Goal: Task Accomplishment & Management: Complete application form

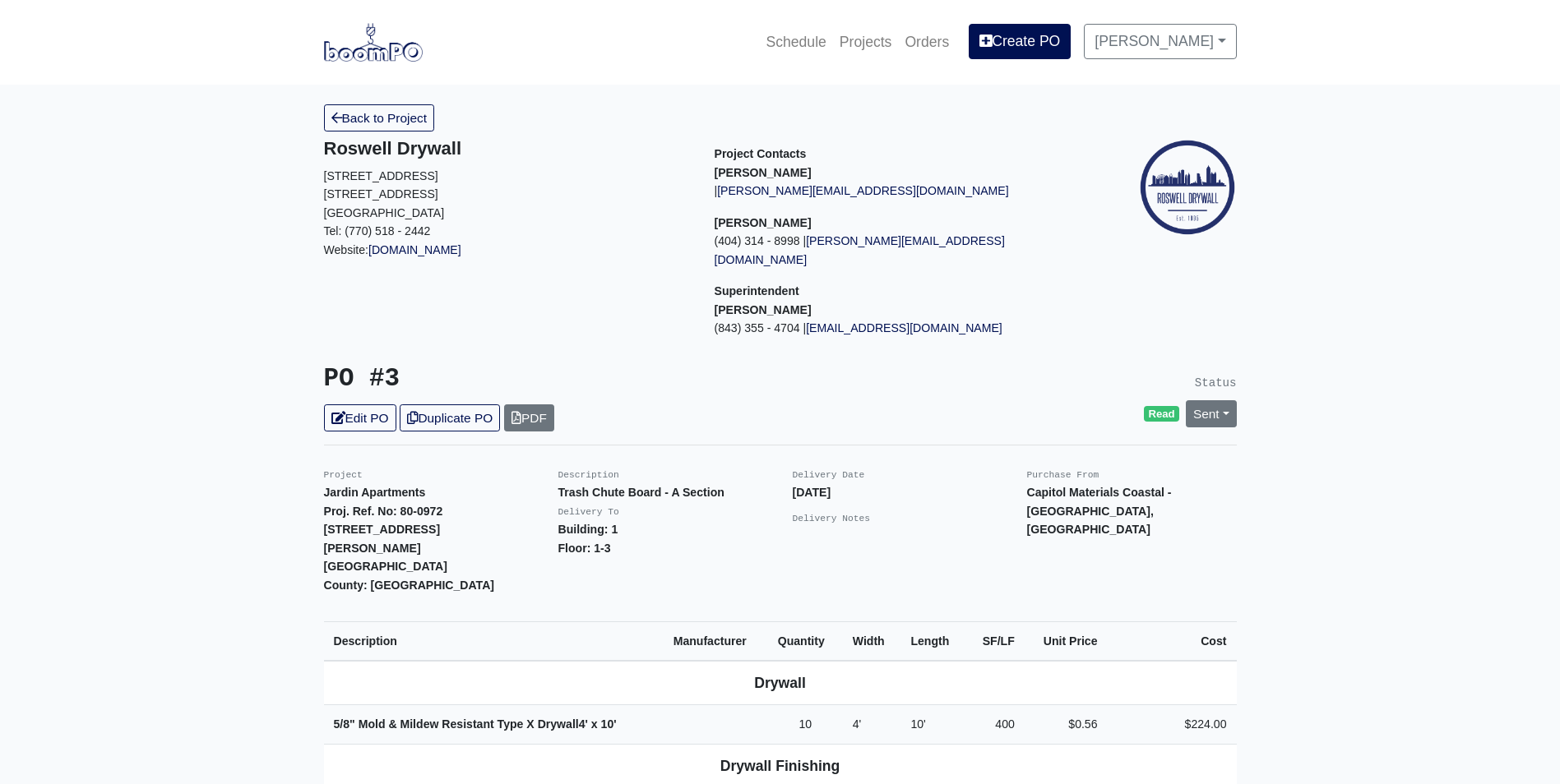
click at [387, 39] on img at bounding box center [373, 42] width 99 height 38
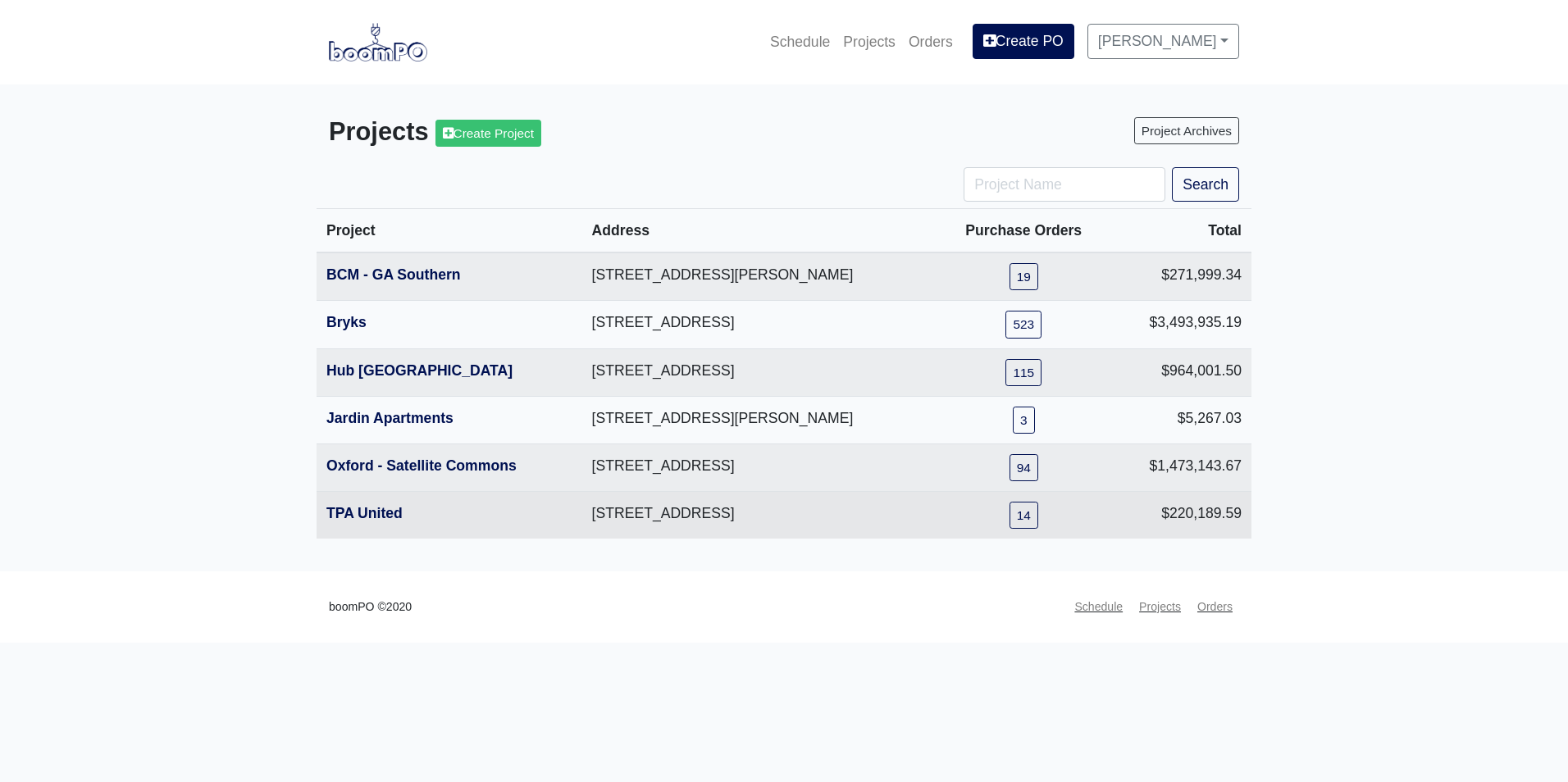
click at [354, 502] on th "TPA United" at bounding box center [448, 514] width 265 height 47
click at [354, 517] on link "TPA United" at bounding box center [364, 513] width 76 height 16
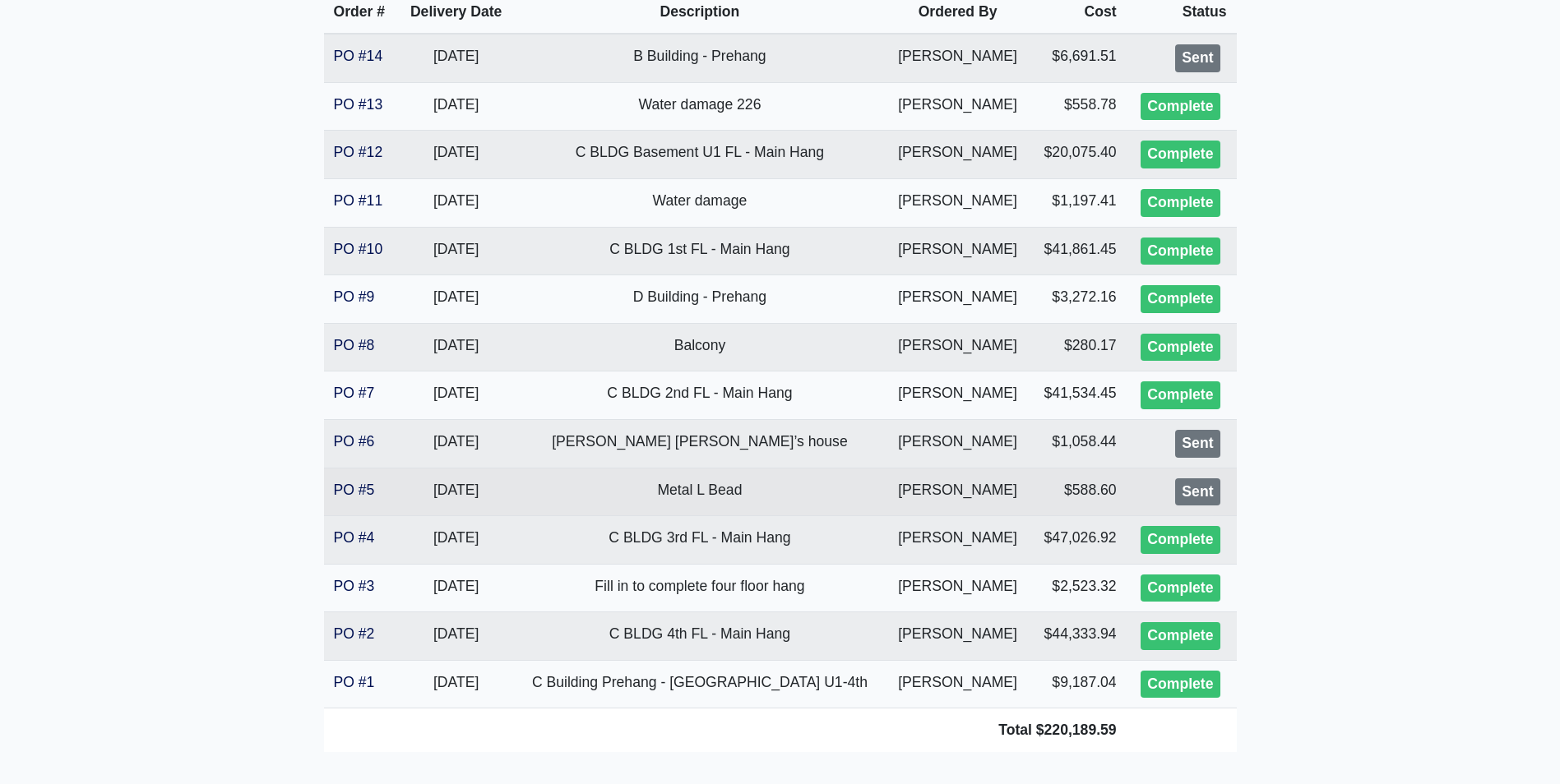
scroll to position [411, 0]
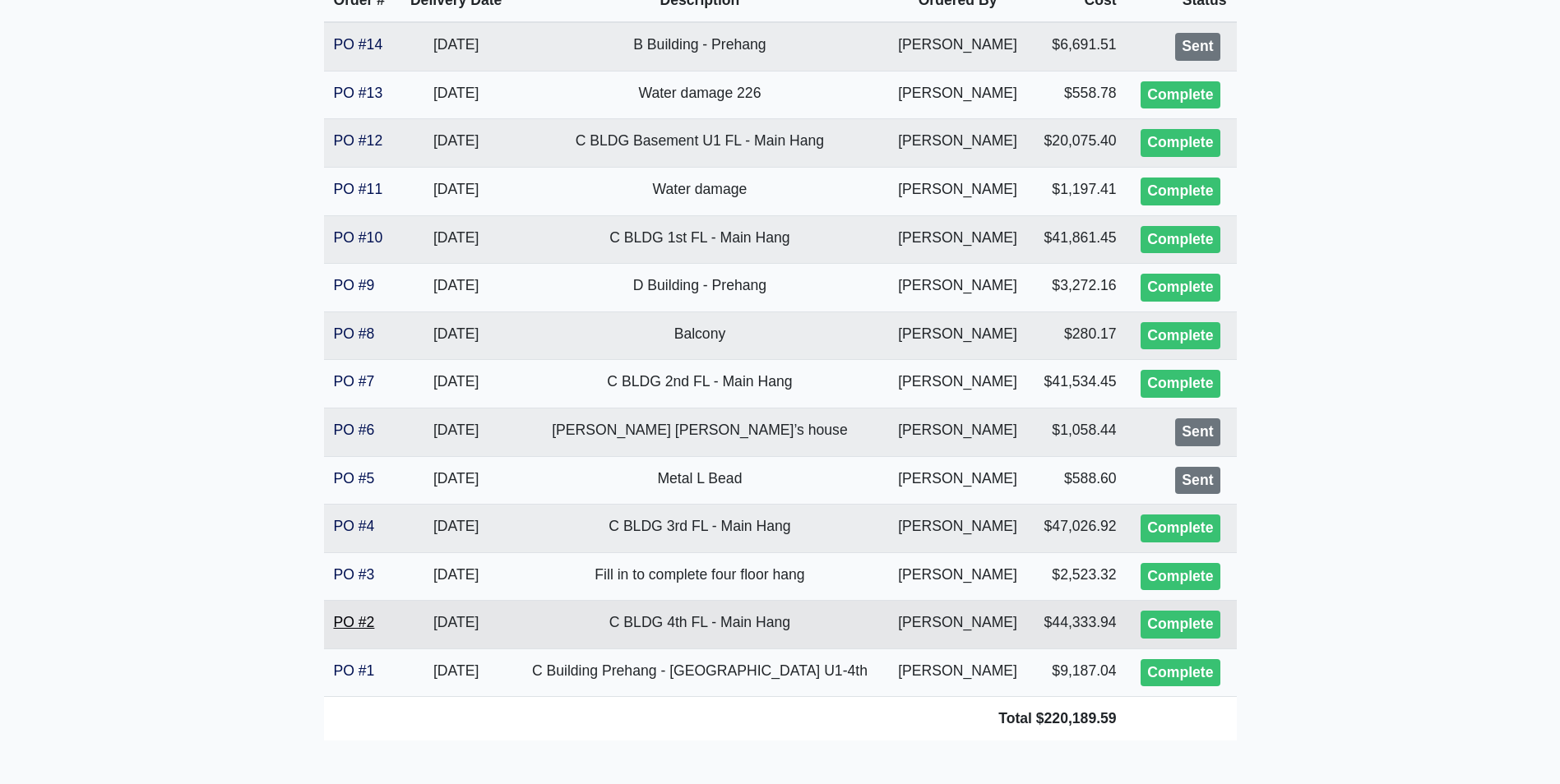
click at [358, 622] on link "PO #2" at bounding box center [354, 622] width 42 height 16
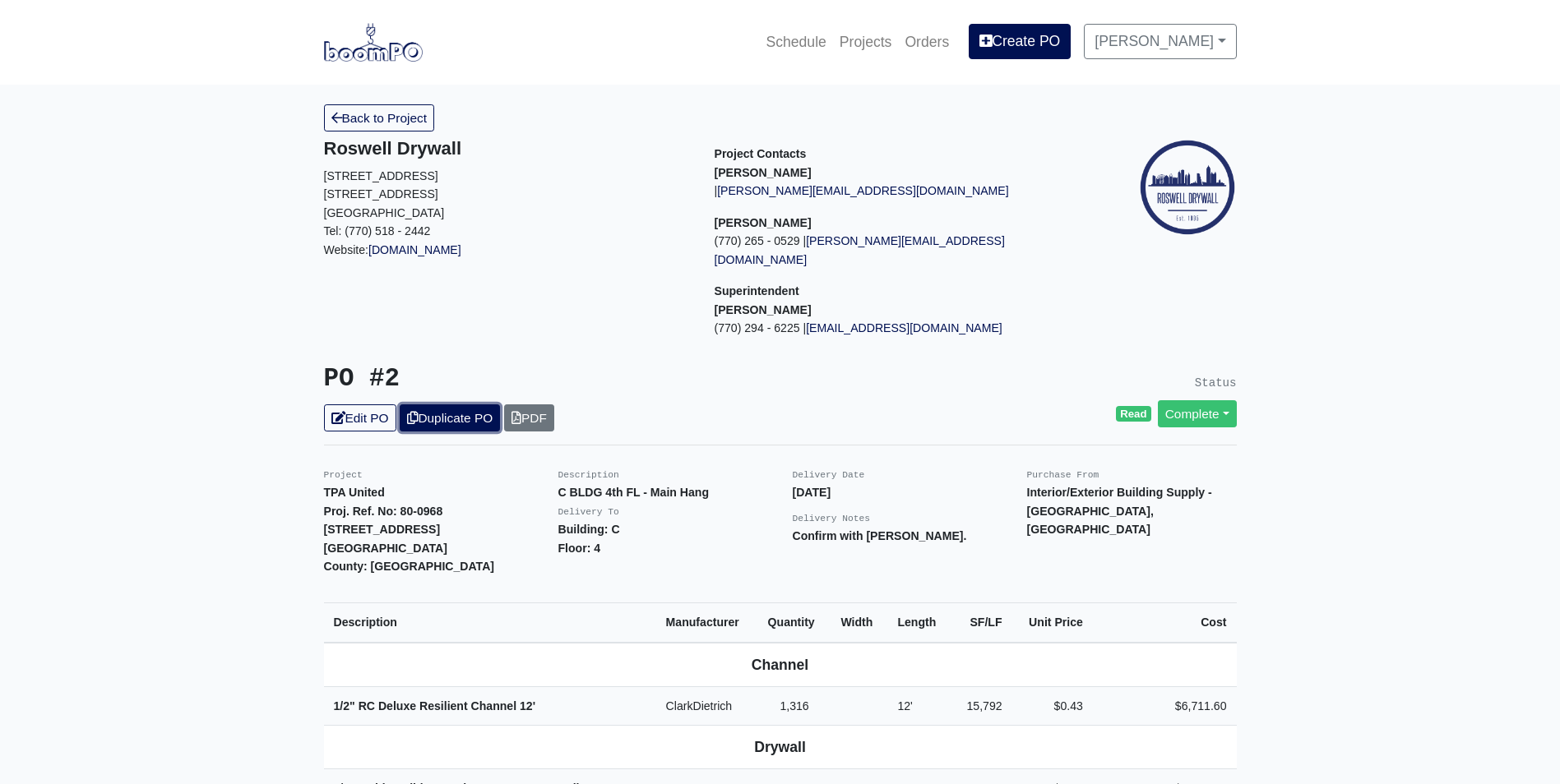
click at [456, 404] on link "Duplicate PO" at bounding box center [450, 418] width 101 height 27
click at [373, 404] on link "Edit PO" at bounding box center [360, 418] width 73 height 27
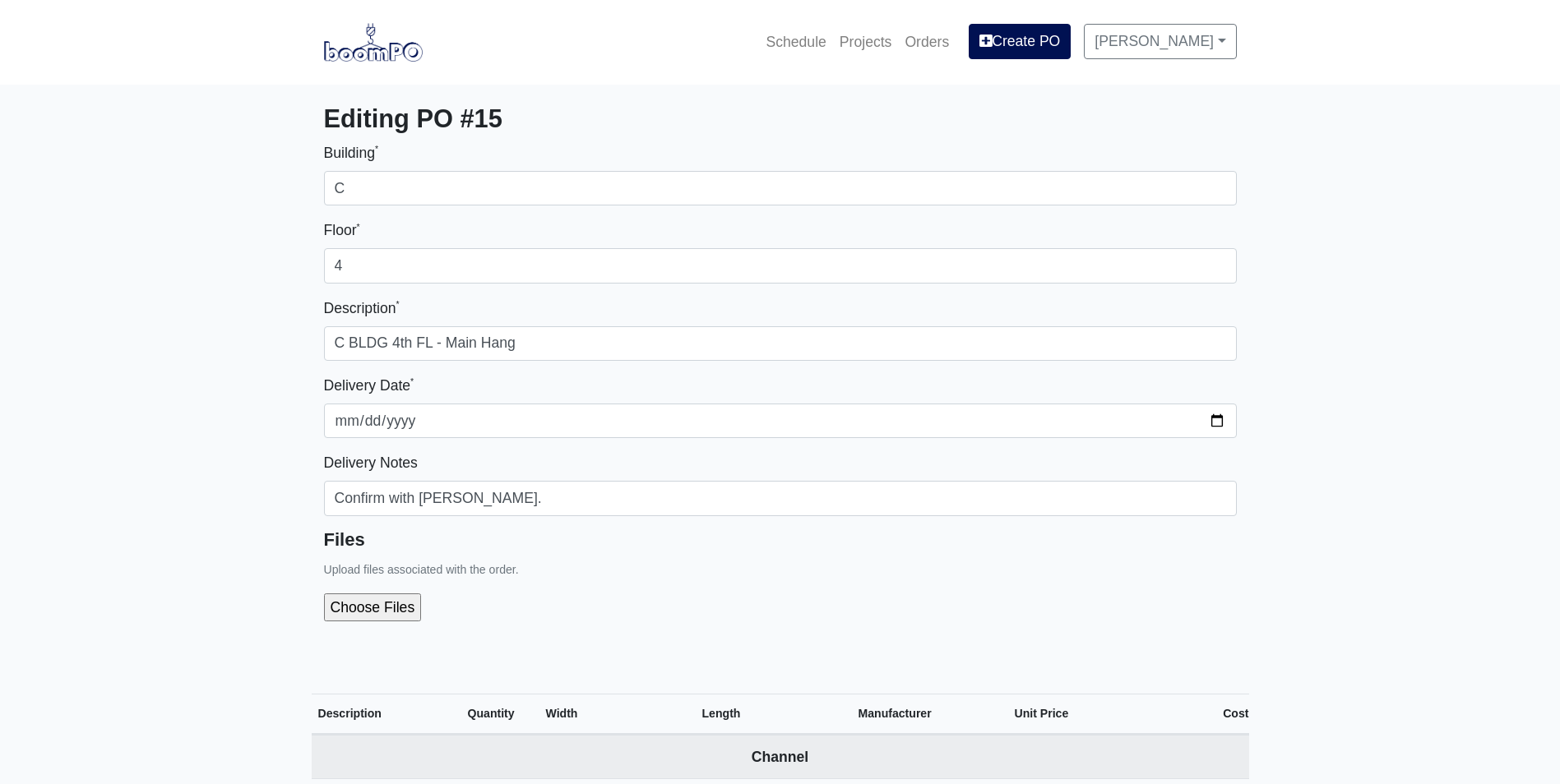
select select
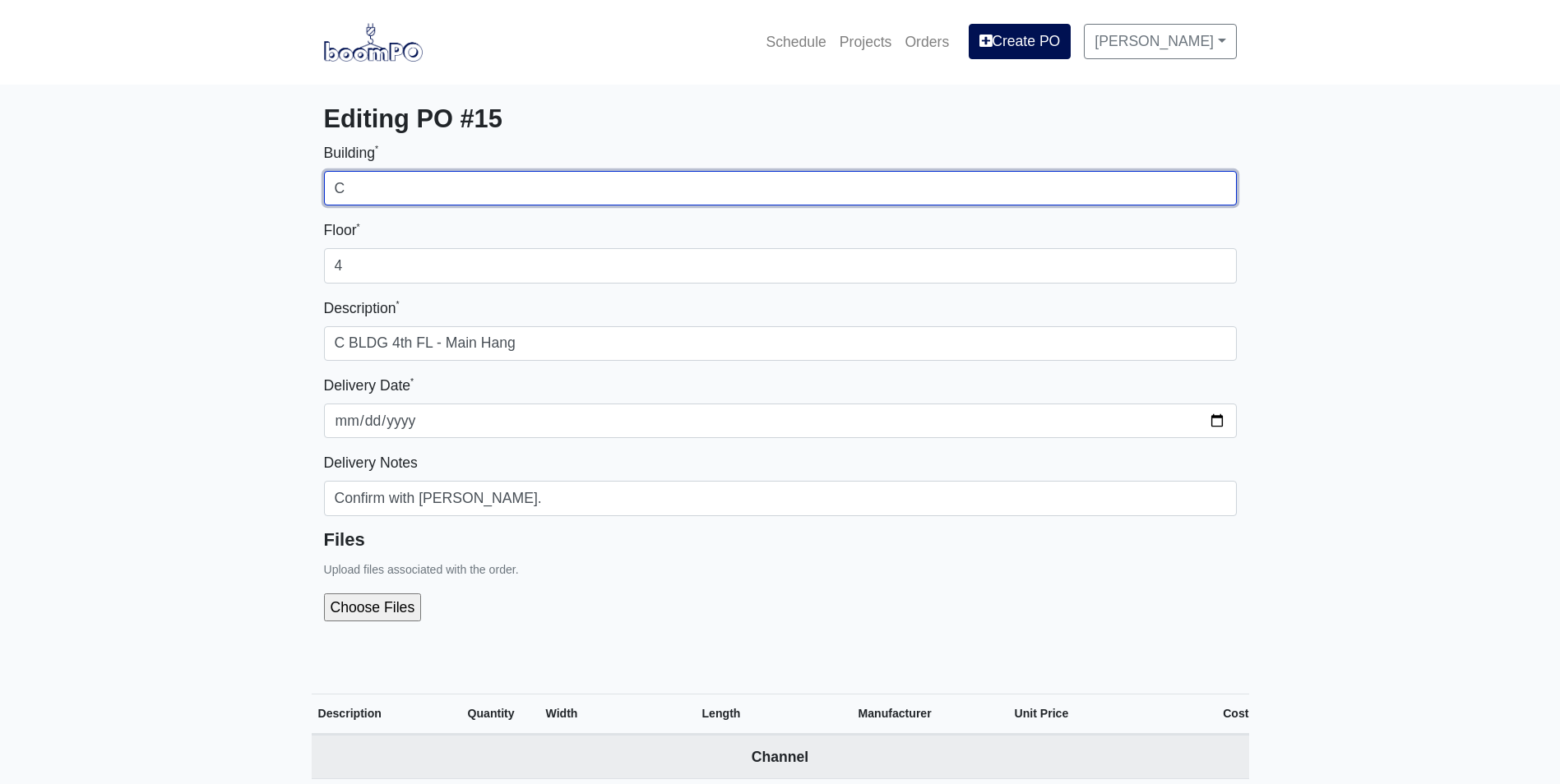
drag, startPoint x: 393, startPoint y: 190, endPoint x: 267, endPoint y: 184, distance: 126.1
type input "D"
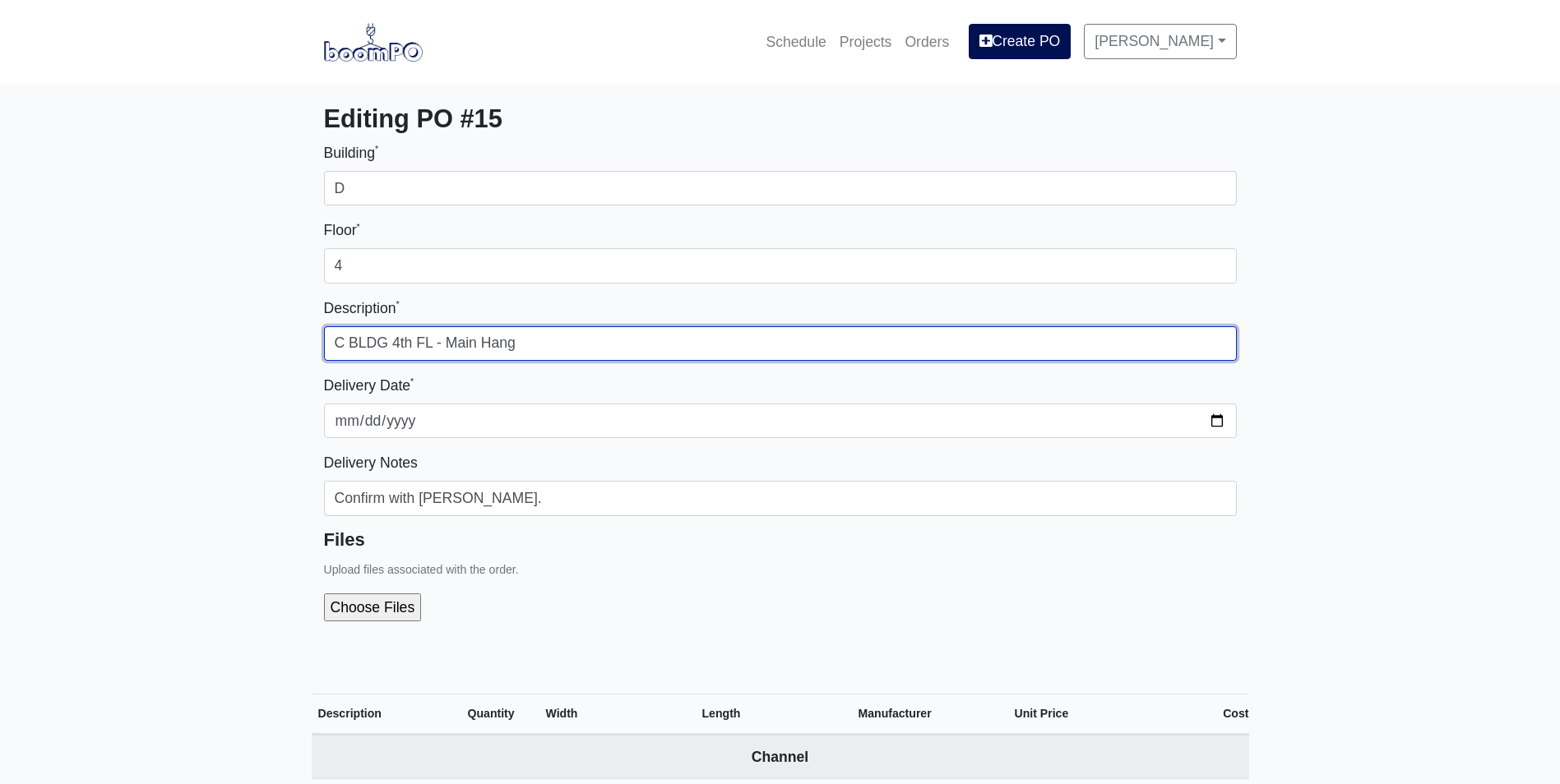
drag, startPoint x: 343, startPoint y: 342, endPoint x: 290, endPoint y: 344, distance: 53.0
type input "D BLDG 4th FL - Main Hang"
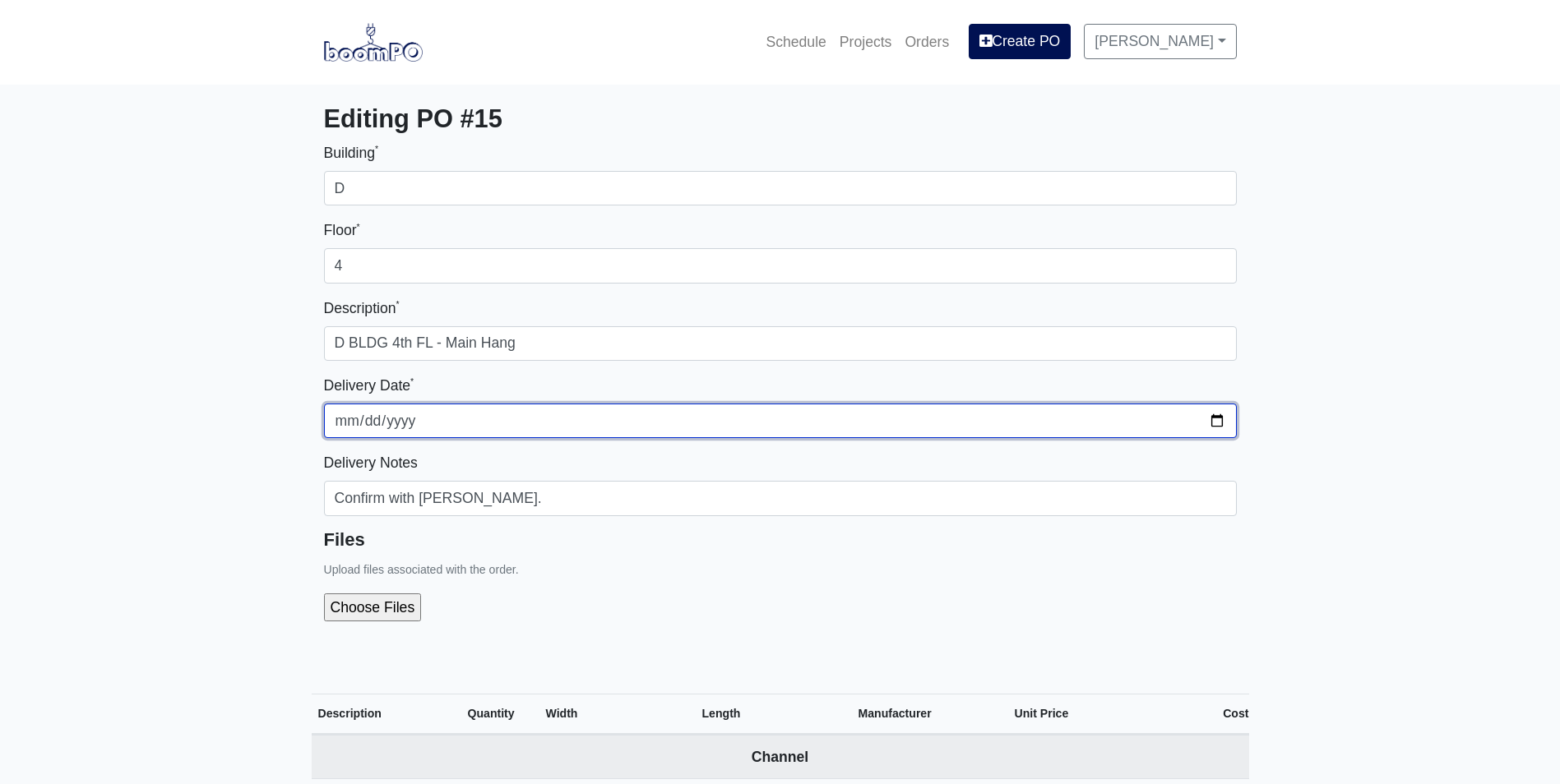
click at [1211, 420] on input "2025-07-15" at bounding box center [780, 421] width 913 height 35
type input "2025-08-21"
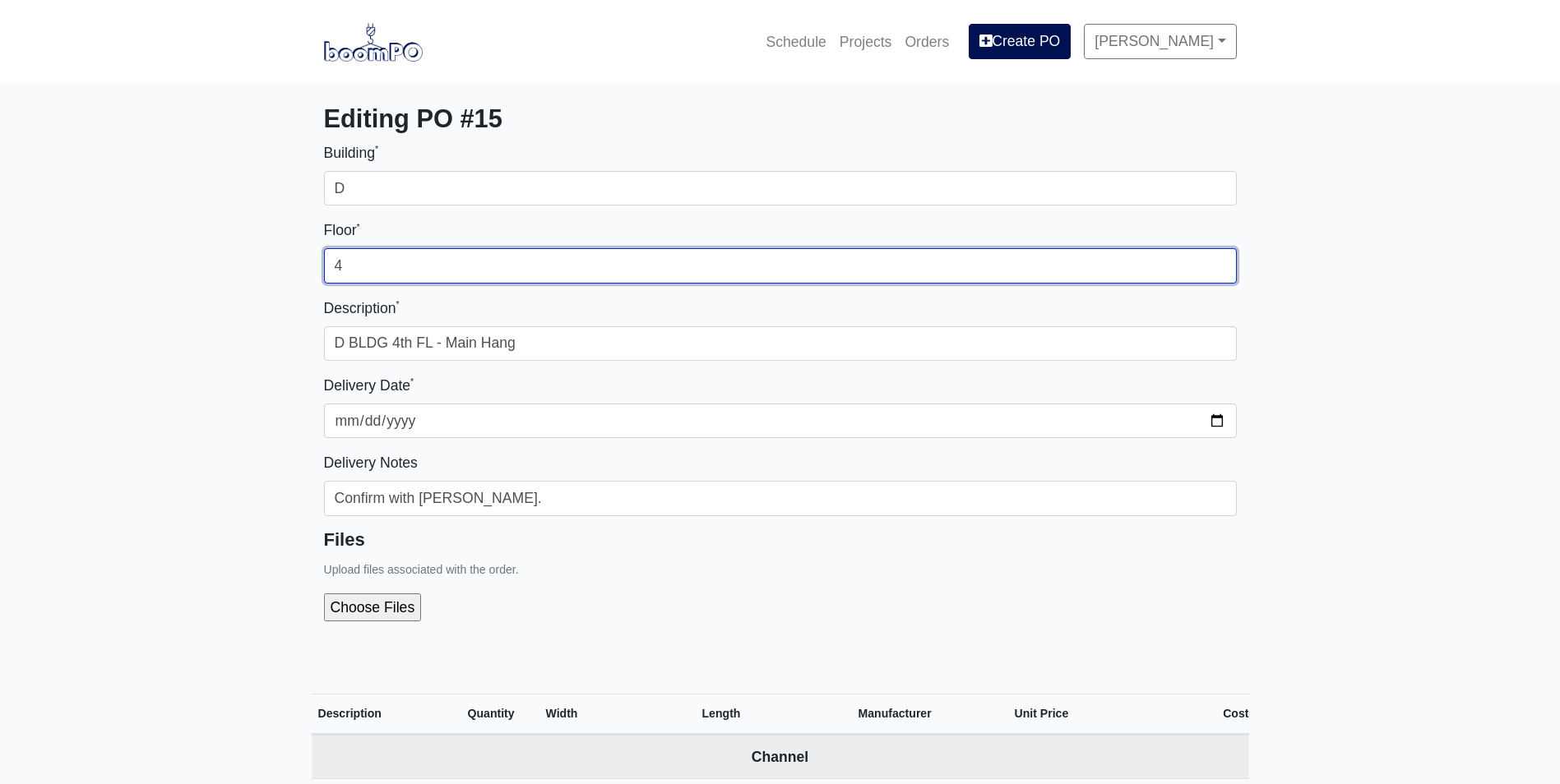
drag, startPoint x: 358, startPoint y: 266, endPoint x: 296, endPoint y: 276, distance: 62.8
type input "5"
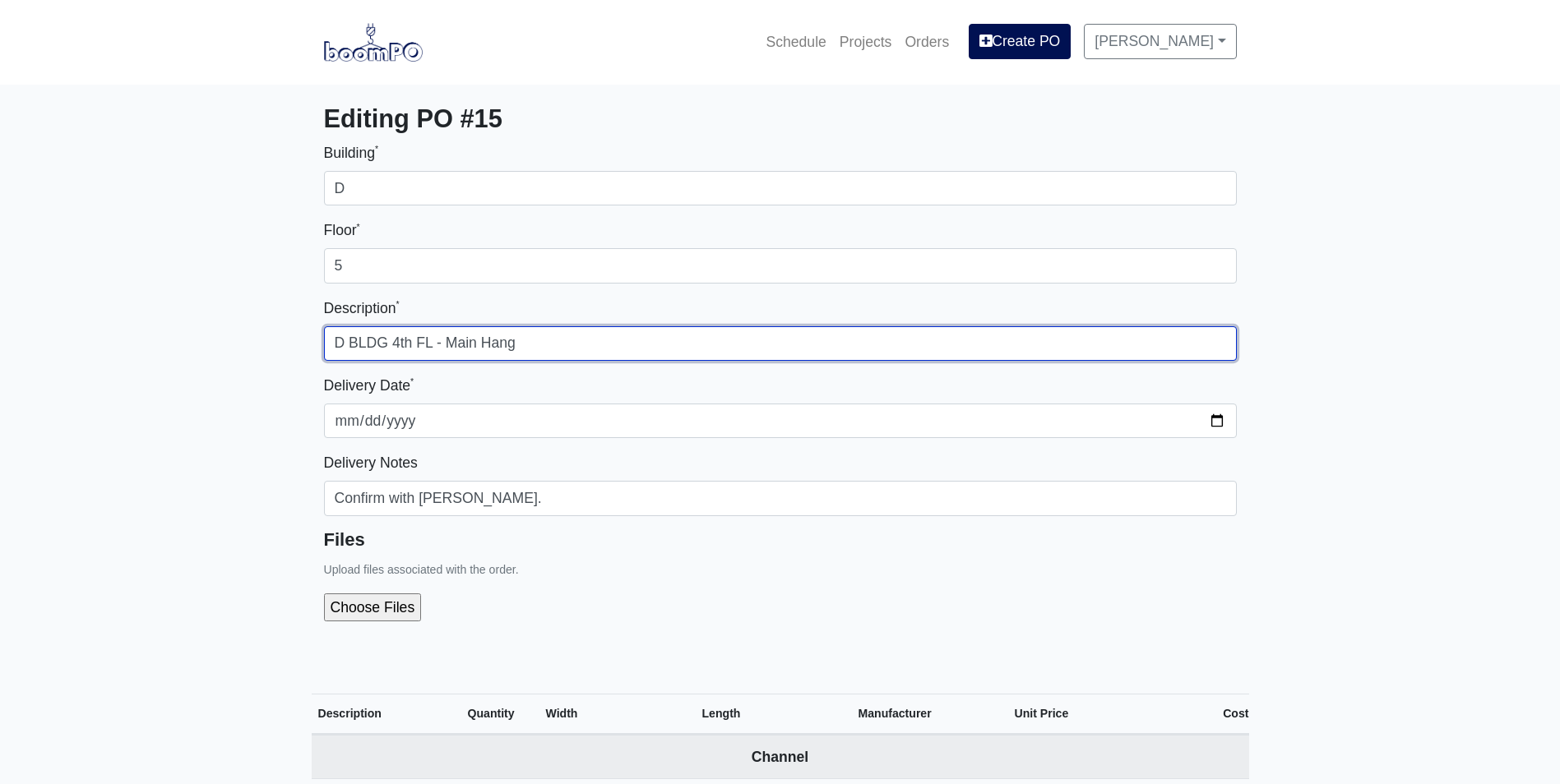
click at [393, 343] on input "D BLDG 4th FL - Main Hang" at bounding box center [780, 344] width 913 height 35
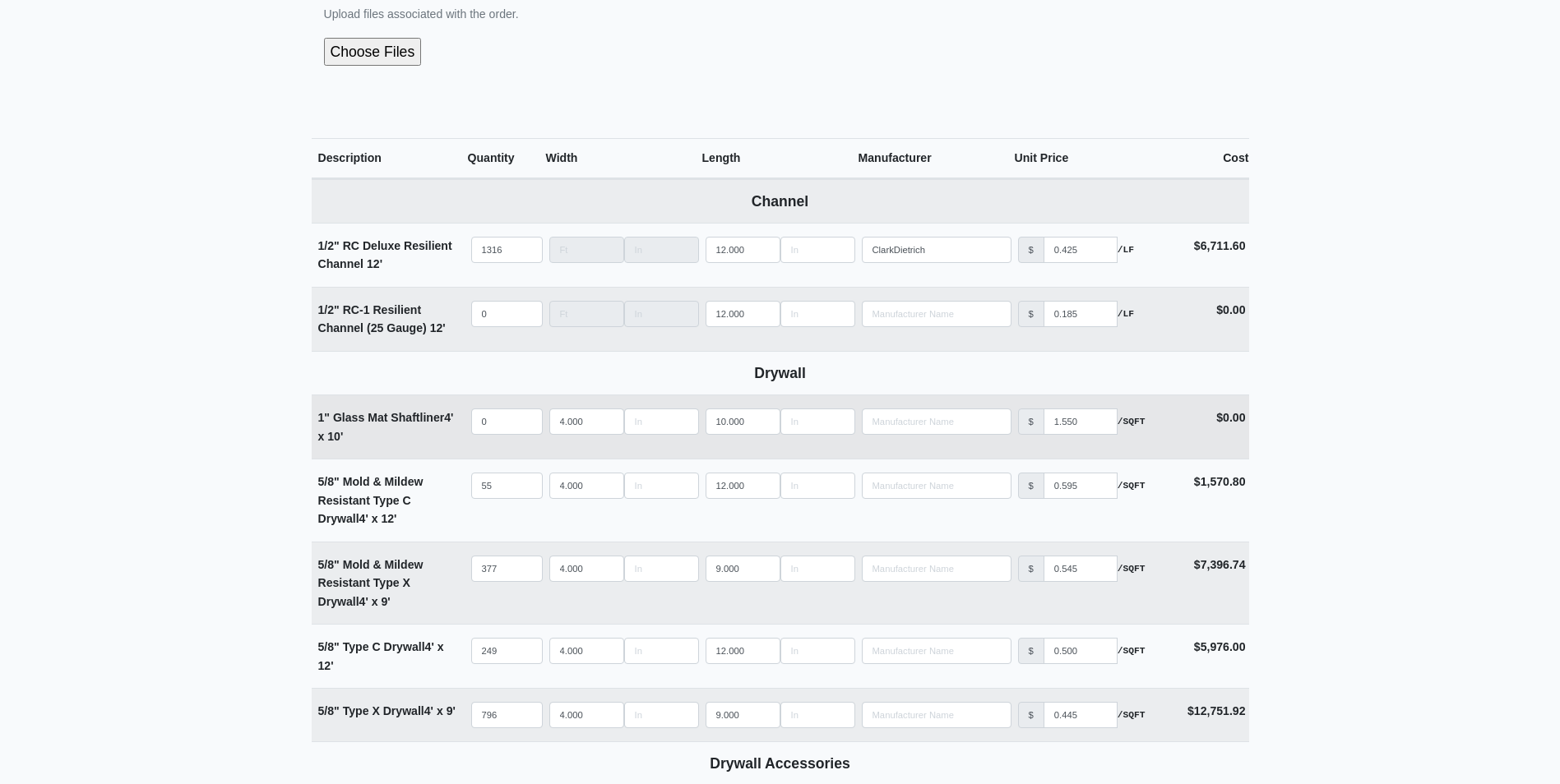
scroll to position [575, 0]
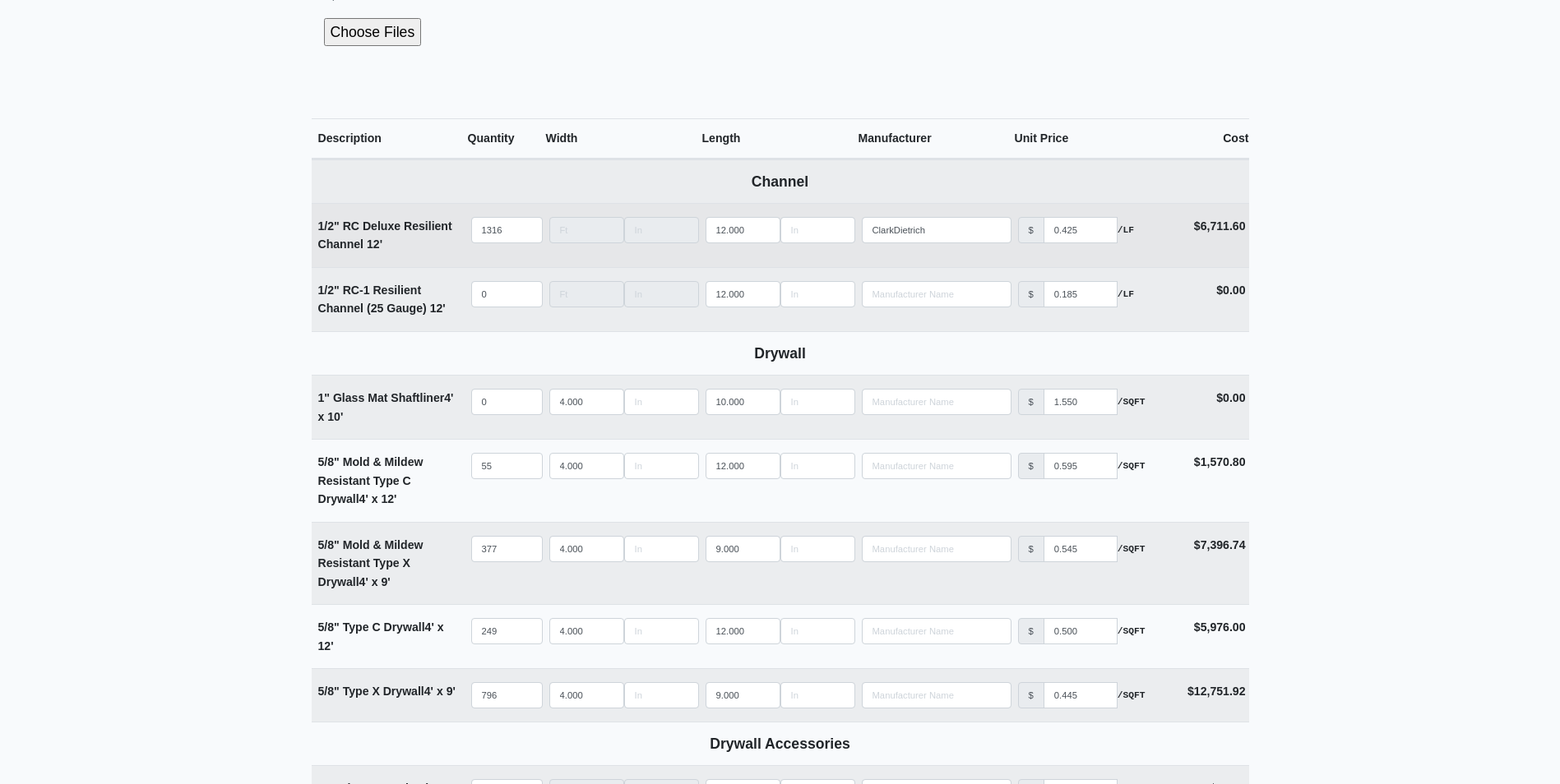
type input "D BLDG 5th FL - Main Hang"
drag, startPoint x: 508, startPoint y: 229, endPoint x: 424, endPoint y: 232, distance: 84.1
click at [424, 232] on tr "1/2" RC Deluxe Resilient Channel 12' Qty 1316 Width Length 12.000 Manufacturer …" at bounding box center [780, 235] width 937 height 64
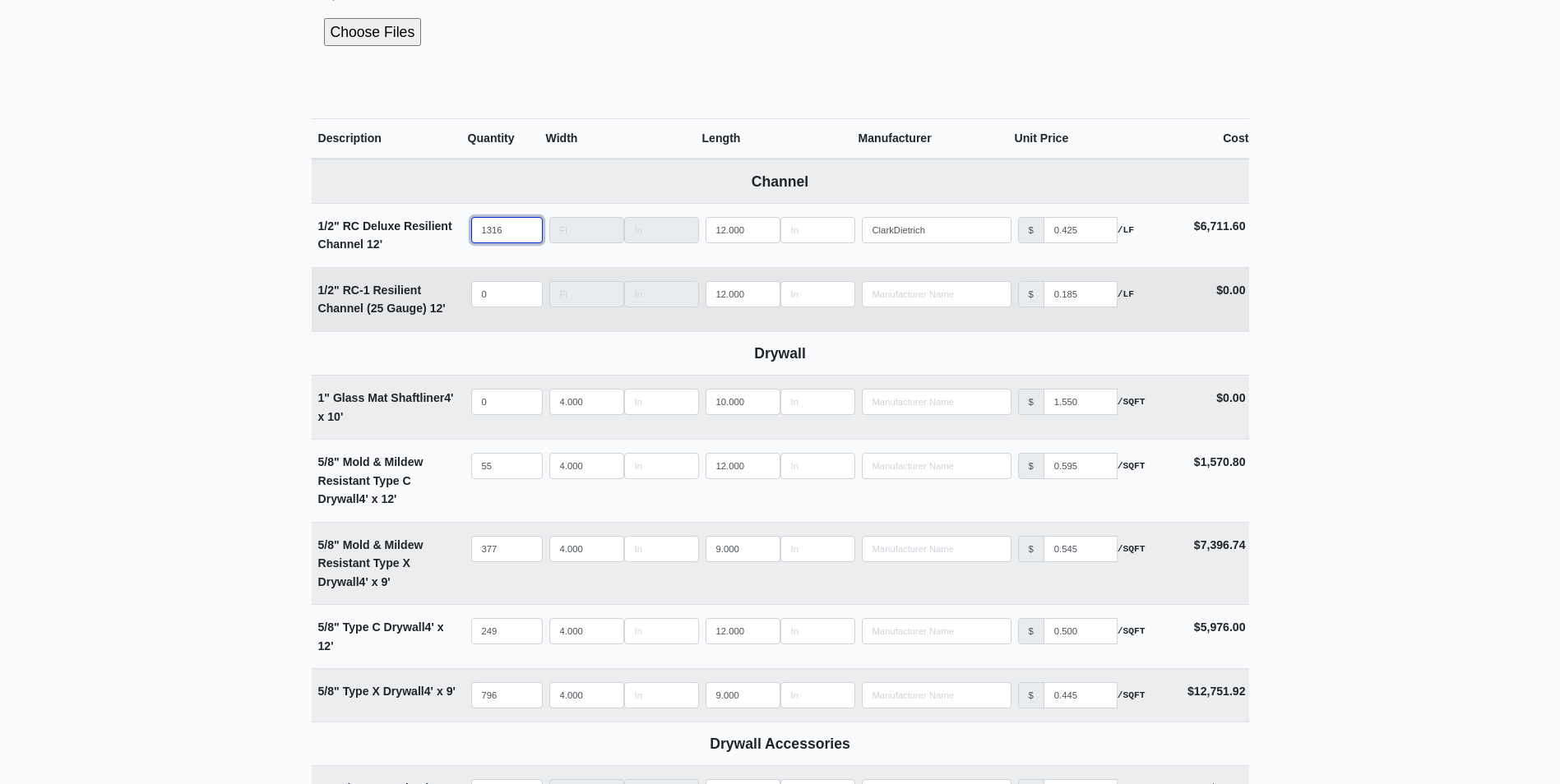
select select
type input "0"
click at [494, 287] on input "quantity" at bounding box center [507, 294] width 72 height 26
type input "0"
click at [427, 691] on span "4'" at bounding box center [428, 691] width 9 height 14
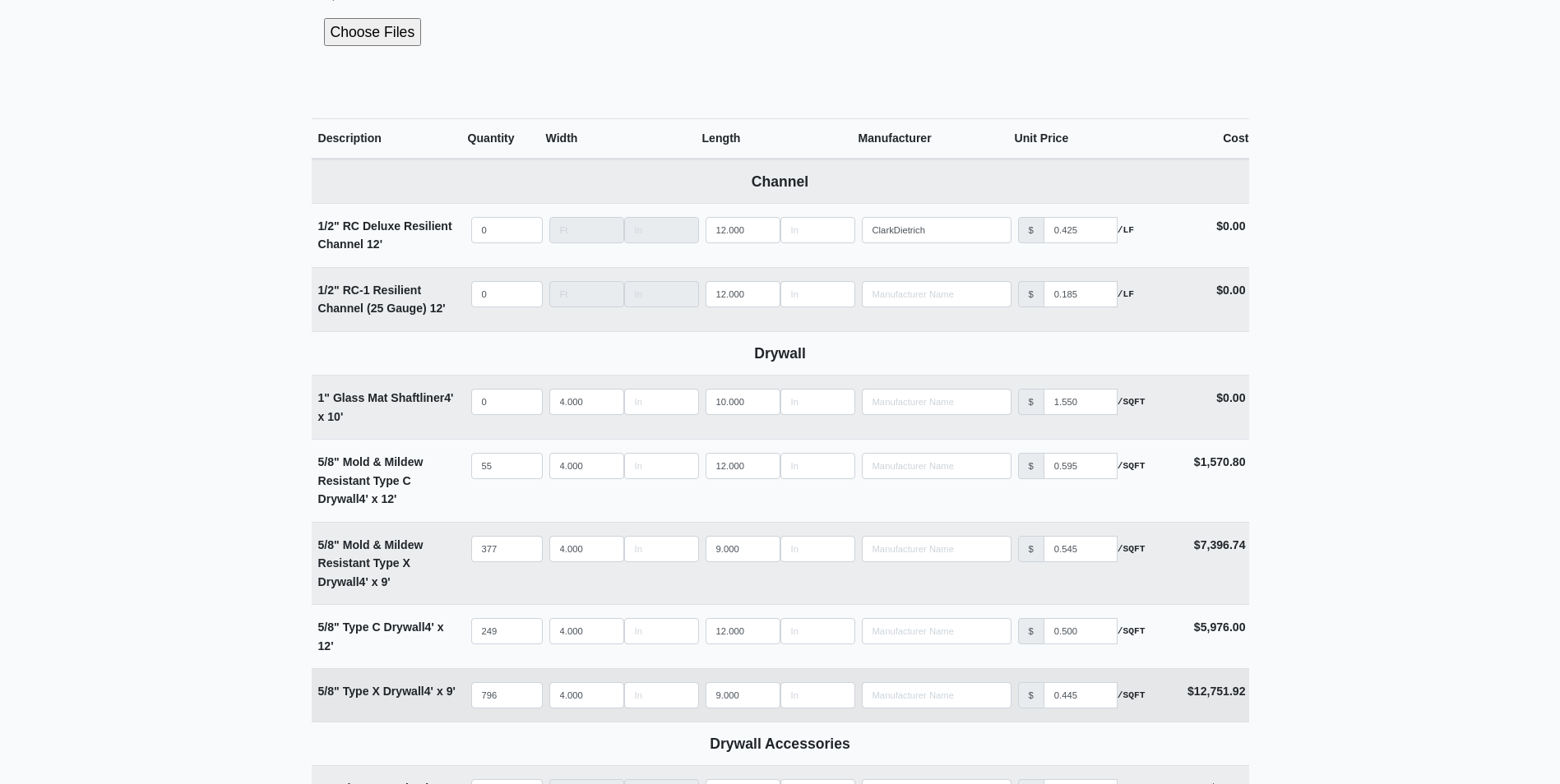
drag, startPoint x: 426, startPoint y: 689, endPoint x: 319, endPoint y: 696, distance: 107.2
click at [319, 696] on strong "5/8" Type X Drywall 4' x 9'" at bounding box center [387, 691] width 137 height 14
copy strong "5/8" Type X Drywall"
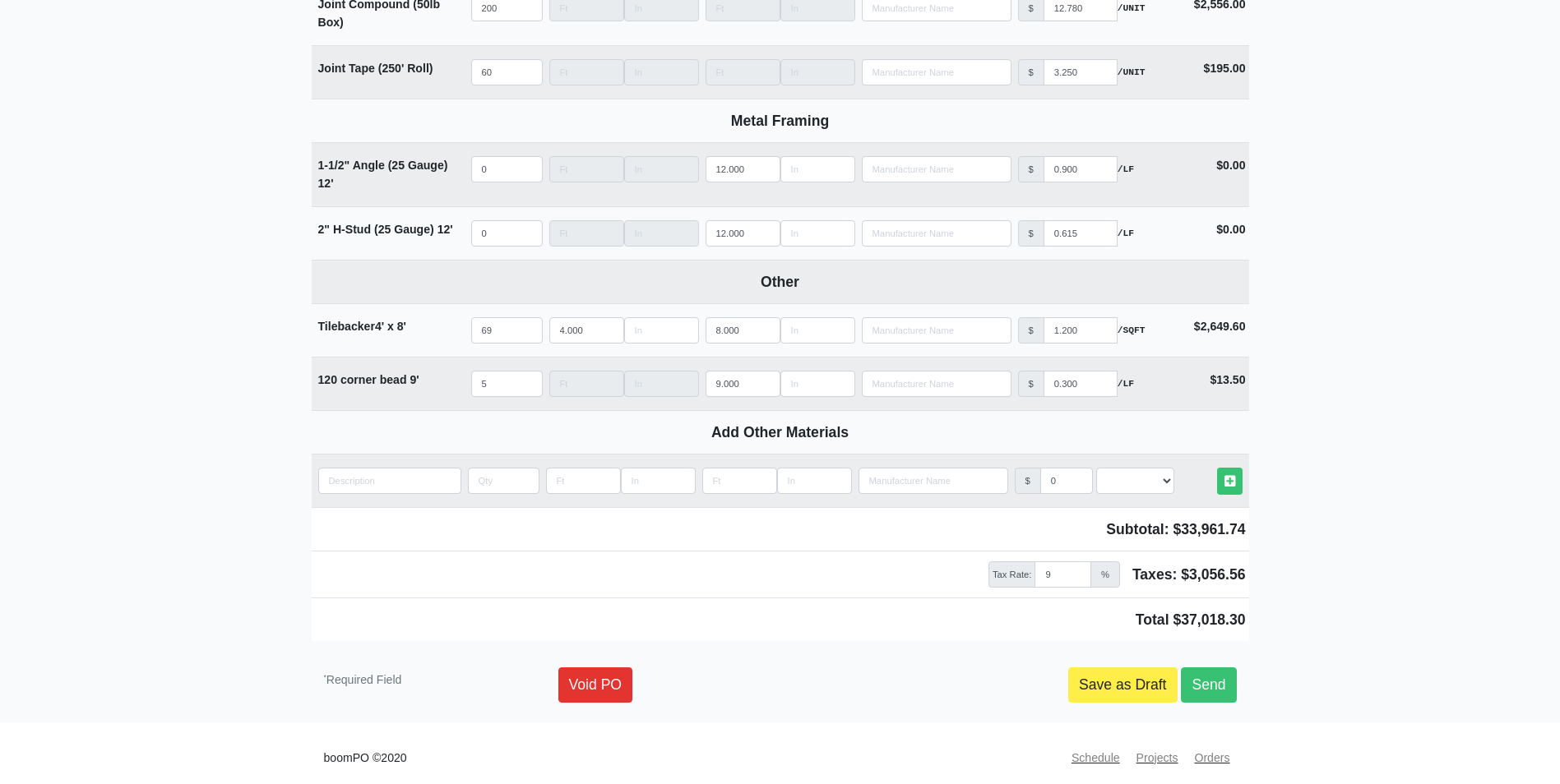
scroll to position [1665, 0]
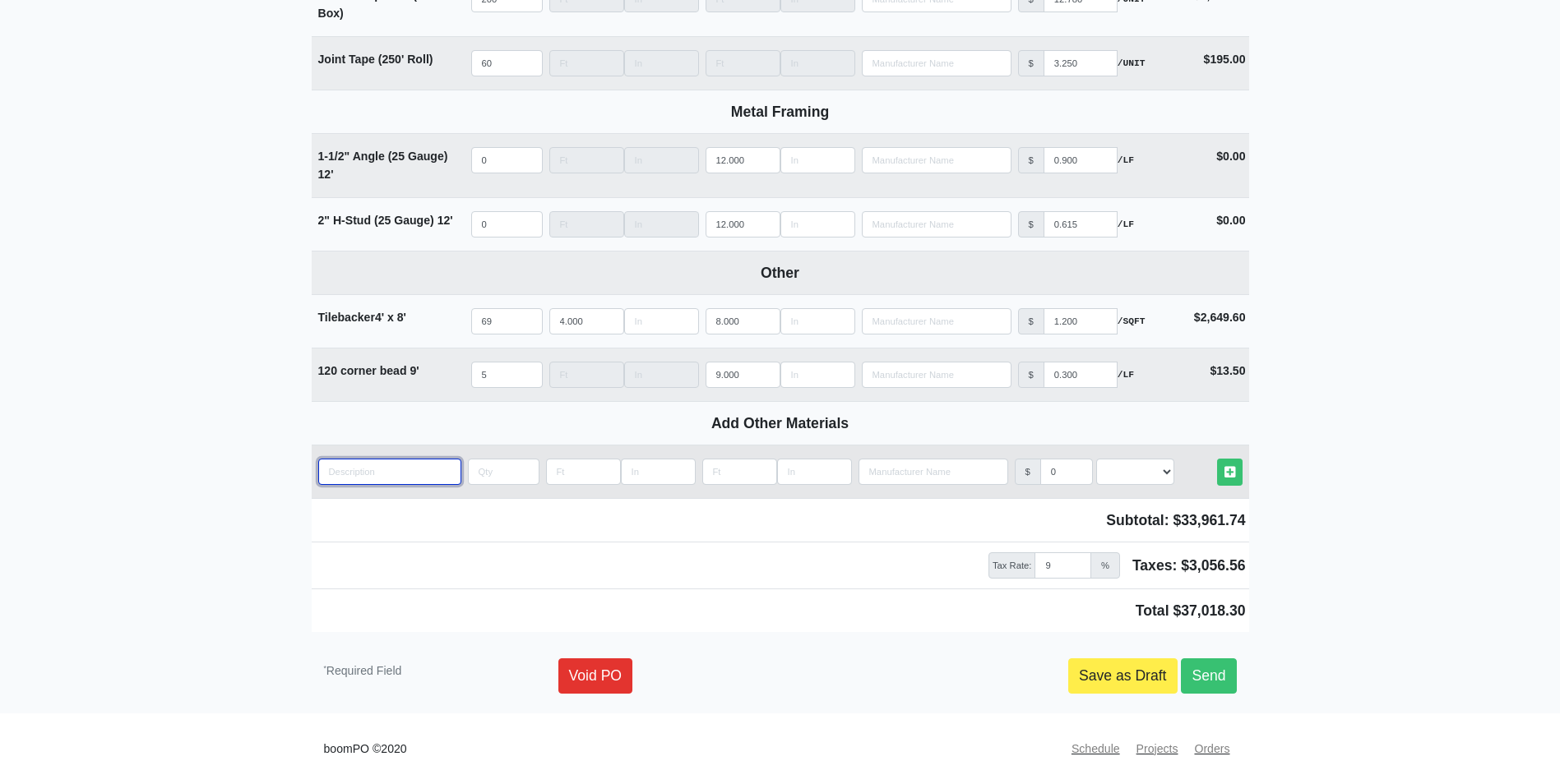
click at [395, 469] on input "quantity" at bounding box center [390, 471] width 143 height 26
paste input "5/8" Type X Drywall"
type input "5/8" Type X Drywall"
select select
type input "5/8" Type X Drywall E"
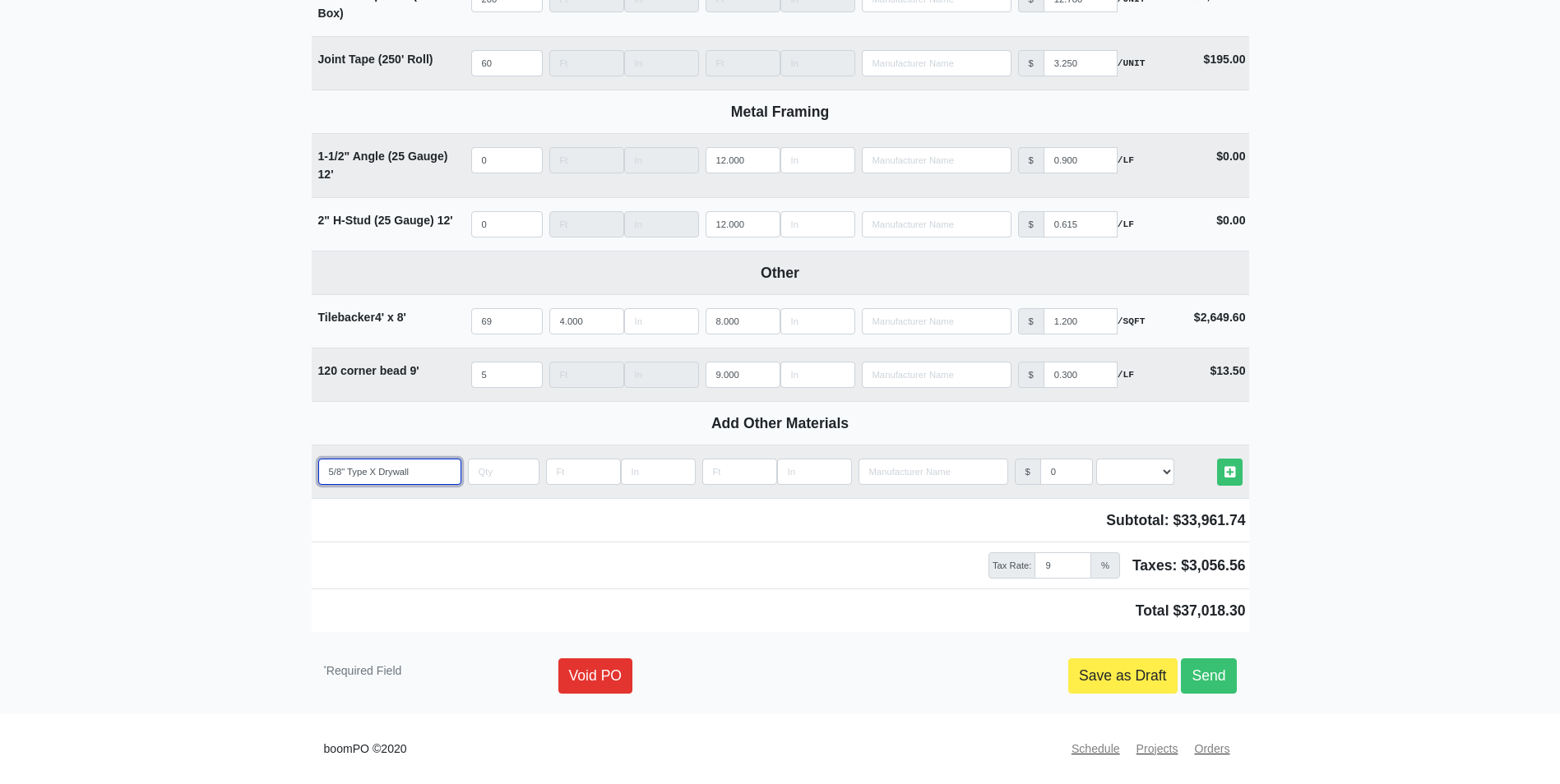
select select
type input "5/8" Type X Drywall Ec"
select select
type input "5/8" Type X Drywall Eco"
select select
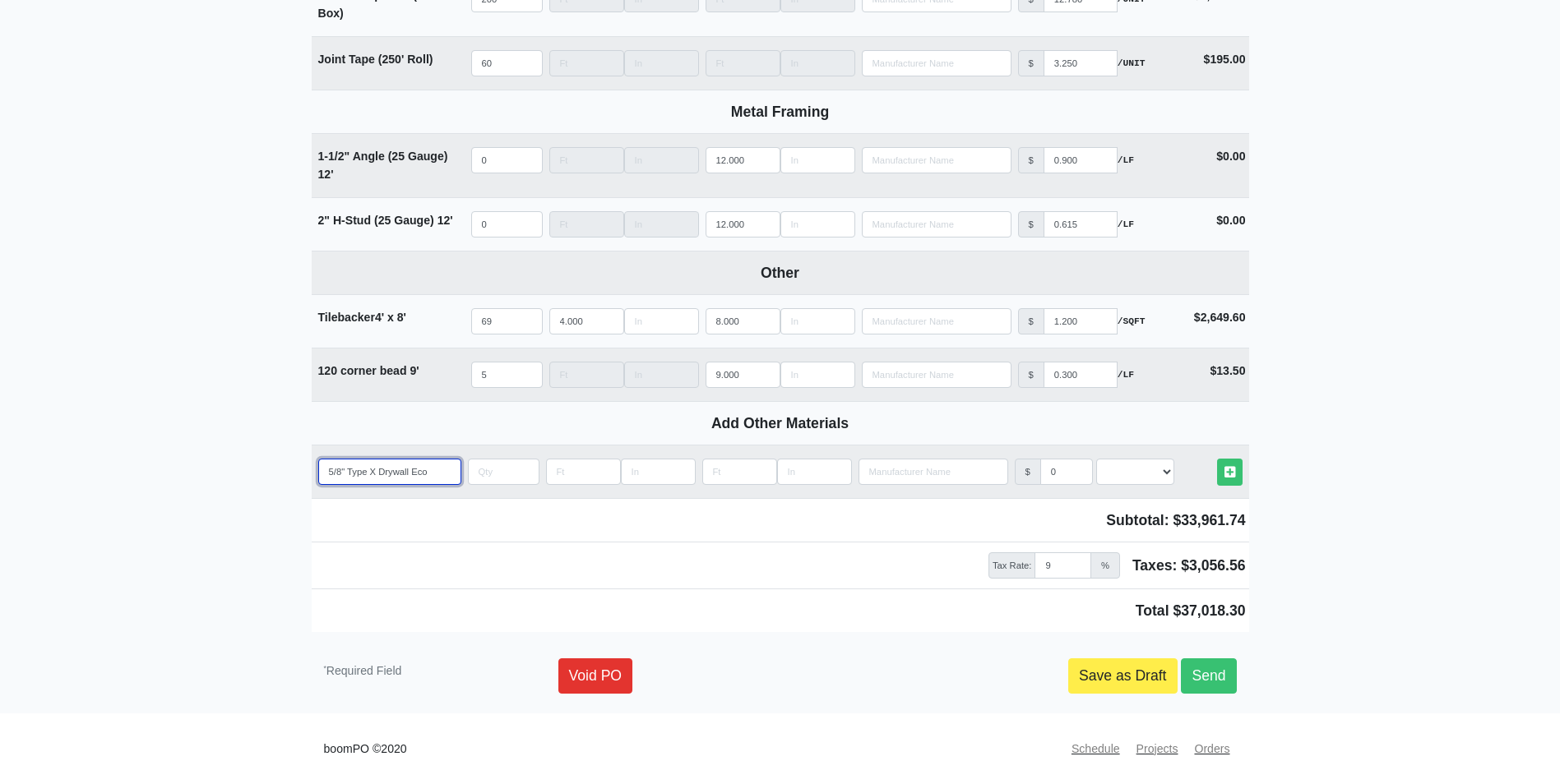
type input "5/8" Type X Drywall Ecos"
select select
type input "5/8" Type X Drywall Ecosm"
select select
type input "5/8" Type X Drywall Ecosma"
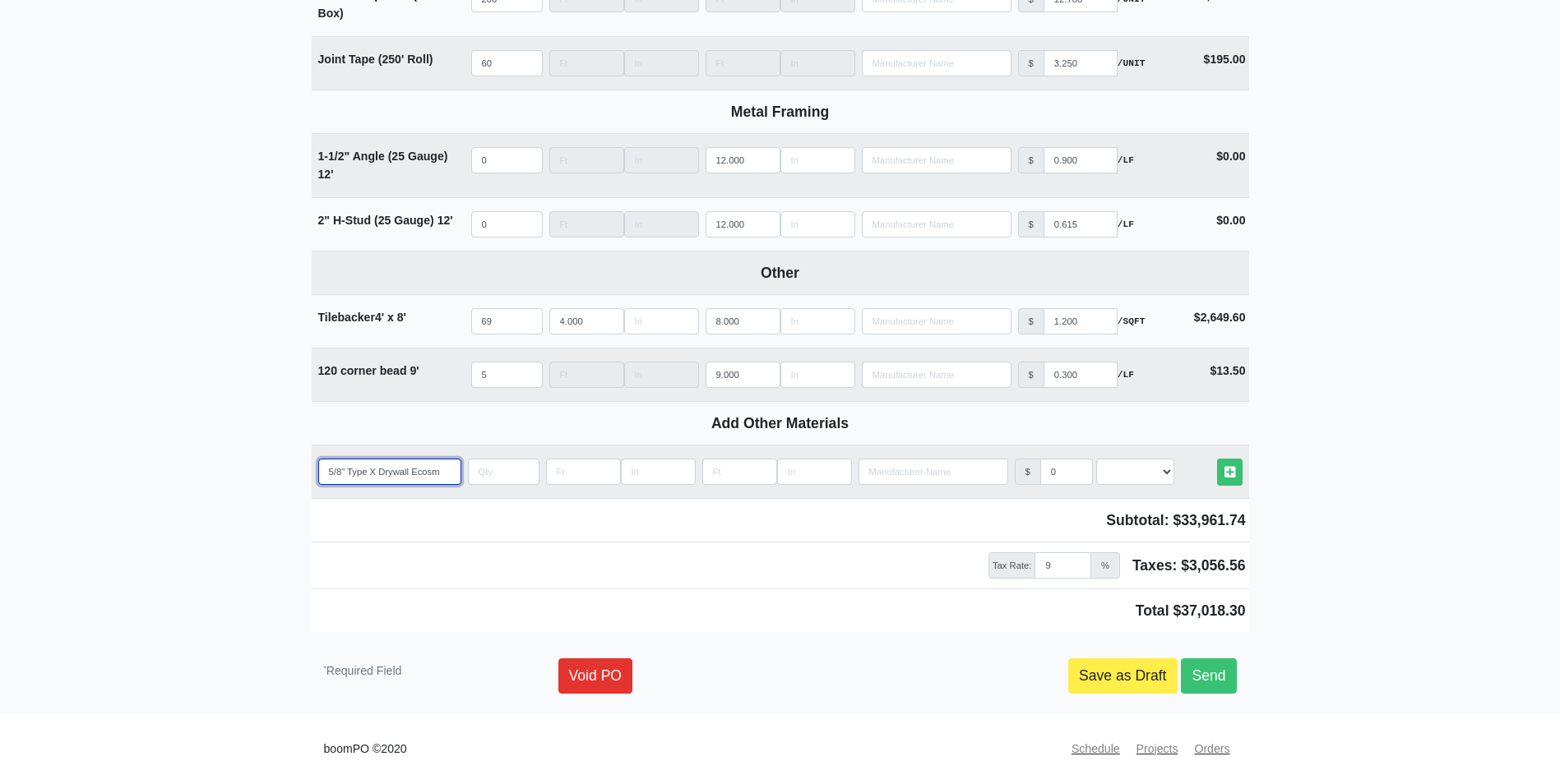
select select
type input "5/8" Type X Drywall Ecosmar"
select select
type input "5/8" Type X Drywall Ecosmart"
select select
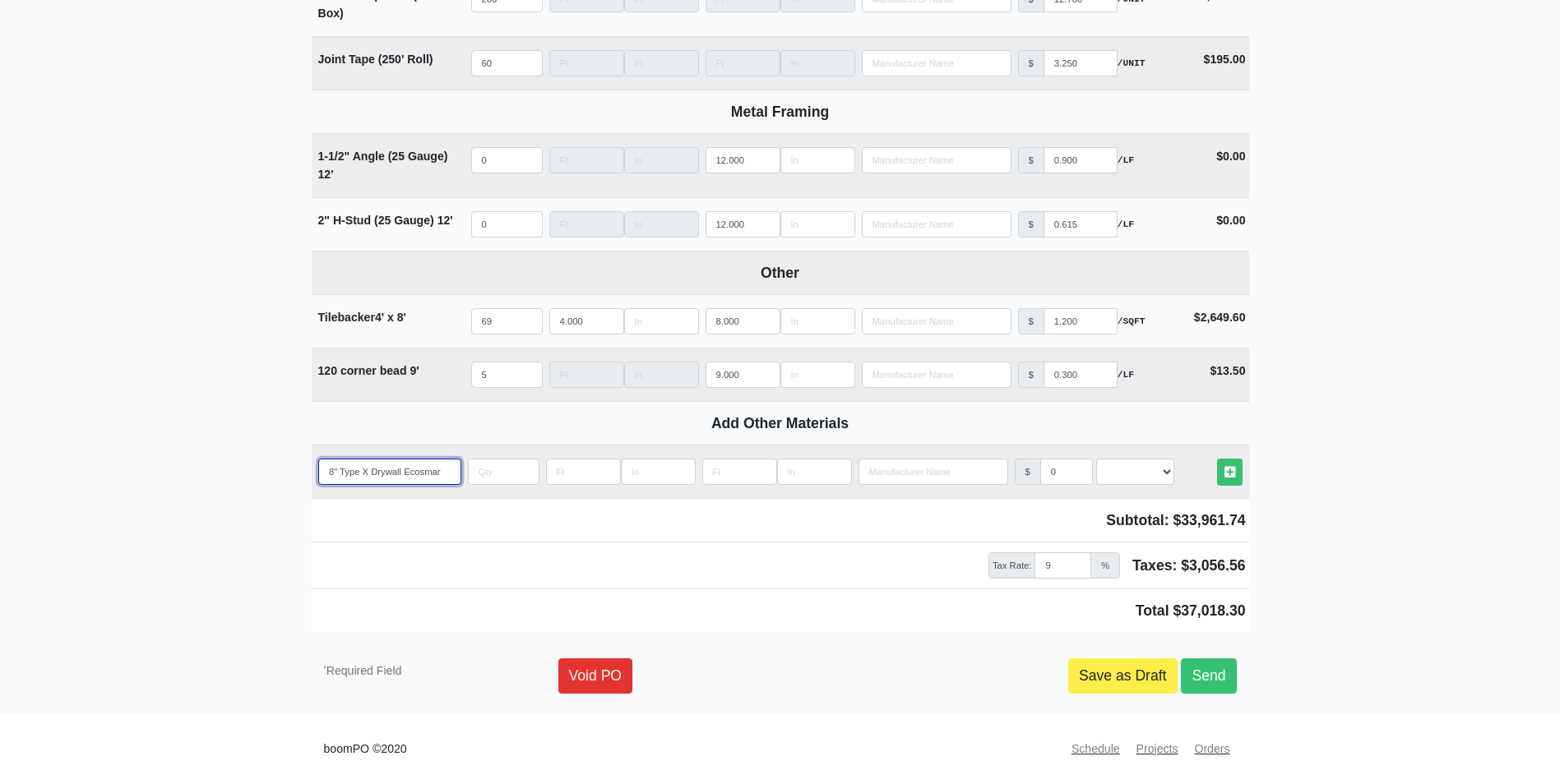
scroll to position [0, 10]
type input "5/8" Type X Drywall Ecosmart"
click at [500, 476] on input "quantity" at bounding box center [504, 471] width 72 height 26
type input "1"
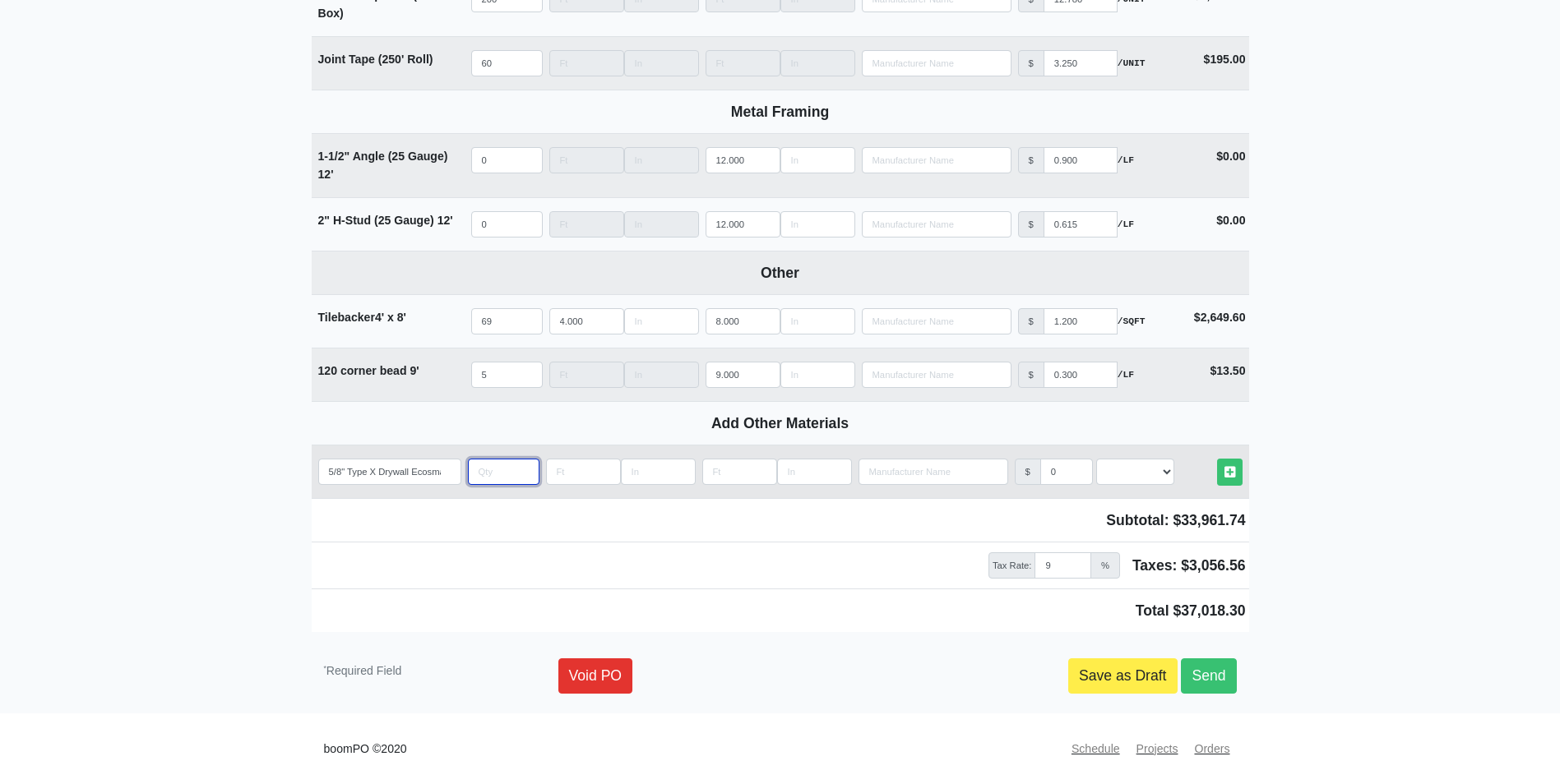
select select
type input "17"
select select
type input "175"
select select
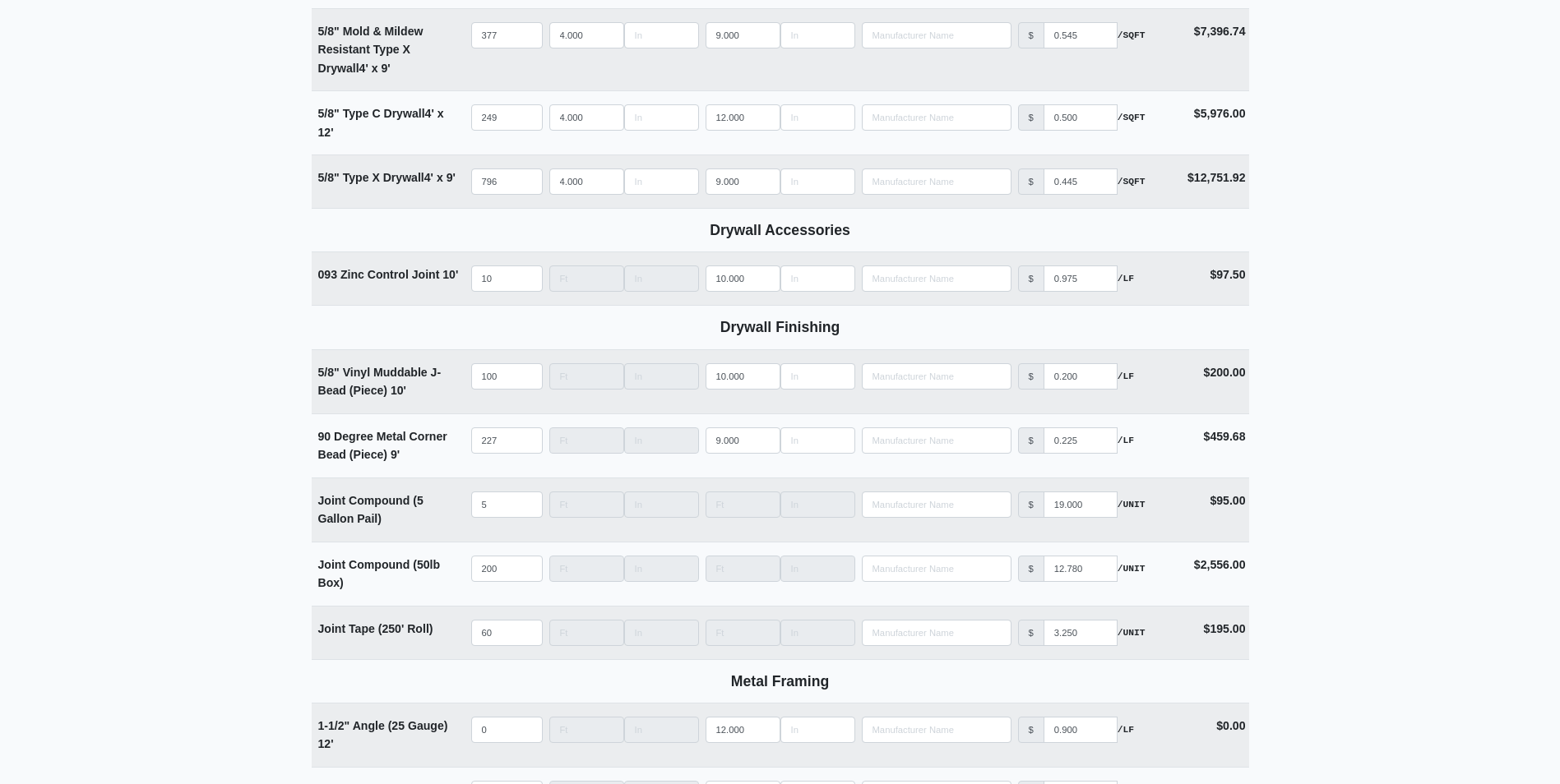
scroll to position [431, 0]
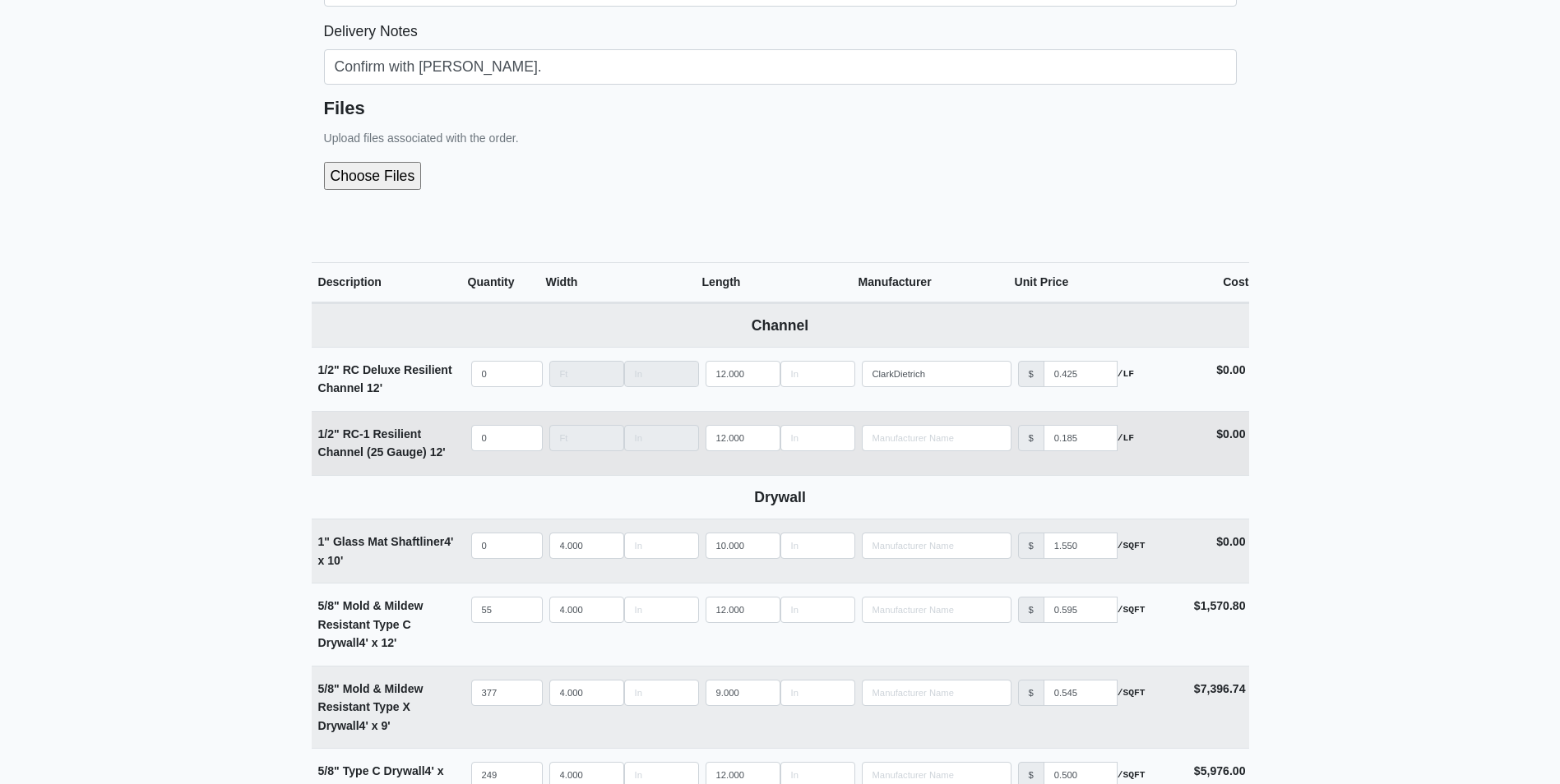
type input "175"
click at [487, 435] on input "quantity" at bounding box center [507, 438] width 72 height 26
type input "1"
select select
type input "12"
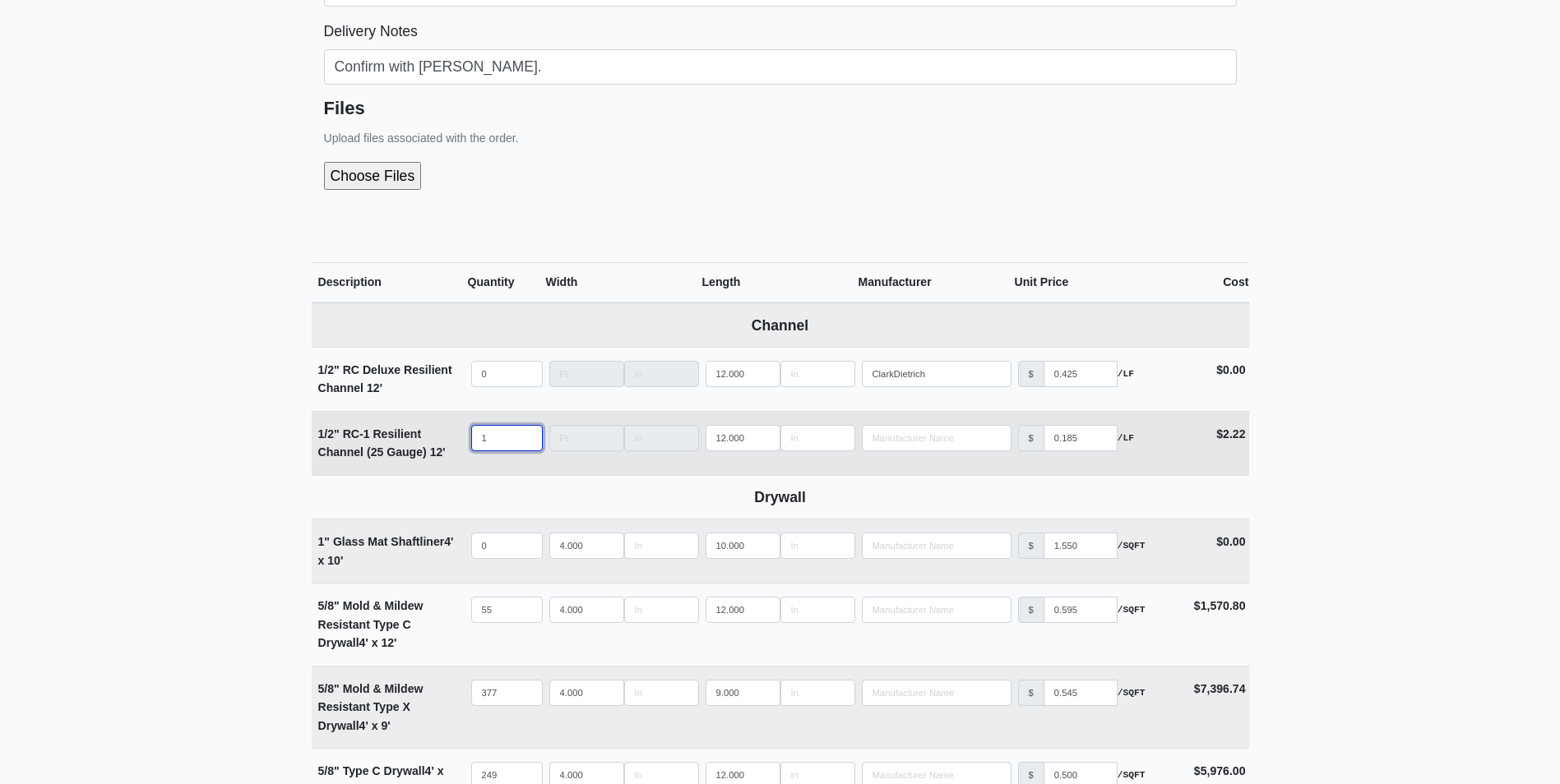
select select
type input "120"
select select
type input "1200"
select select
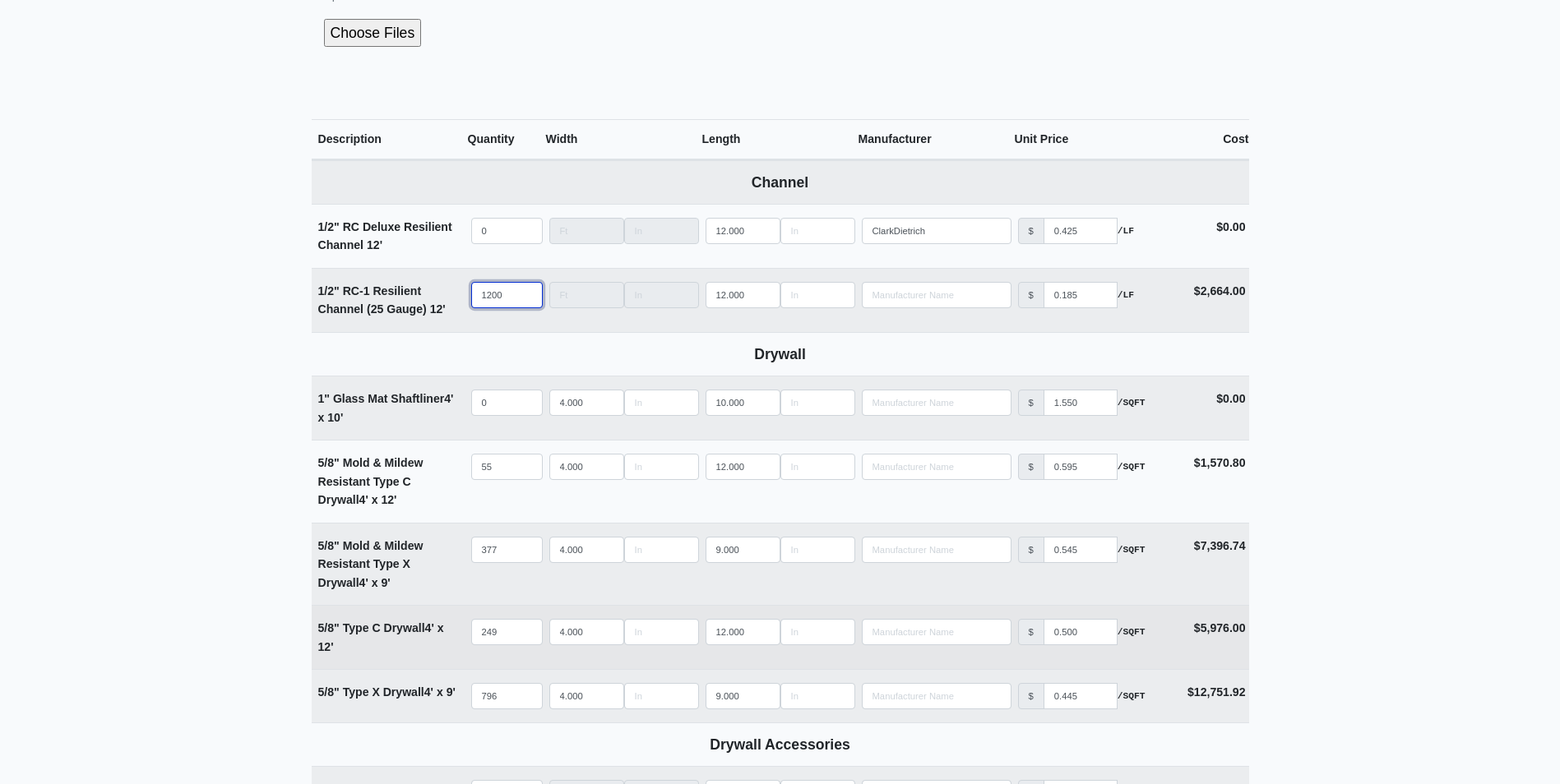
scroll to position [595, 0]
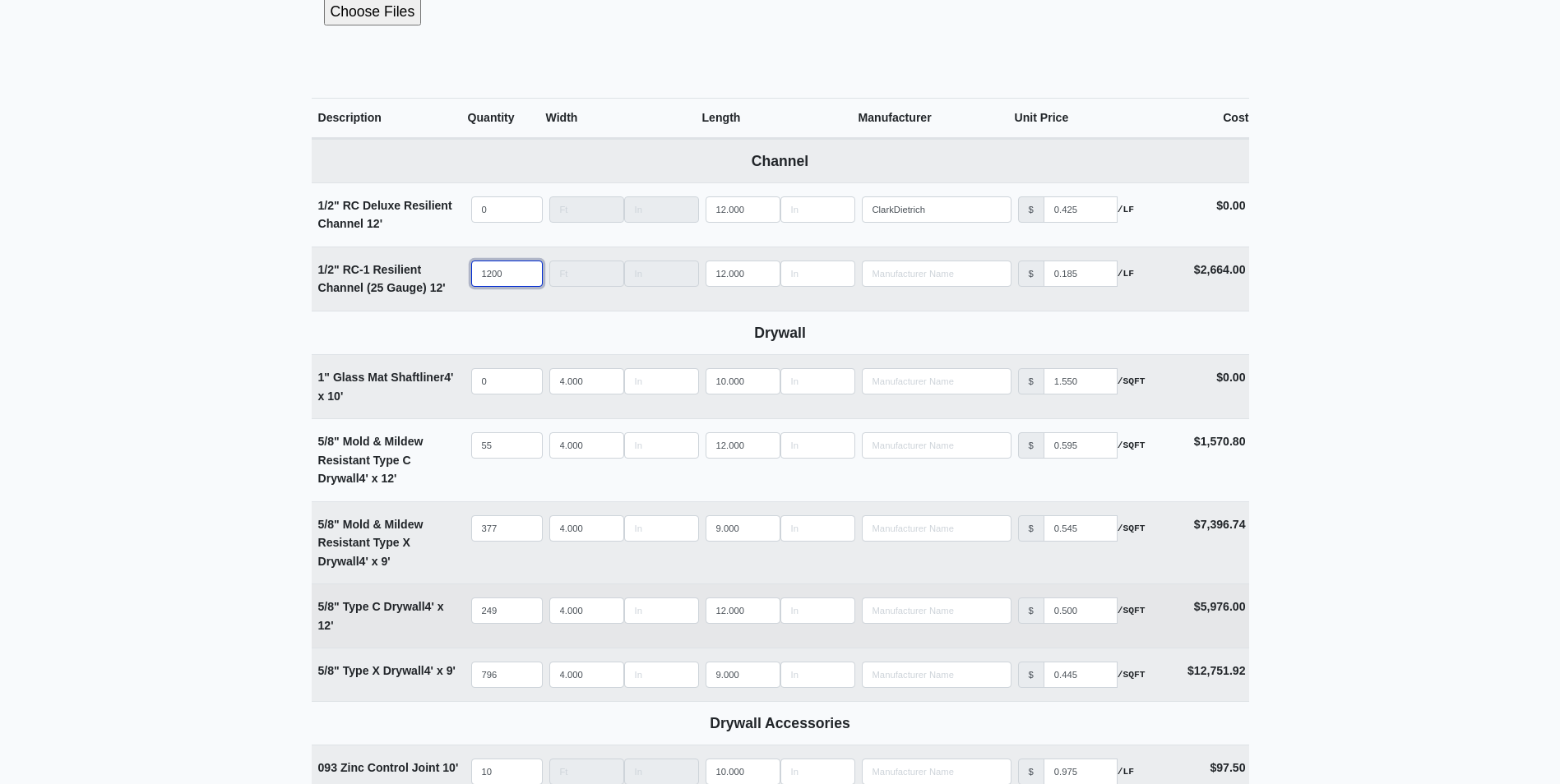
type input "1200"
drag, startPoint x: 508, startPoint y: 610, endPoint x: 428, endPoint y: 618, distance: 80.4
click at [428, 618] on tr "5/8" Type C Drywall 4' x 12' Qty 249 Width 4.000 Length 12.000 Manufacturer No …" at bounding box center [780, 616] width 937 height 64
select select
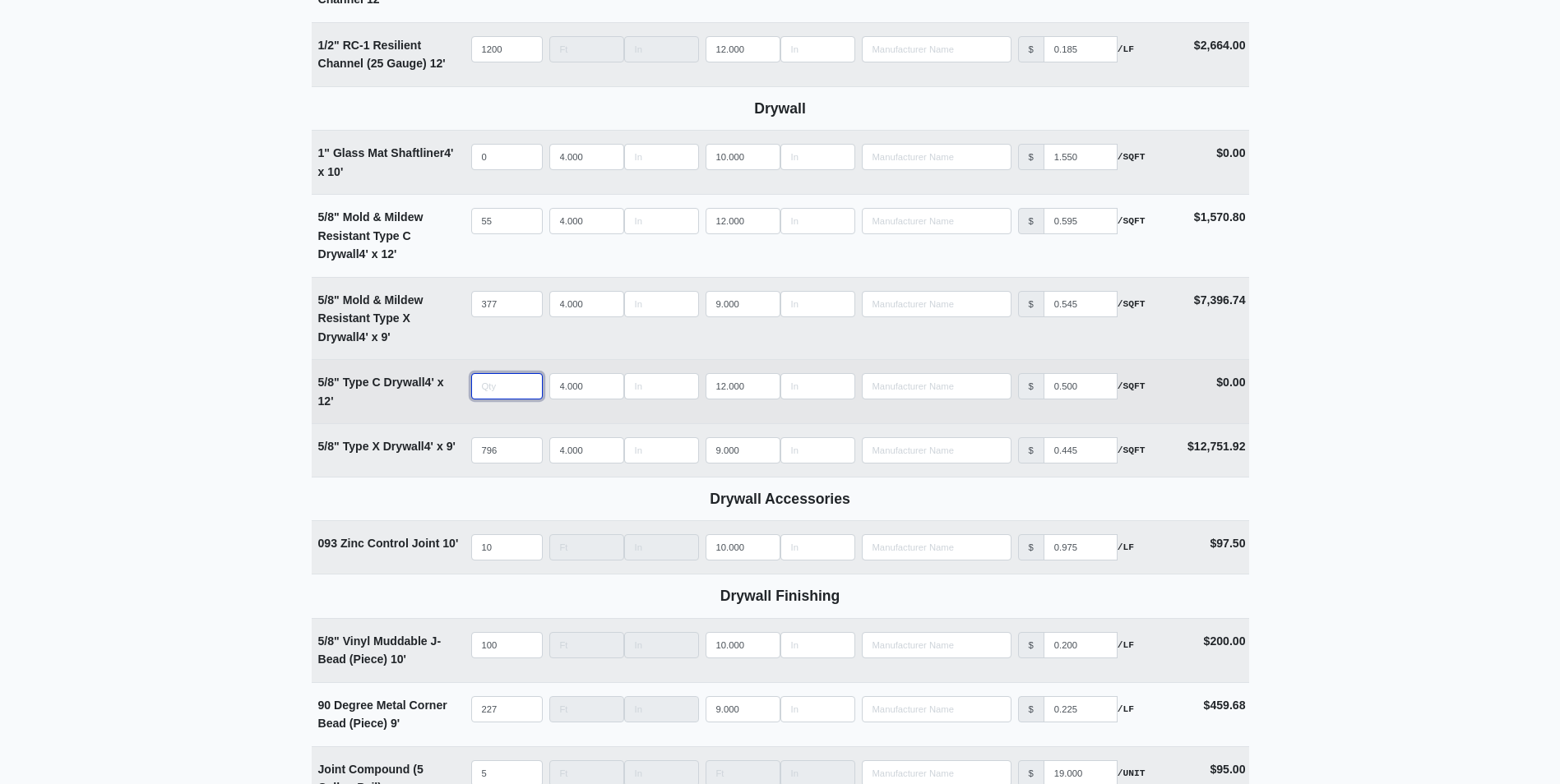
scroll to position [1665, 0]
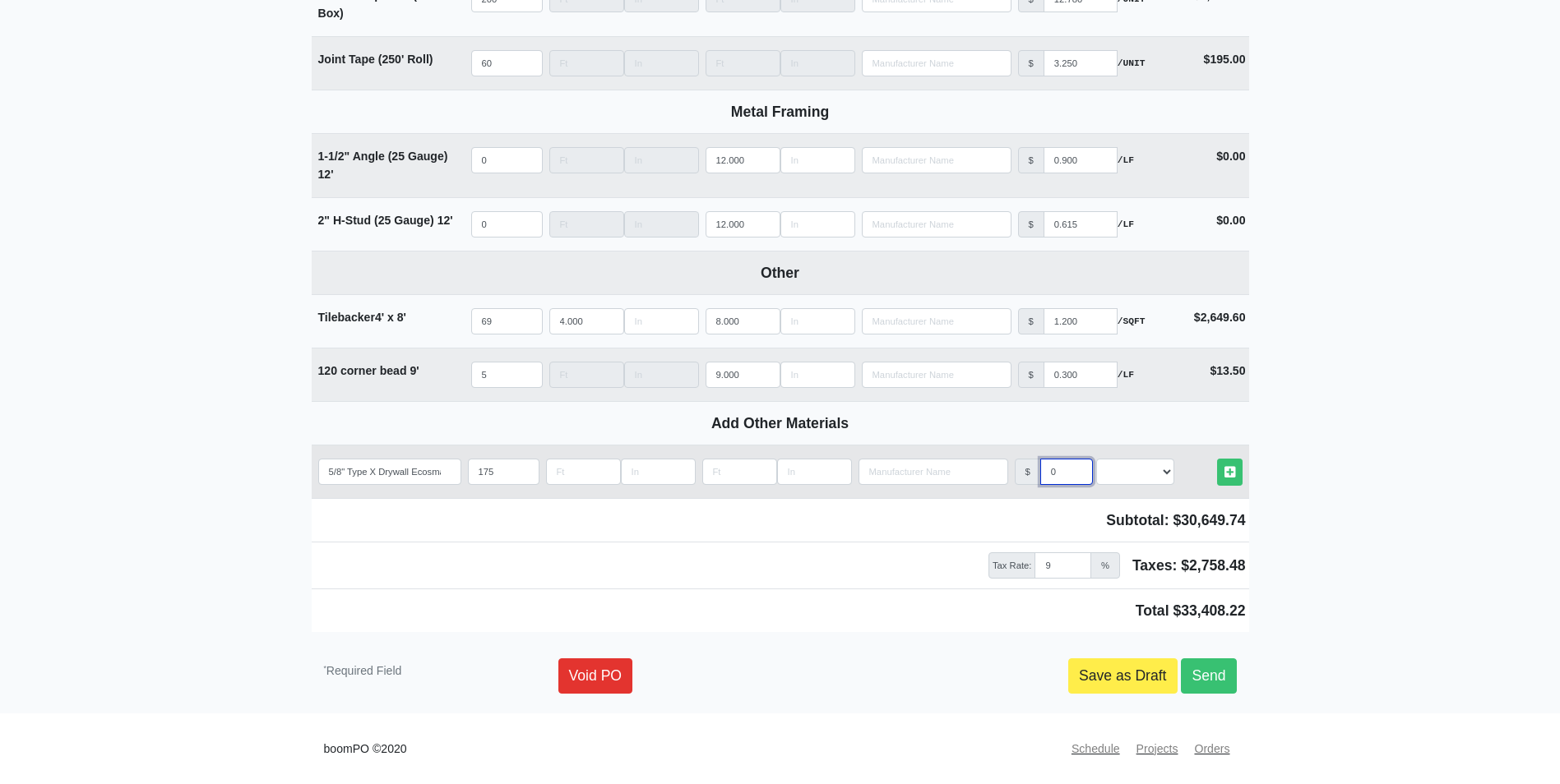
type input "0"
click at [1058, 475] on input "0" at bounding box center [1067, 471] width 52 height 26
select select
type input "0.5"
select select
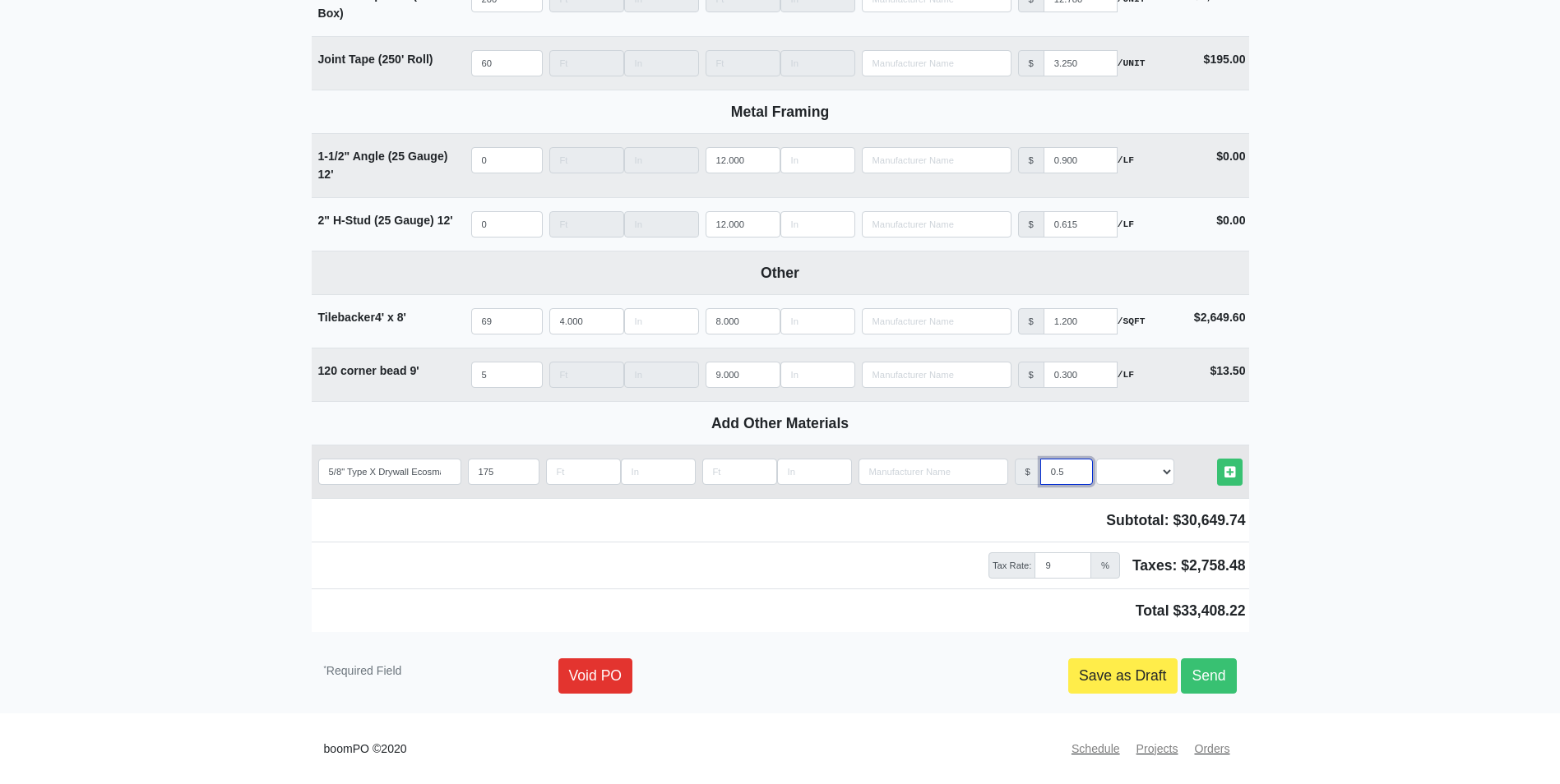
type input "0.5"
click at [1119, 469] on select "Select an Option! UNIT MLF LF MSQFT SQFT" at bounding box center [1134, 471] width 78 height 26
select select "0"
click at [1096, 458] on select "Select an Option! UNIT MLF LF MSQFT SQFT" at bounding box center [1134, 471] width 78 height 26
click at [1230, 469] on icon at bounding box center [1229, 472] width 11 height 13
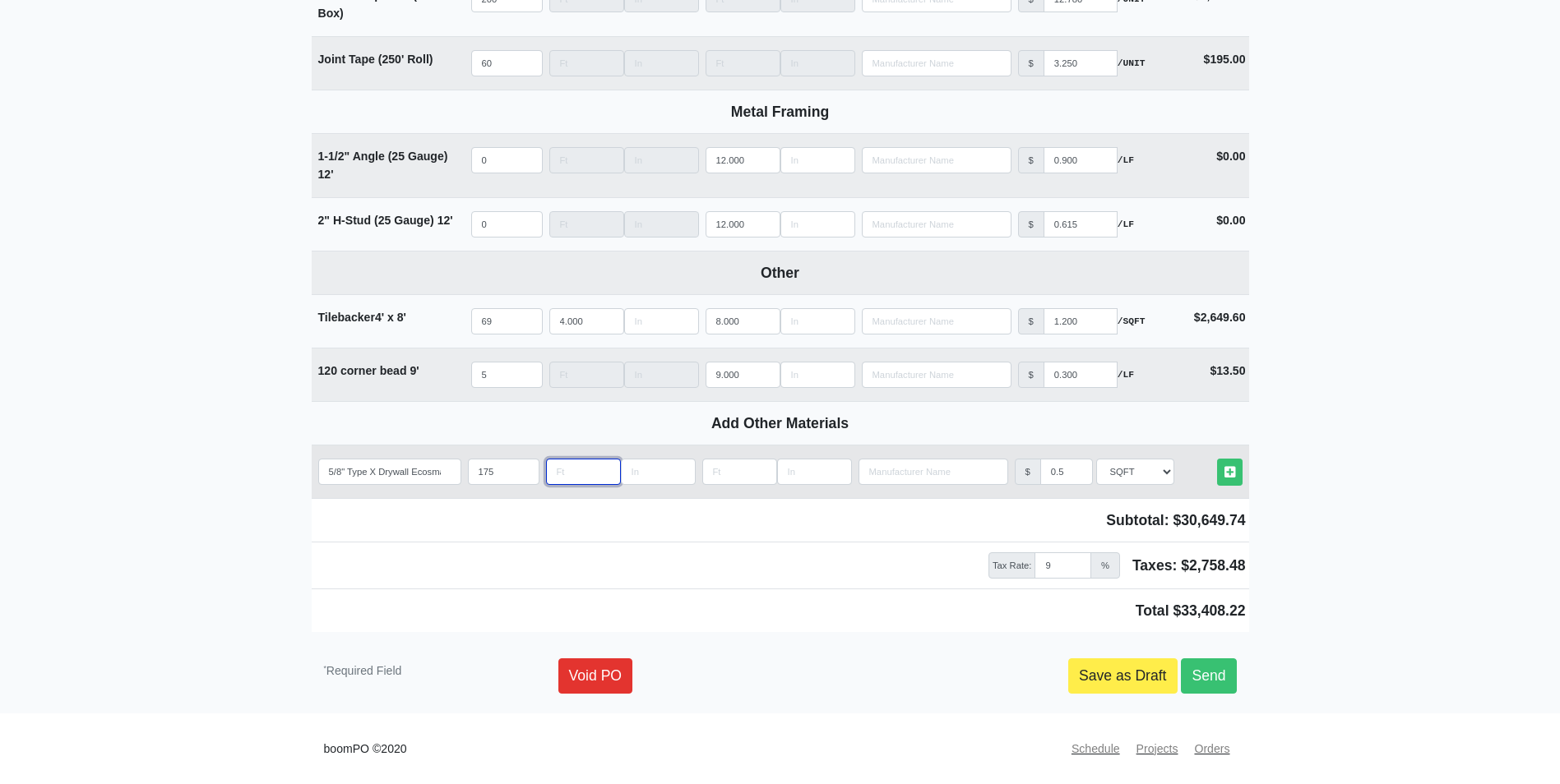
click at [581, 477] on input "Length" at bounding box center [583, 471] width 74 height 26
type input "4"
click at [729, 464] on input "Length" at bounding box center [739, 471] width 74 height 26
type input "12"
click at [1238, 465] on link "Other Materials" at bounding box center [1229, 472] width 25 height 27
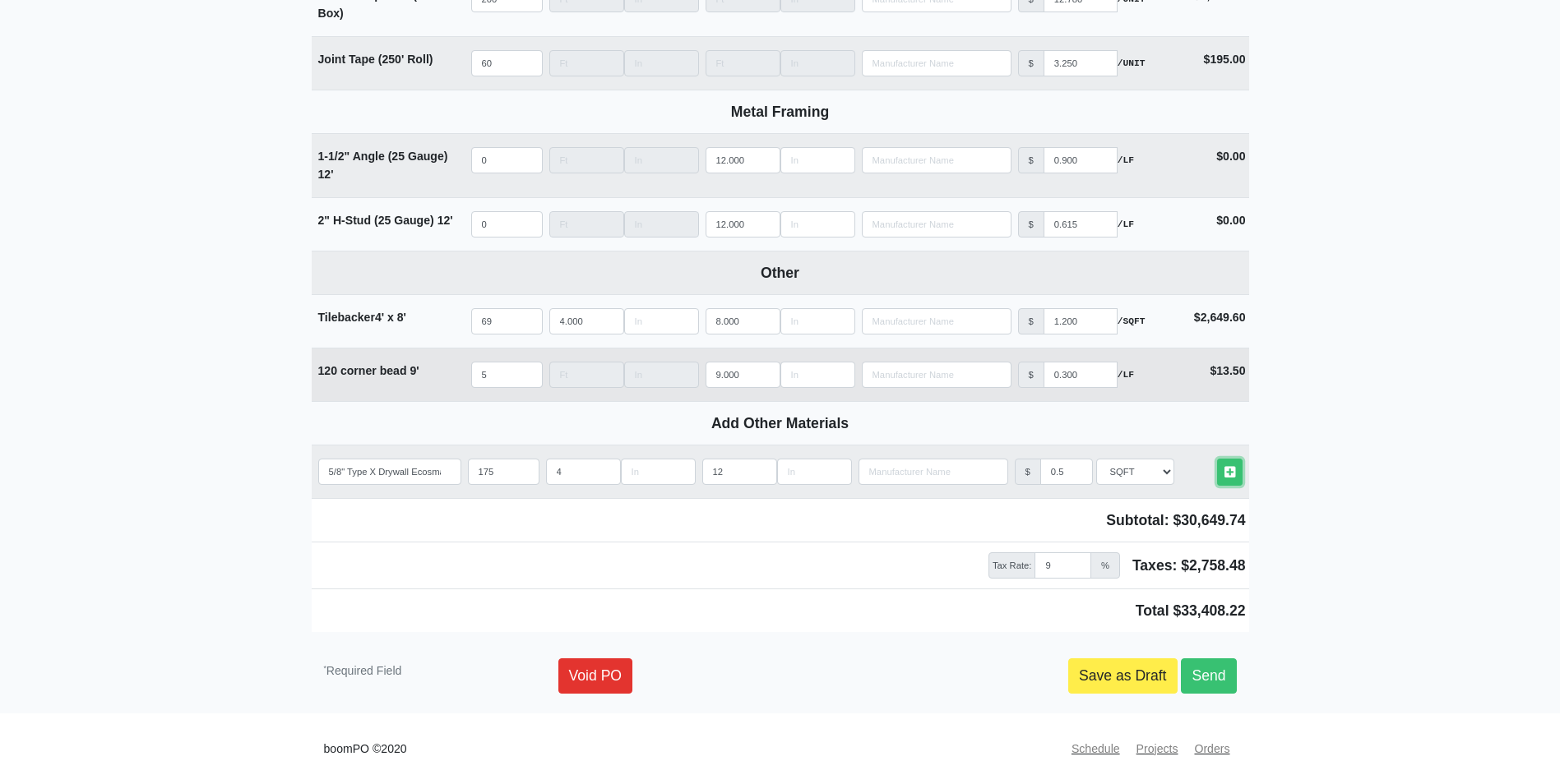
select select
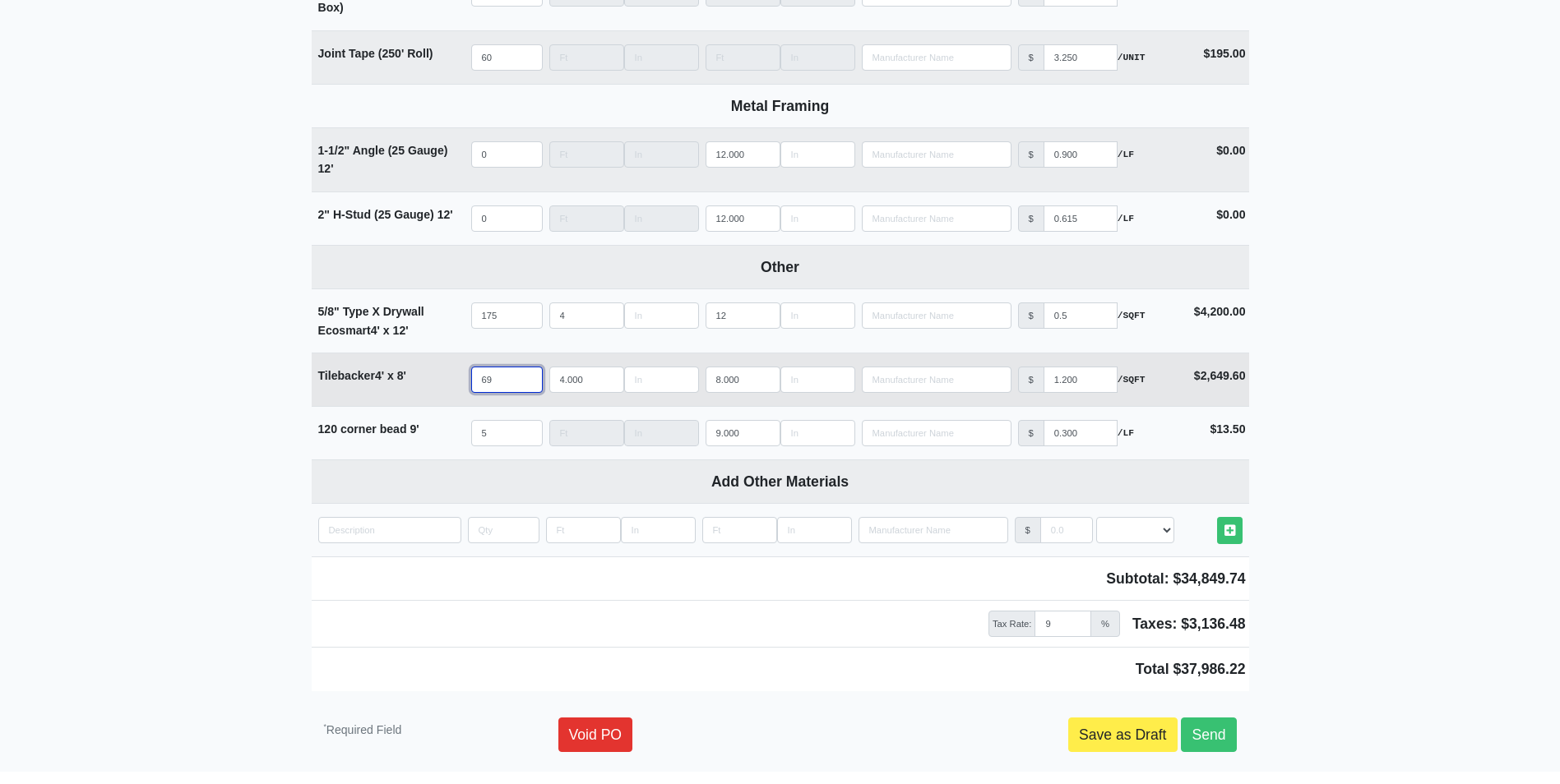
drag, startPoint x: 502, startPoint y: 379, endPoint x: 450, endPoint y: 385, distance: 52.3
click at [450, 385] on tr "Tilebacker 4' x 8' Qty 69 Width 4.000 Length 8.000 Manufacturer No Results Pric…" at bounding box center [780, 379] width 937 height 53
type input "5"
select select
type input "50"
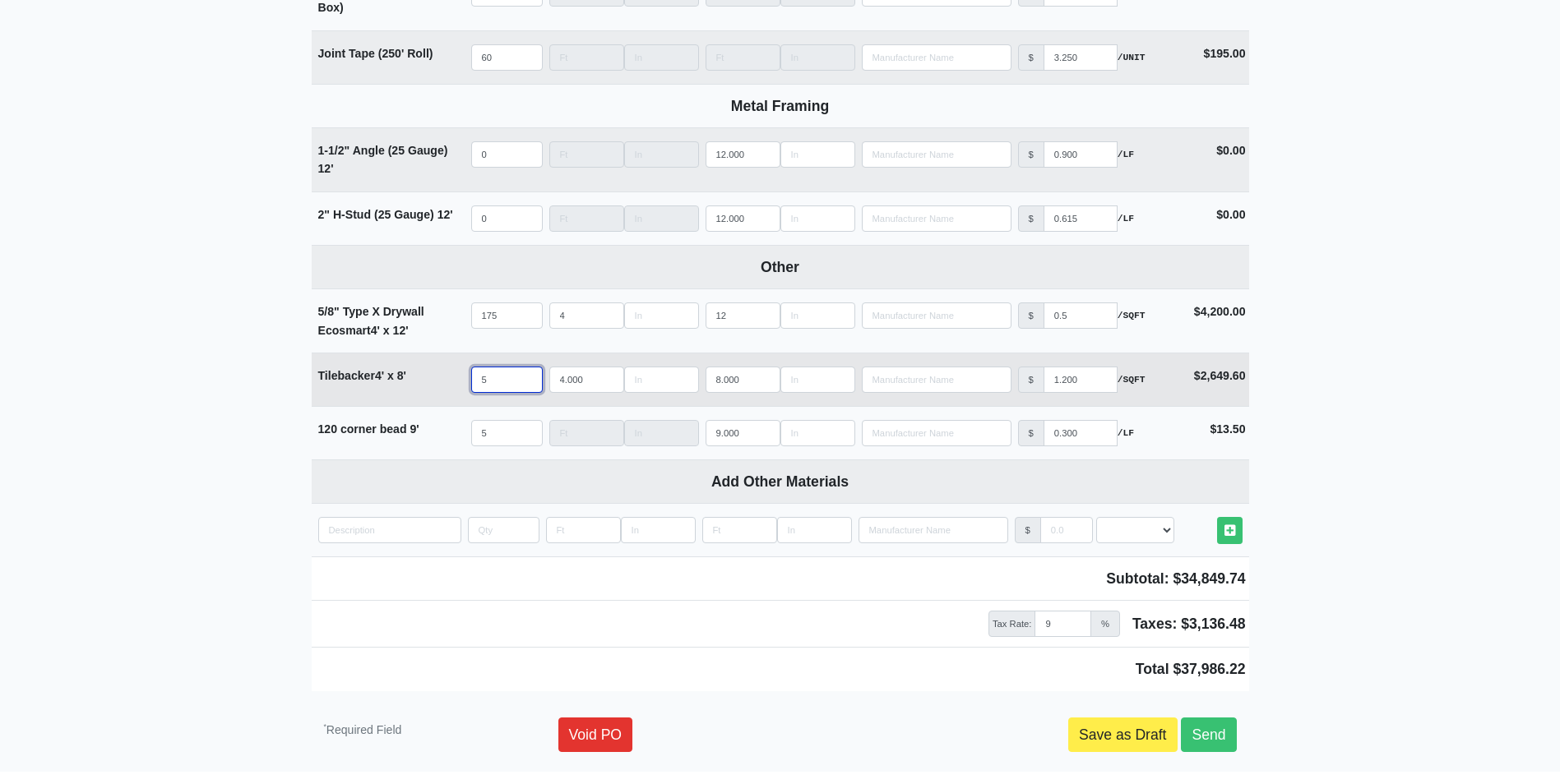
select select
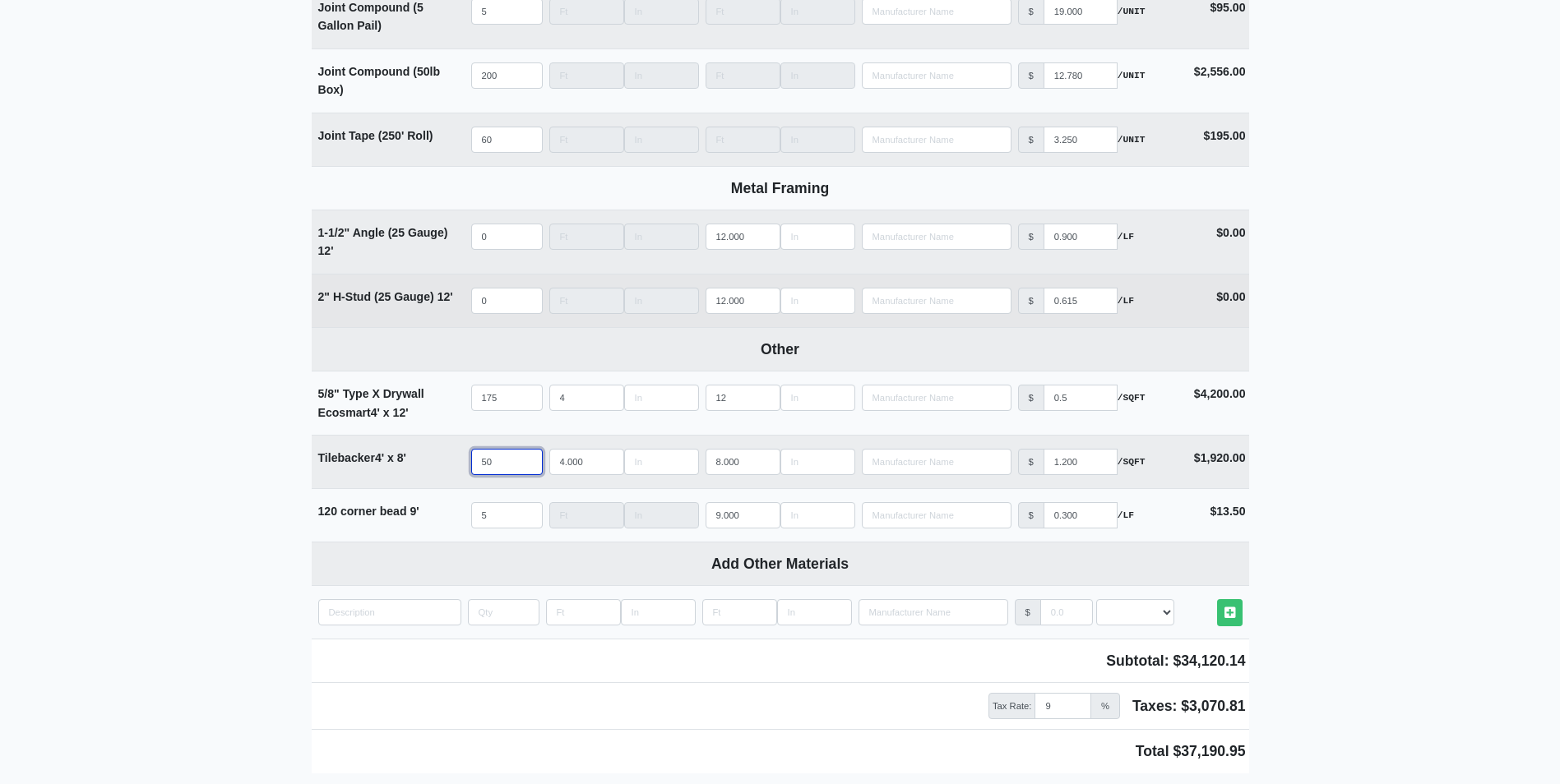
scroll to position [1500, 0]
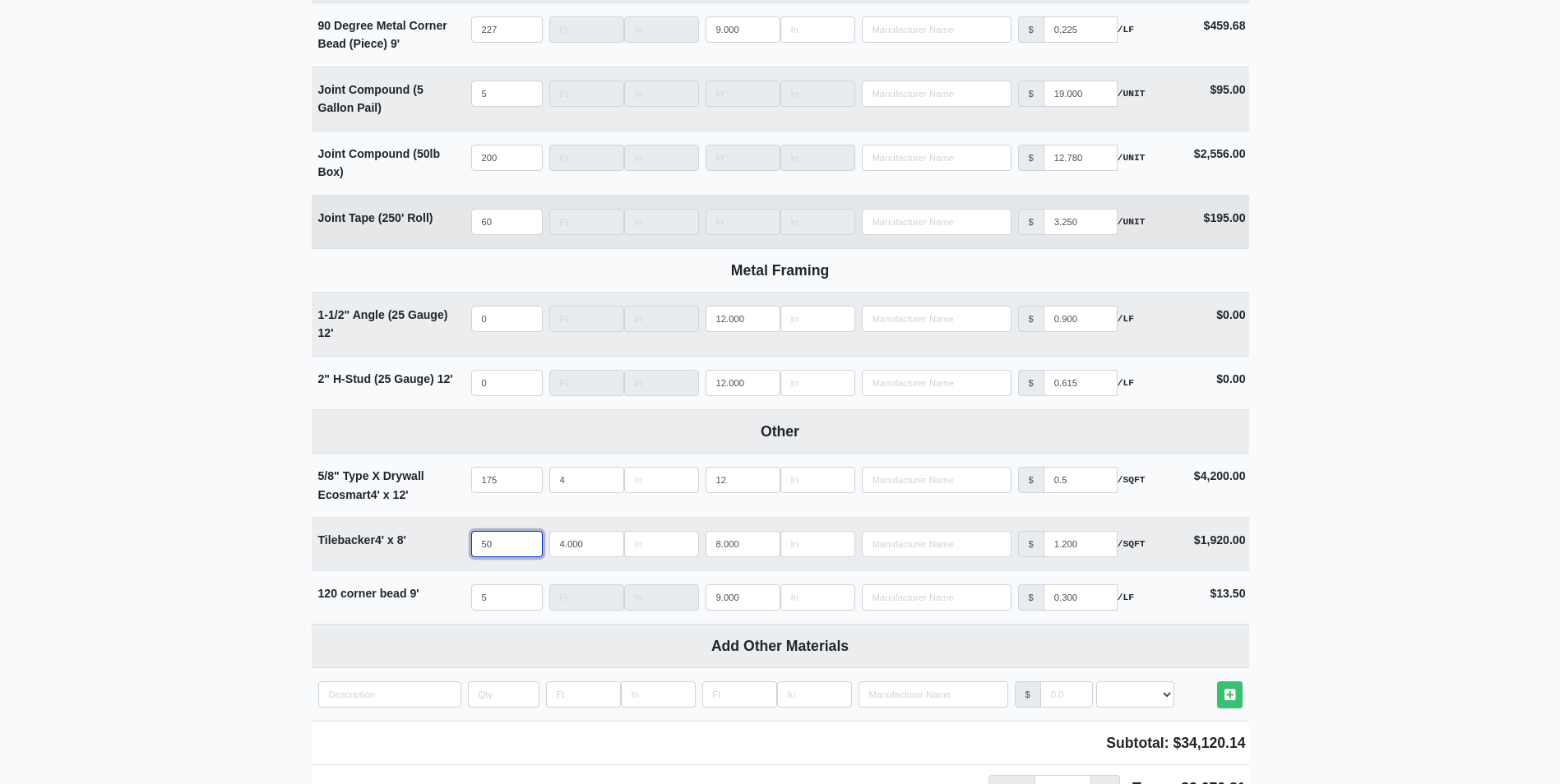
type input "50"
drag, startPoint x: 502, startPoint y: 218, endPoint x: 458, endPoint y: 218, distance: 44.0
click at [458, 218] on tr "Joint Tape (250' Roll) Qty 60 Width Length Manufacturer No Results Price $ 3.25…" at bounding box center [780, 221] width 937 height 53
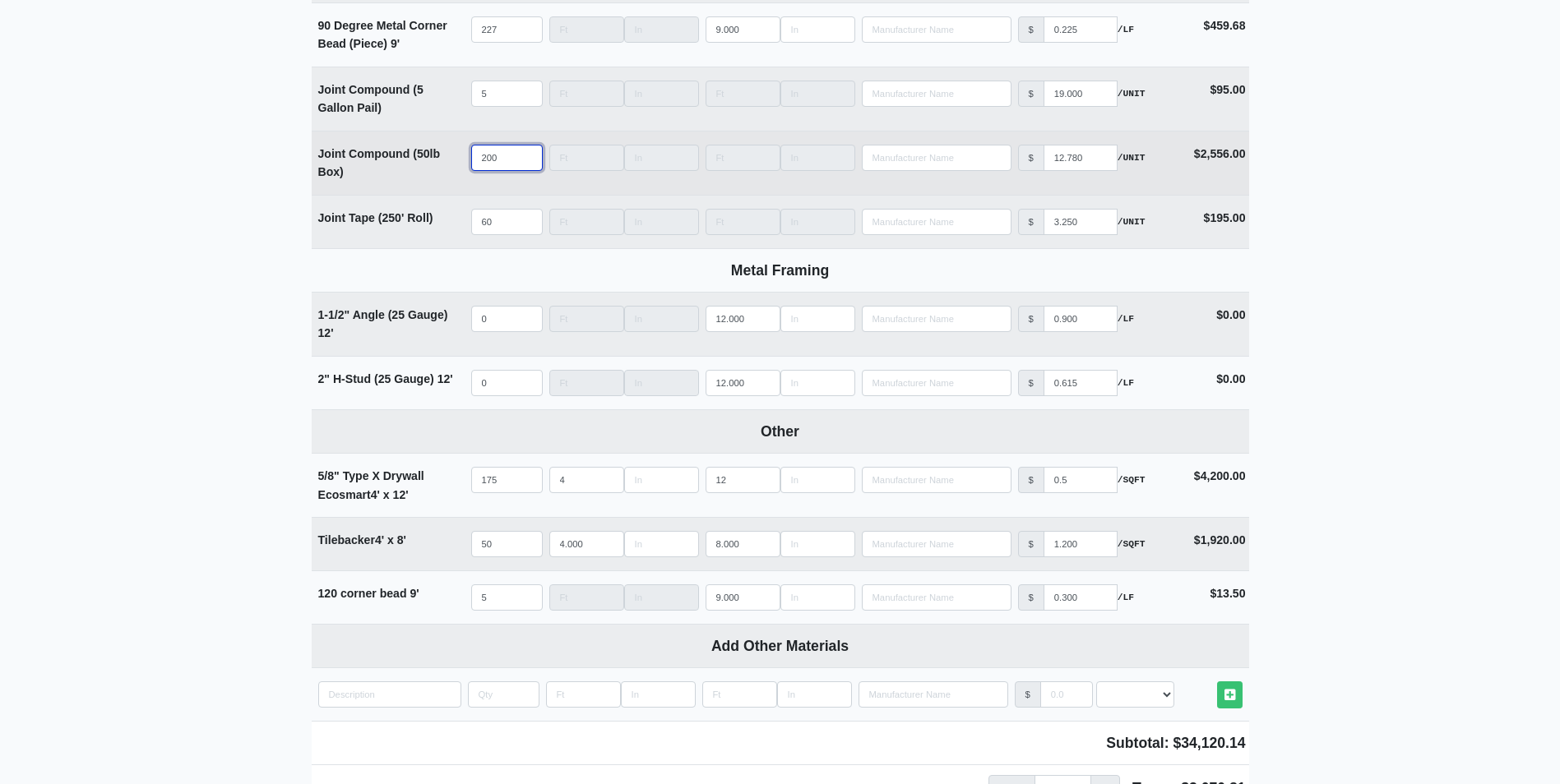
drag, startPoint x: 502, startPoint y: 157, endPoint x: 458, endPoint y: 164, distance: 44.6
click at [458, 164] on tr "Joint Compound (50lb Box) Qty 200 Width Length Manufacturer No Results Price $ …" at bounding box center [780, 162] width 937 height 64
type input "1"
select select
type input "15"
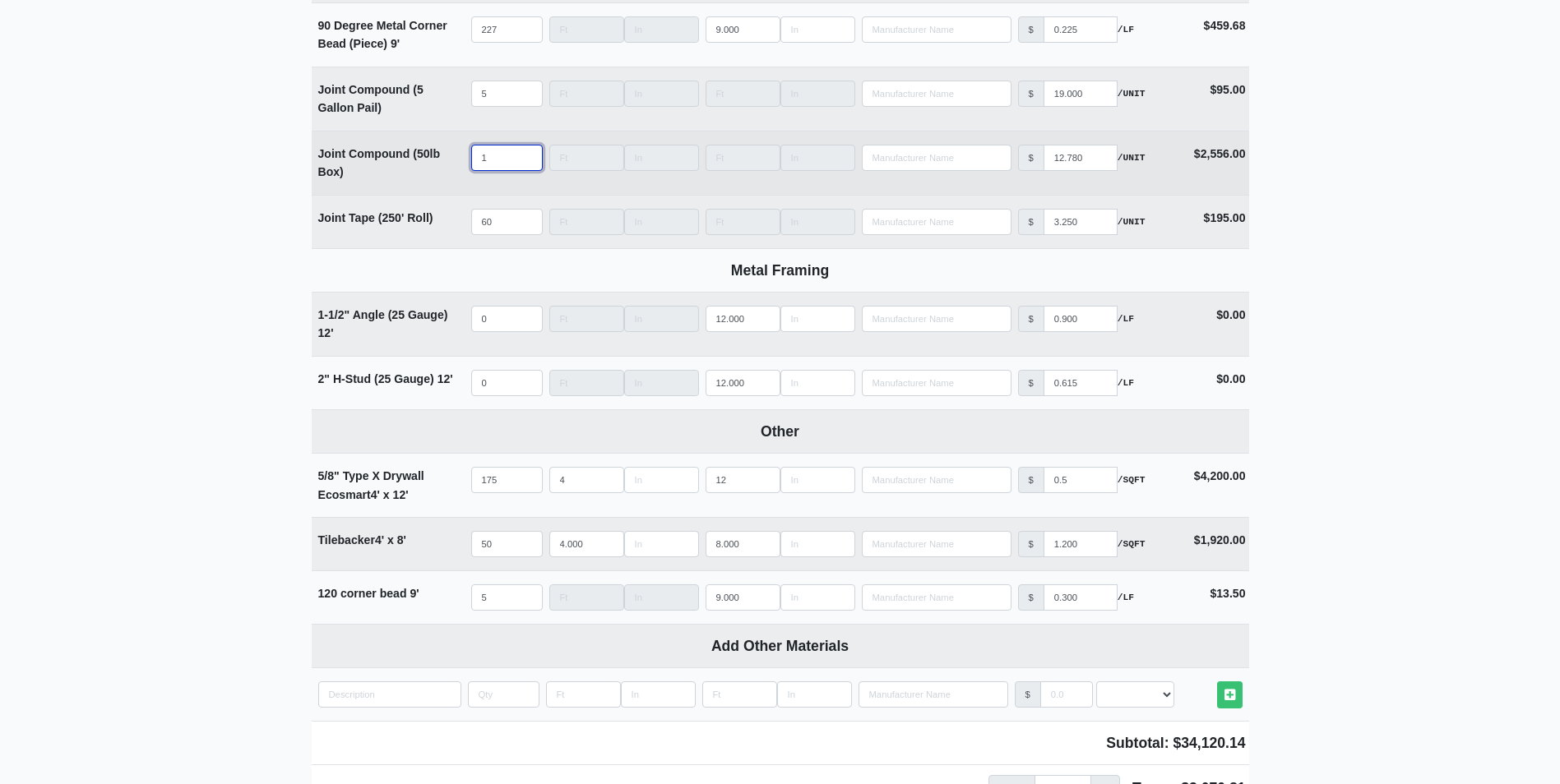
select select
type input "150"
select select
drag, startPoint x: 512, startPoint y: 154, endPoint x: 462, endPoint y: 159, distance: 50.2
click at [462, 159] on tr "Joint Compound (50lb Box) Qty 150 Width Length Manufacturer No Results Price $ …" at bounding box center [780, 162] width 937 height 64
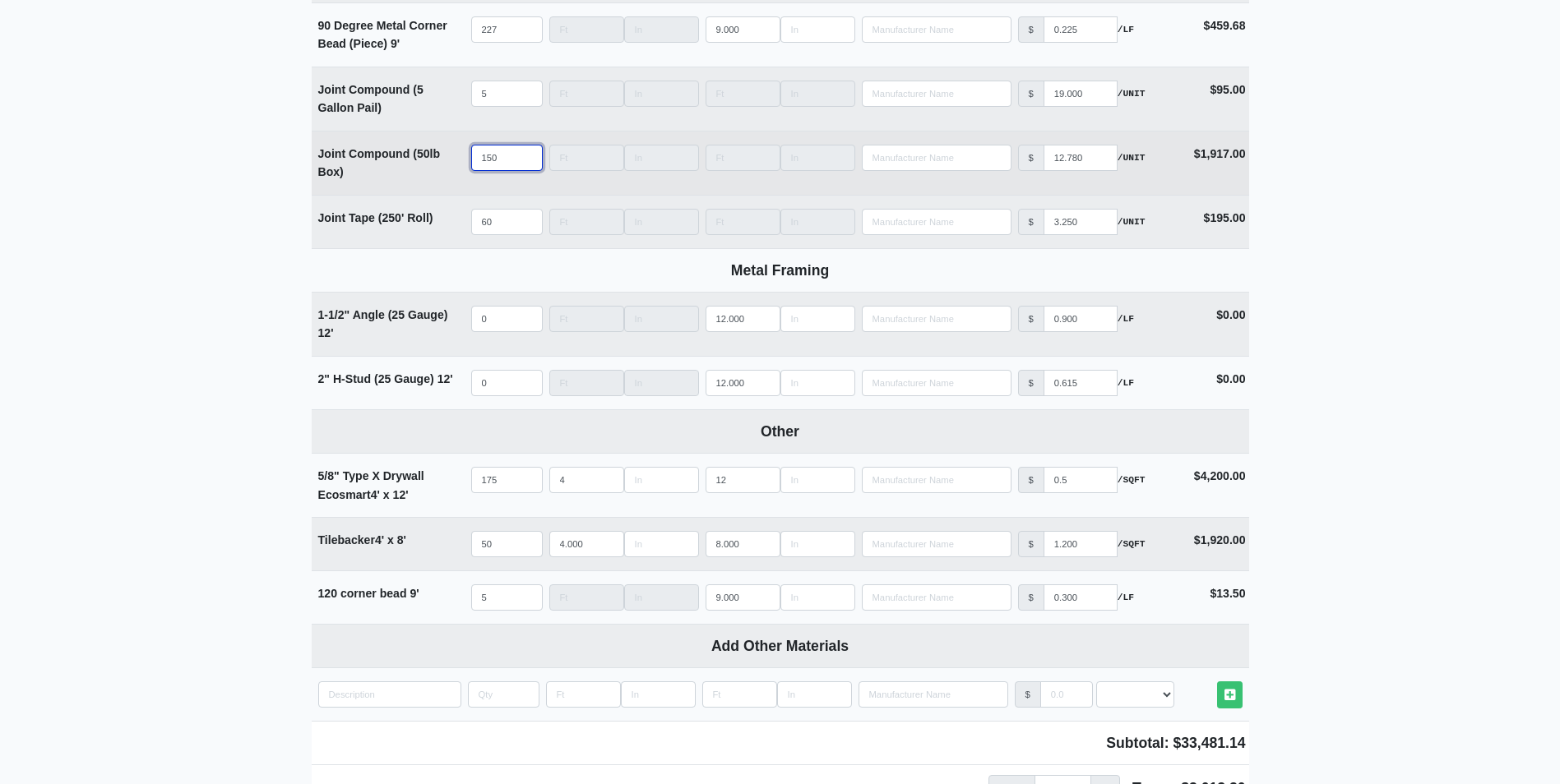
type input "1"
select select
type input "13"
select select
type input "130"
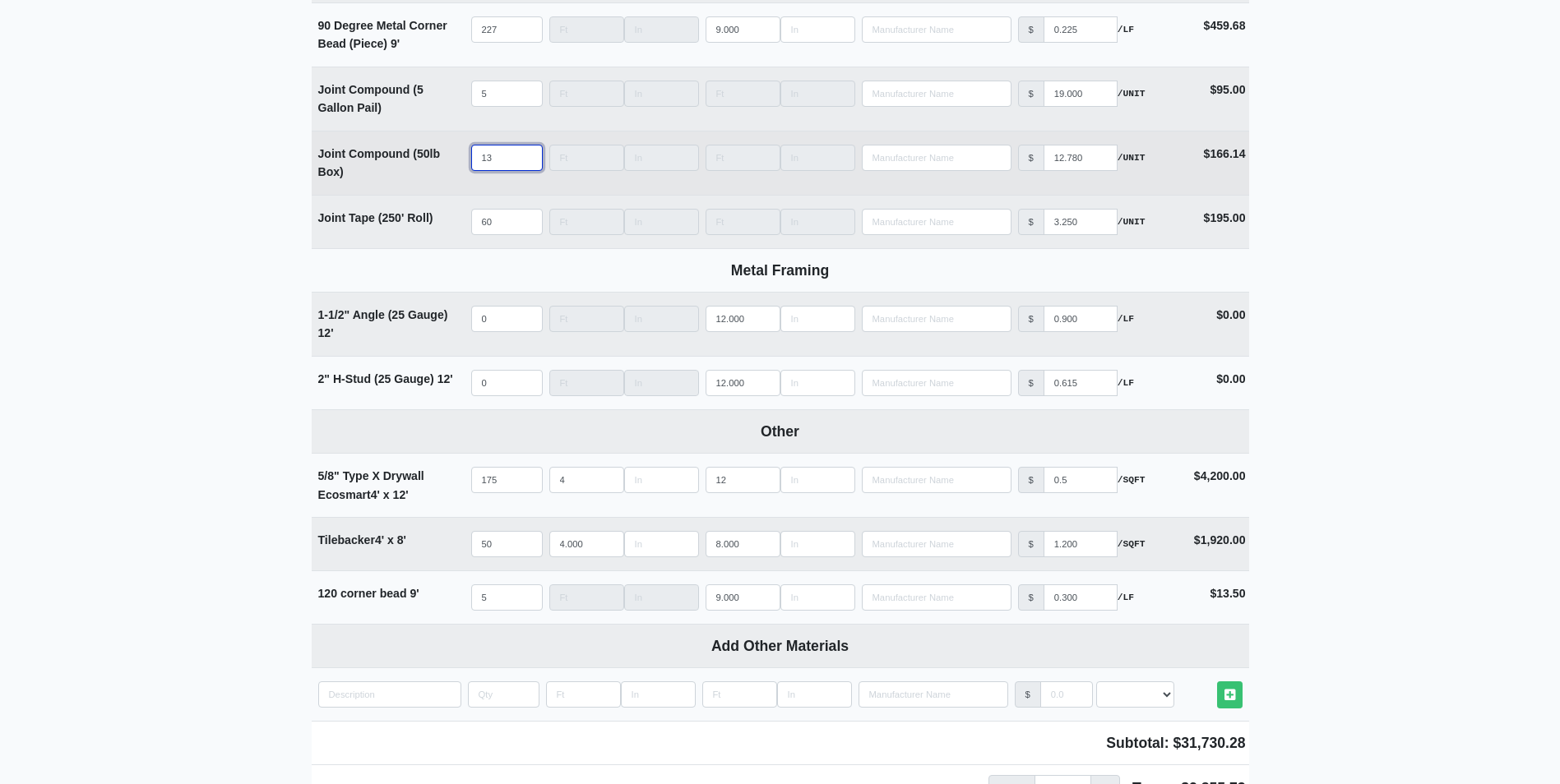
select select
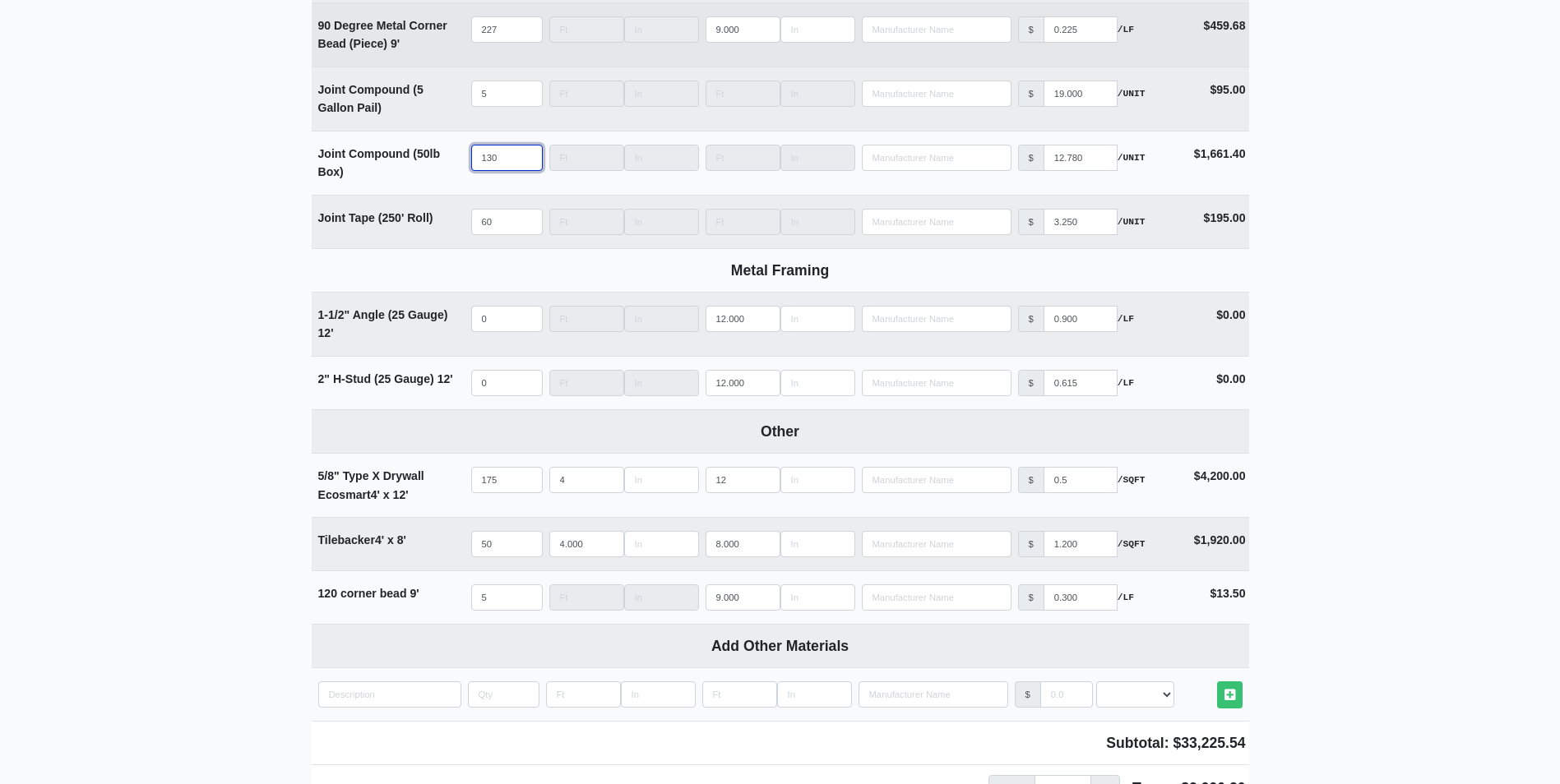
type input "130"
drag, startPoint x: 508, startPoint y: 29, endPoint x: 446, endPoint y: 32, distance: 62.1
click at [446, 32] on tr "90 Degree Metal Corner Bead (Piece) 9' Qty 227 Width Length 9.000 Manufacturer …" at bounding box center [780, 35] width 937 height 64
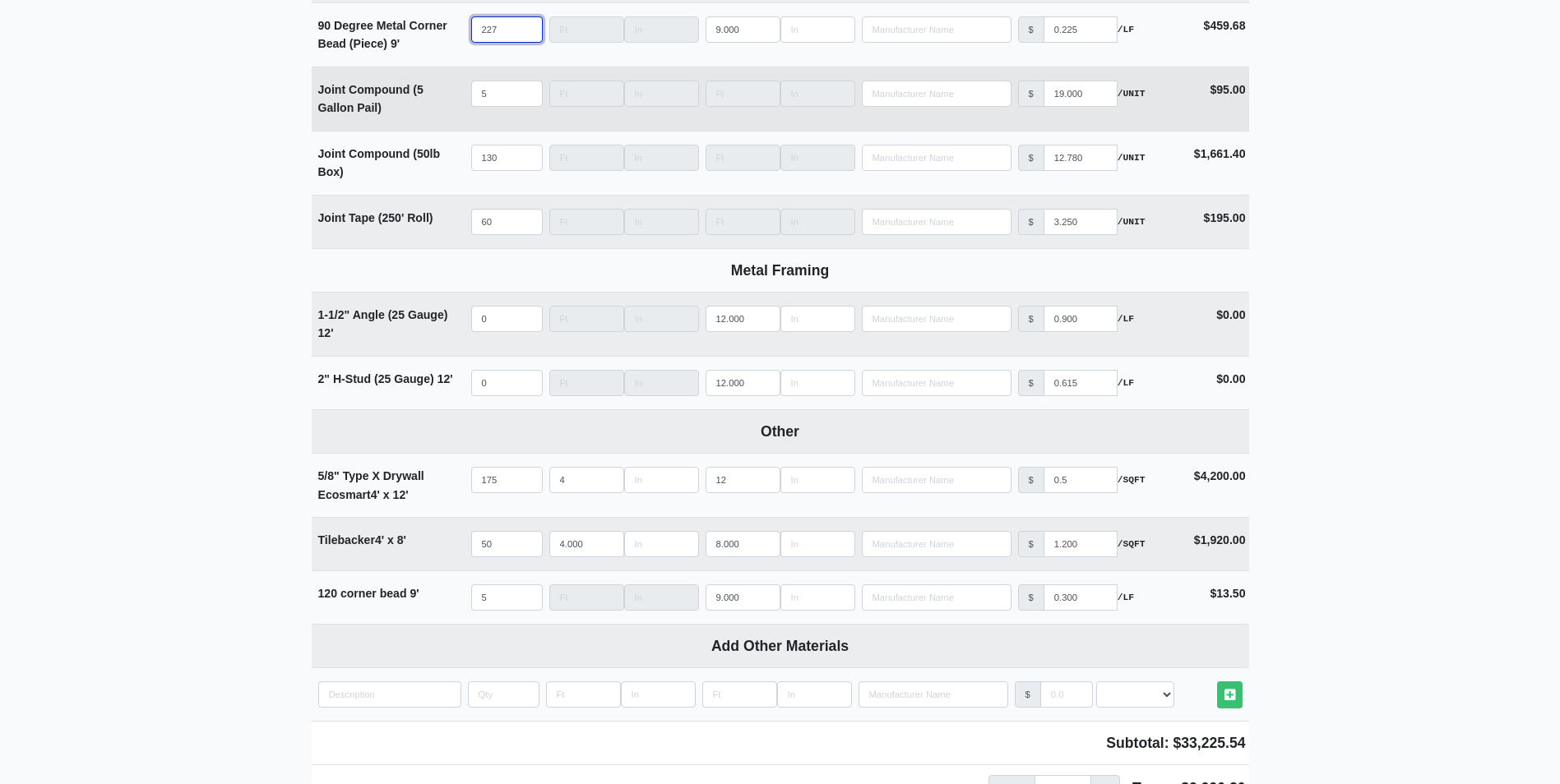
type input "1"
select select
type input "15"
select select
type input "150"
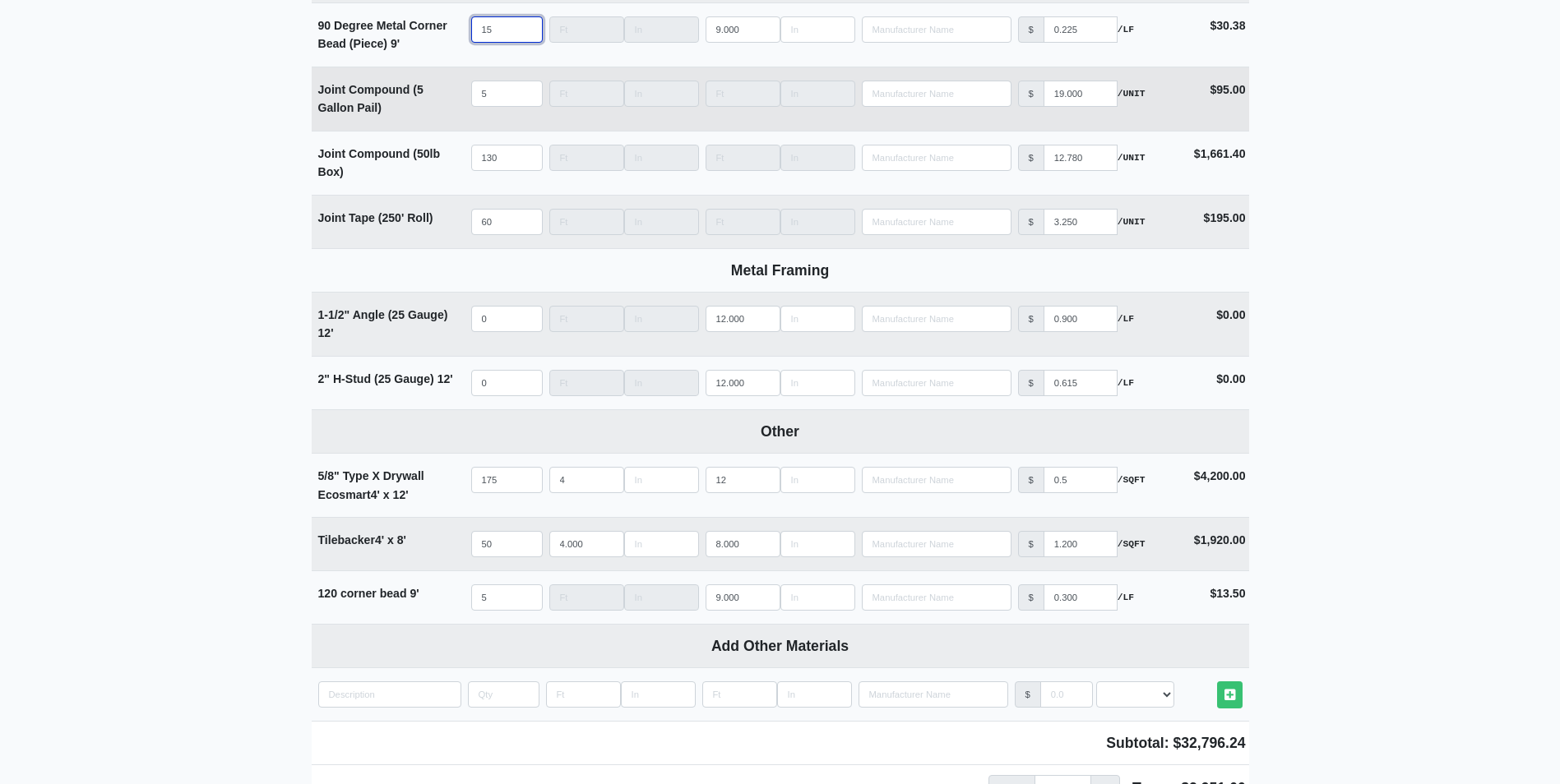
select select
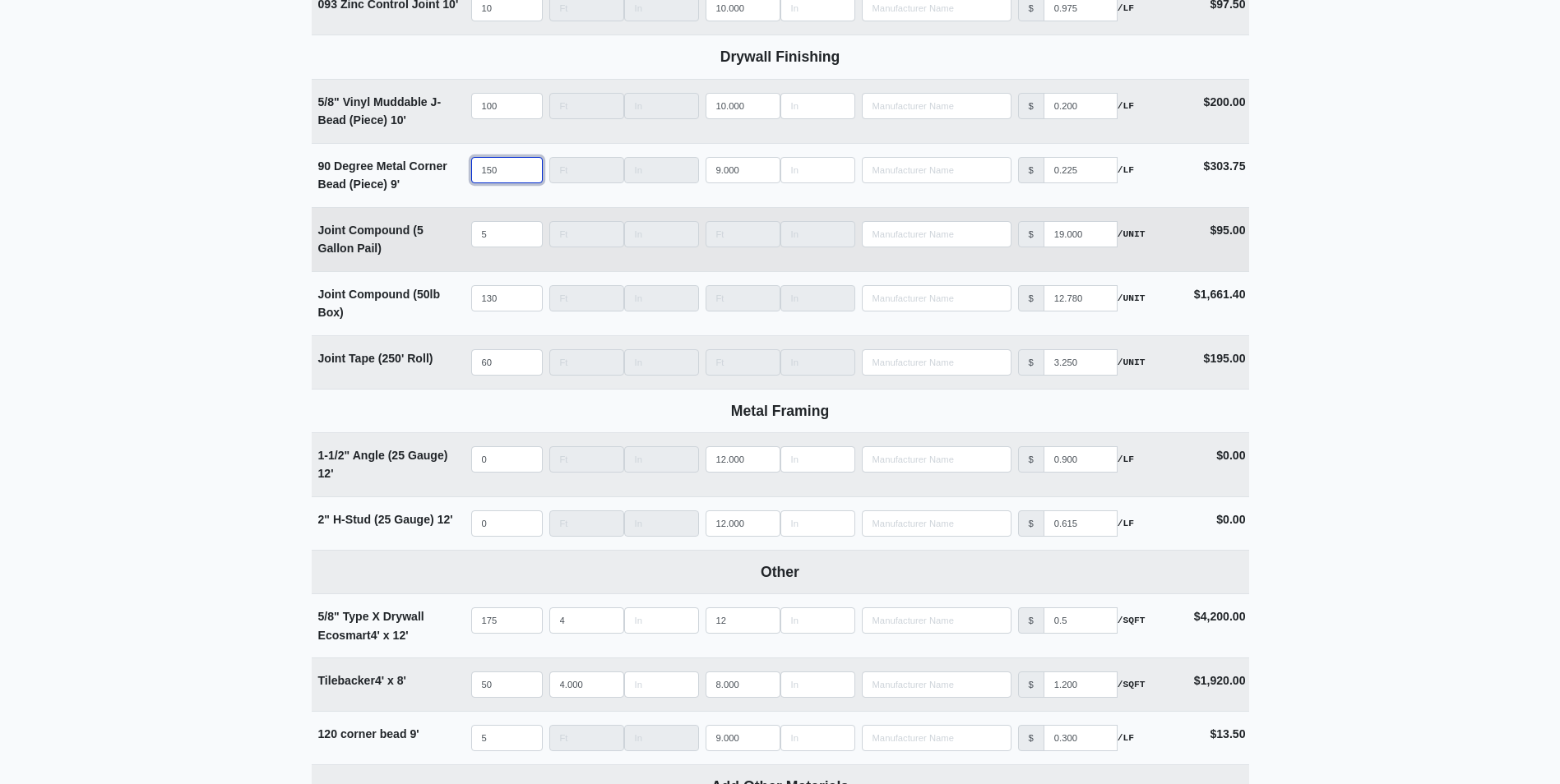
scroll to position [1336, 0]
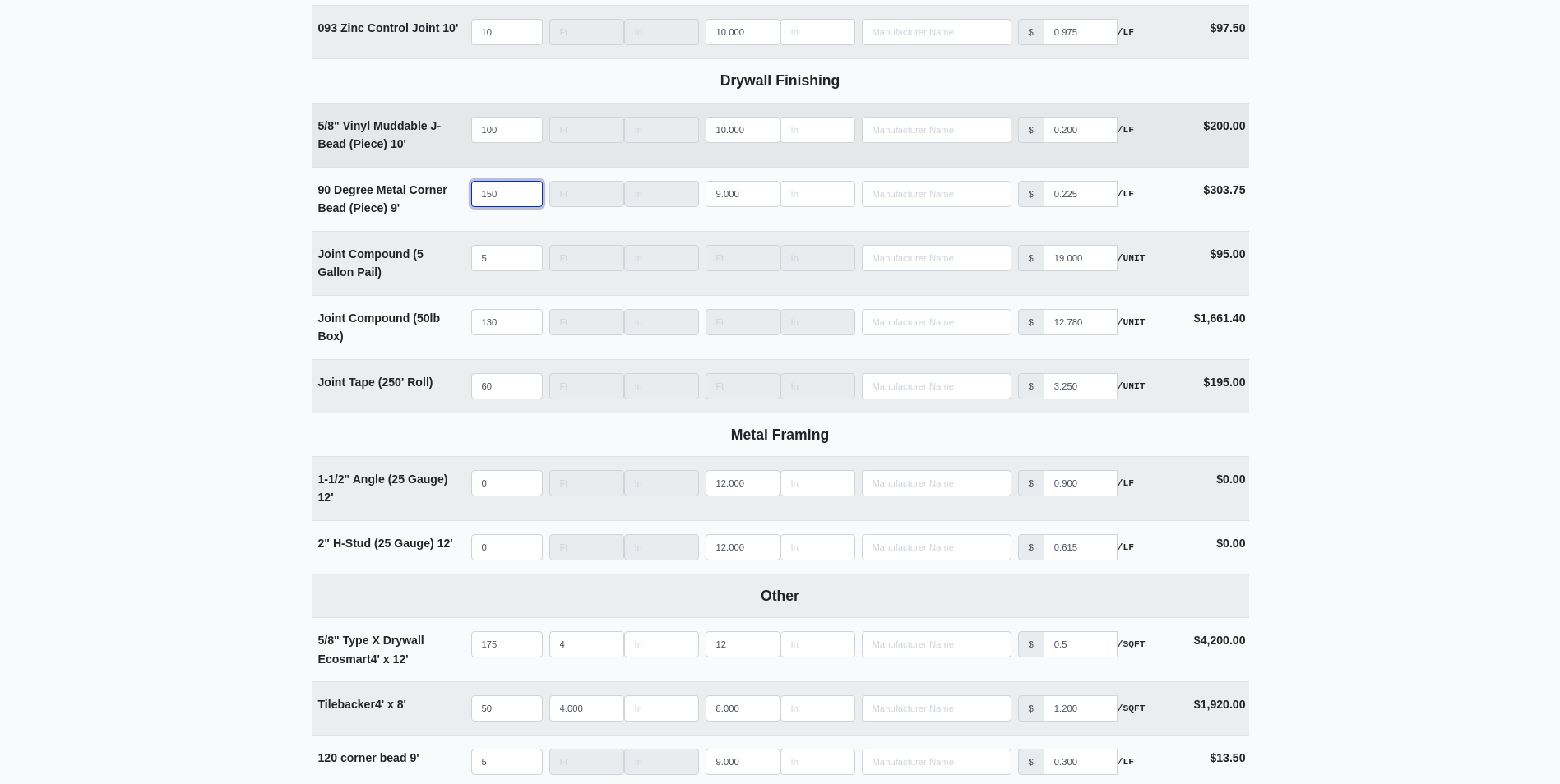
type input "150"
click at [500, 129] on input "100" at bounding box center [507, 130] width 72 height 26
drag, startPoint x: 500, startPoint y: 129, endPoint x: 404, endPoint y: 123, distance: 96.2
click at [404, 123] on tr "5/8" Vinyl Muddable J-Bead (Piece) 10' Qty 100 Width Length 10.000 Manufacturer…" at bounding box center [780, 134] width 937 height 64
type input "7"
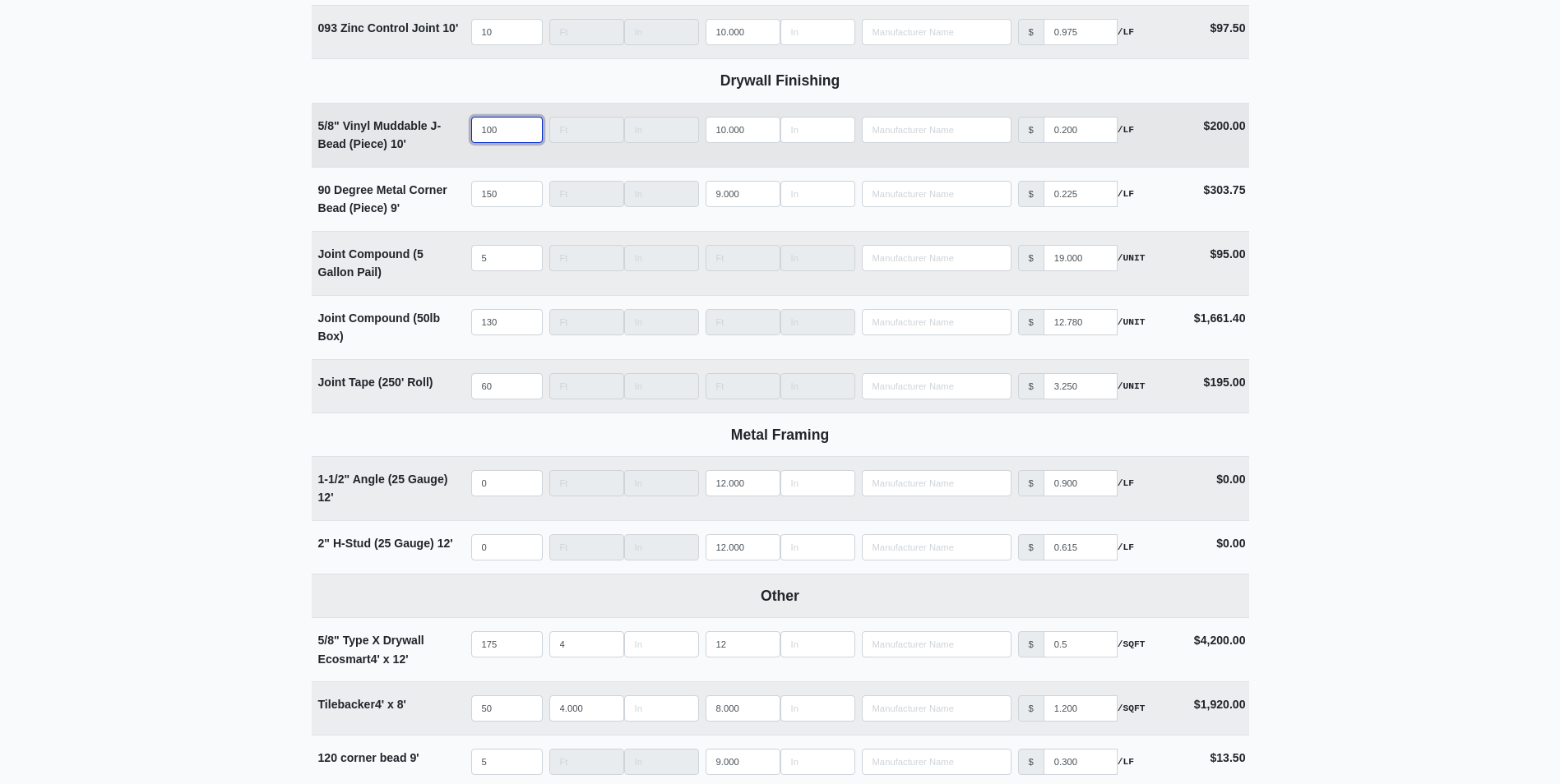
select select
type input "75"
select select
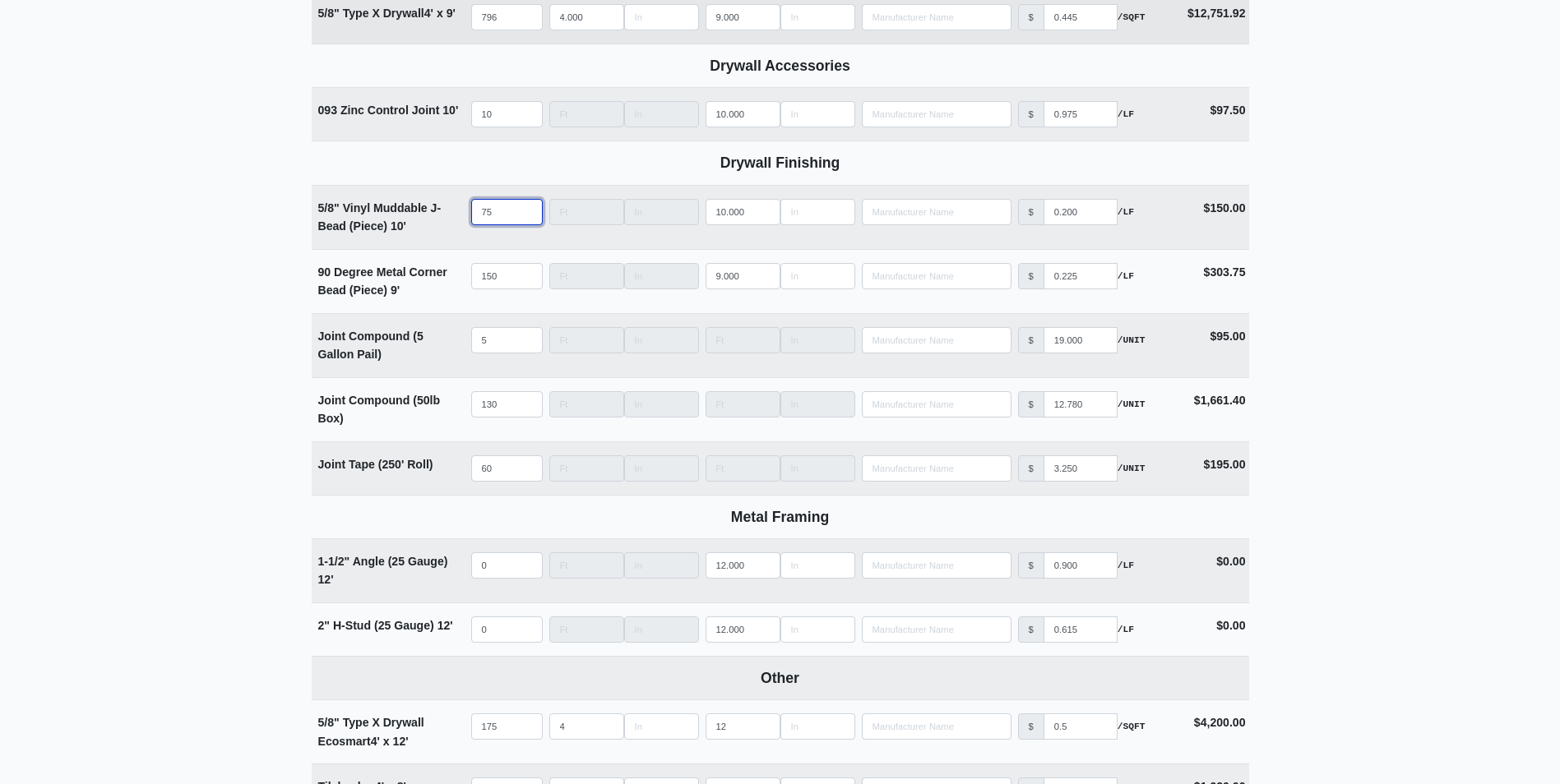
type input "75"
drag, startPoint x: 515, startPoint y: 19, endPoint x: 444, endPoint y: 20, distance: 71.0
click at [444, 20] on tr "5/8" Type X Drywall 4' x 9' Qty 796 Width 4.000 Length 9.000 Manufacturer No Re…" at bounding box center [780, 16] width 937 height 53
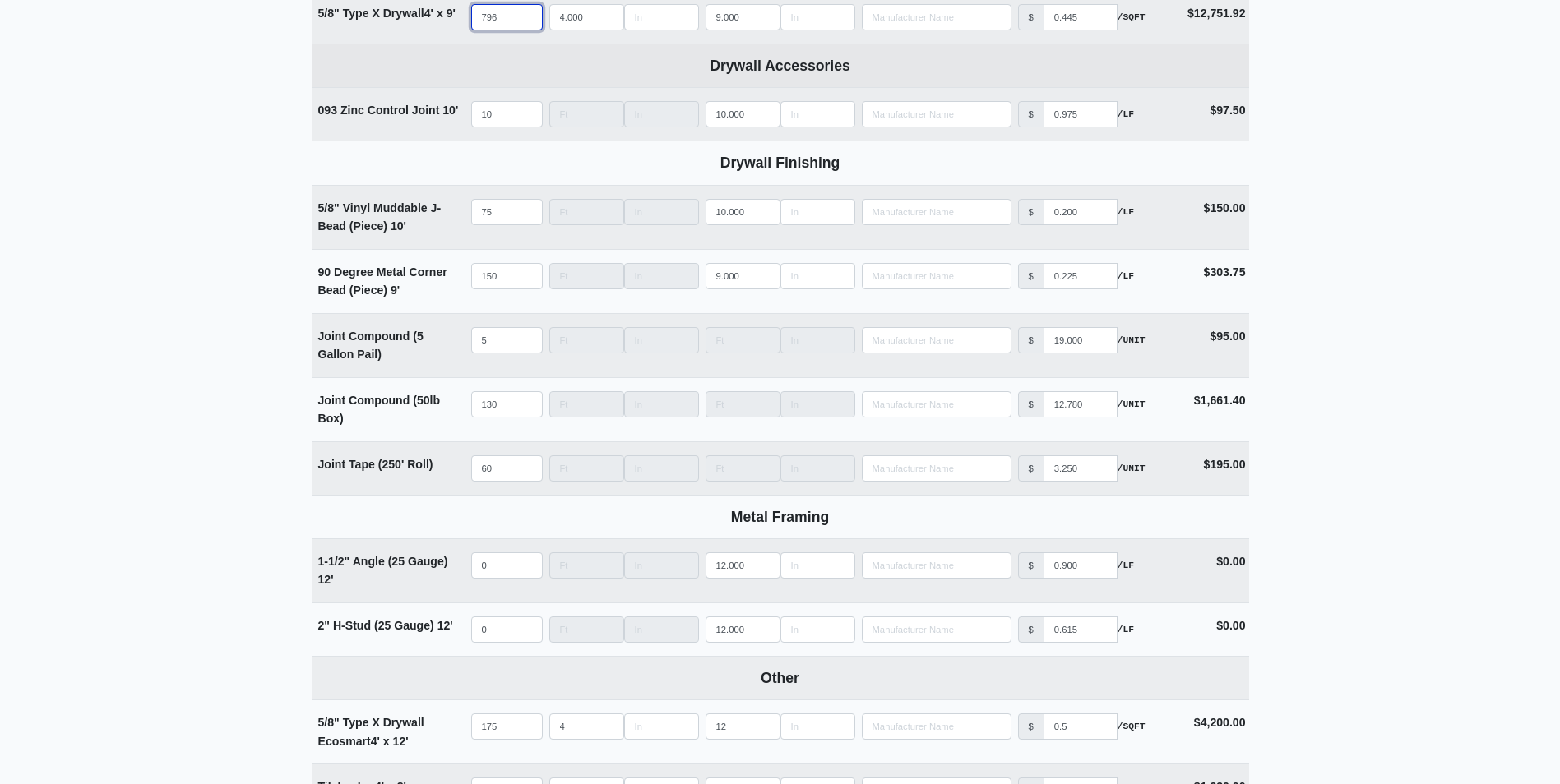
type input "6"
select select
type input "60"
select select
type input "609"
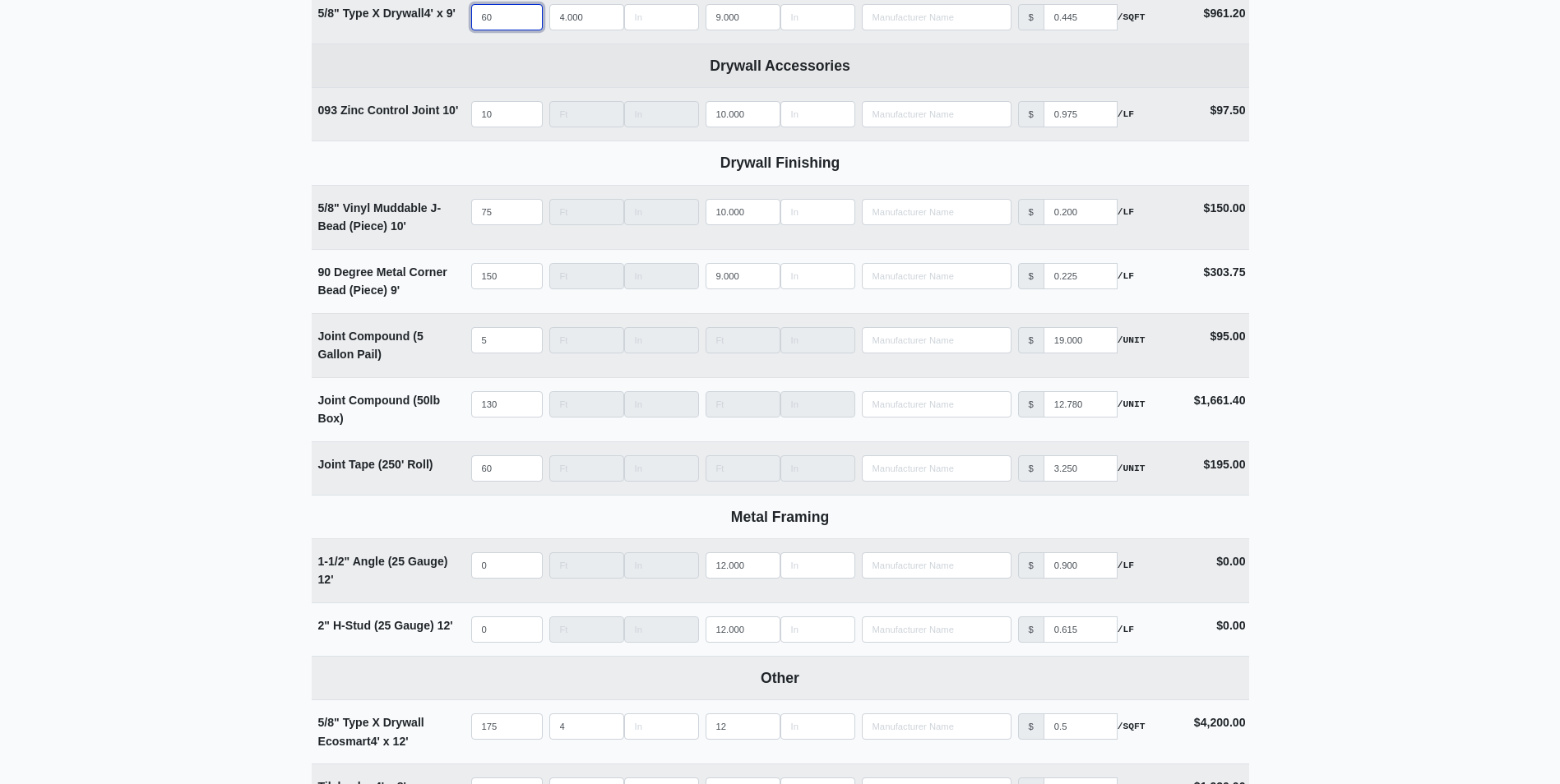
select select
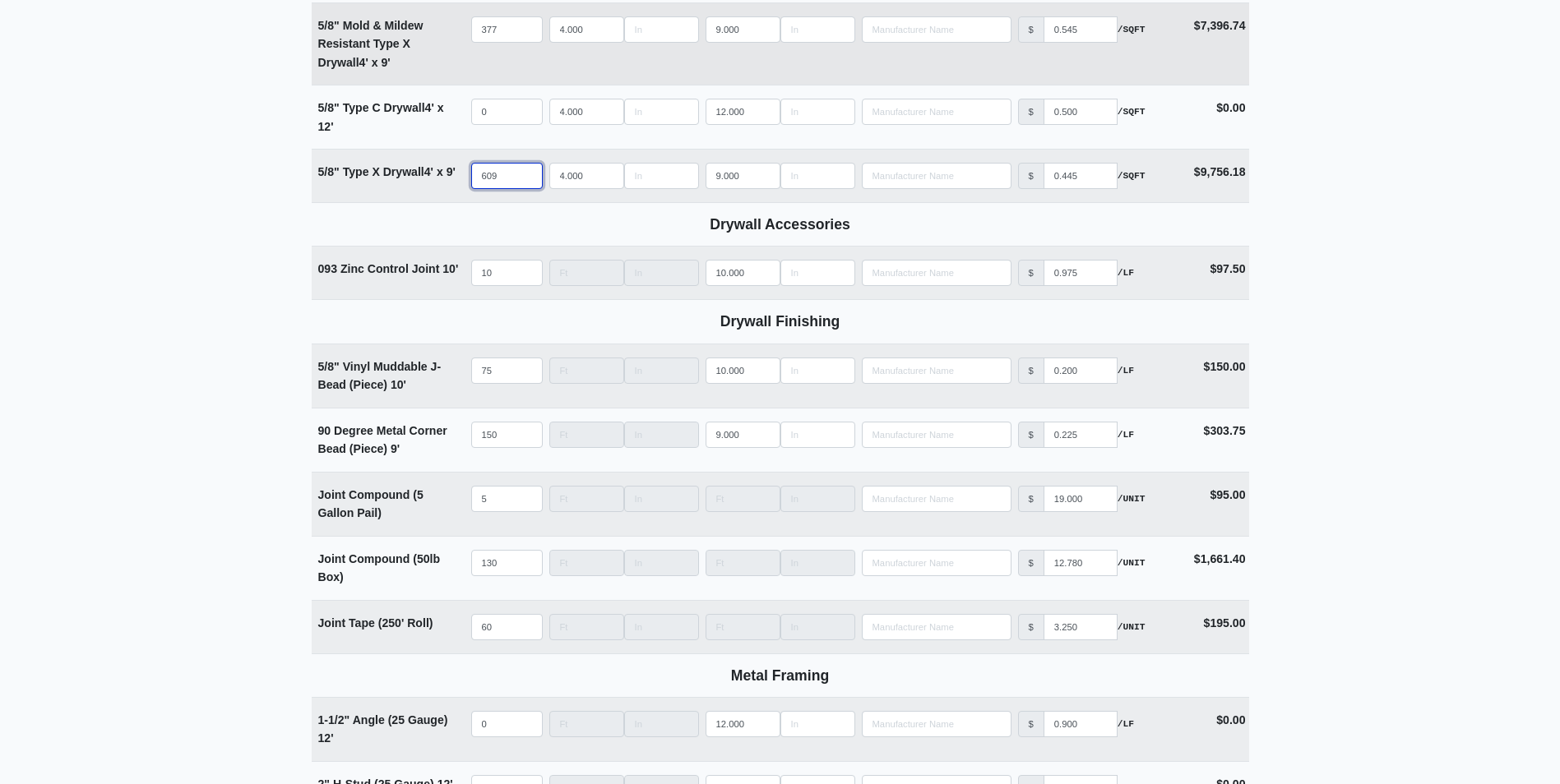
scroll to position [1089, 0]
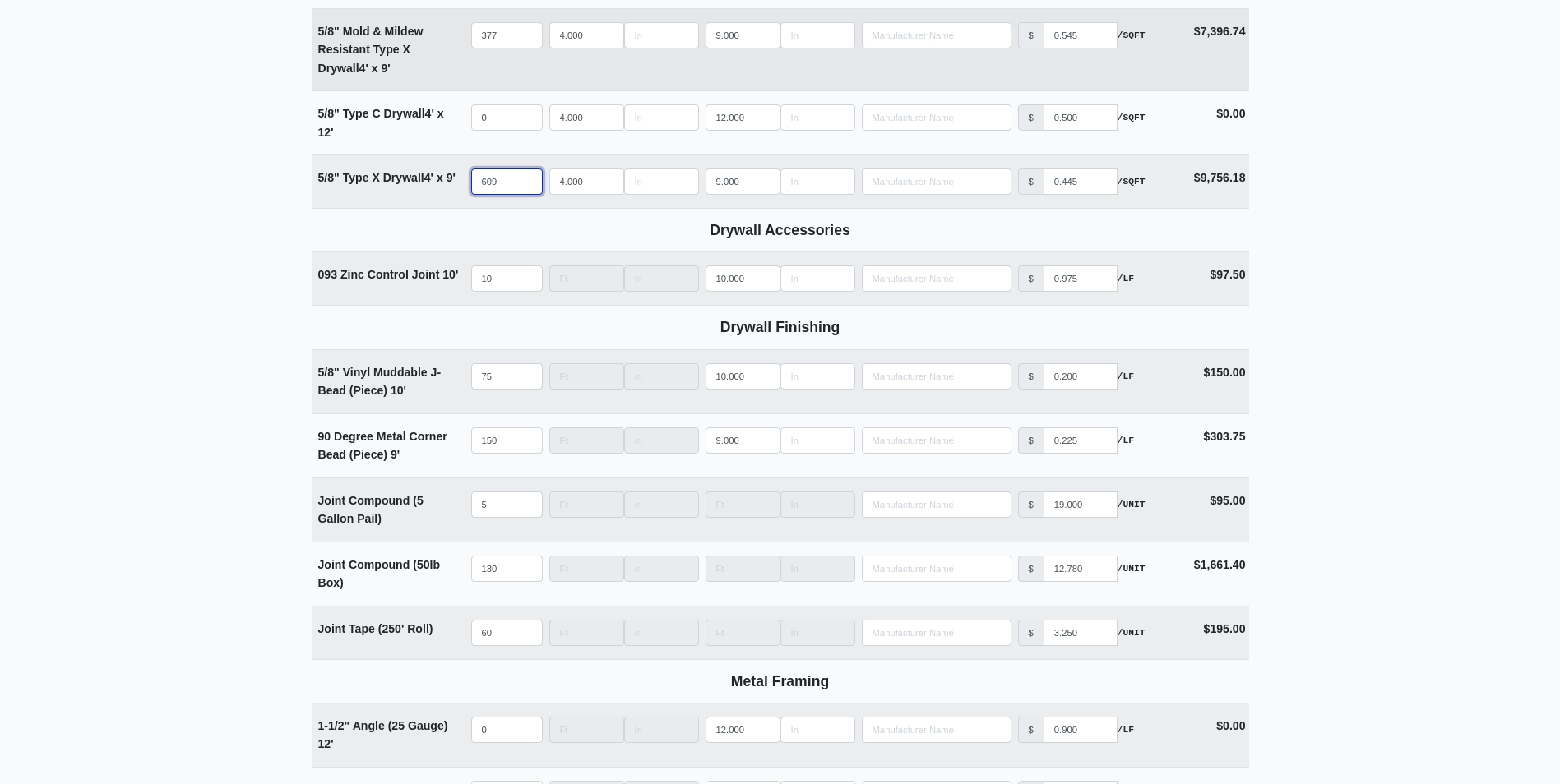
type input "609"
drag, startPoint x: 509, startPoint y: 36, endPoint x: 459, endPoint y: 32, distance: 50.2
click at [459, 32] on tr "5/8" Mold & Mildew Resistant Type X Drywall 4' x 9' Qty 377 Width 4.000 Length …" at bounding box center [780, 50] width 937 height 83
type input "2"
select select
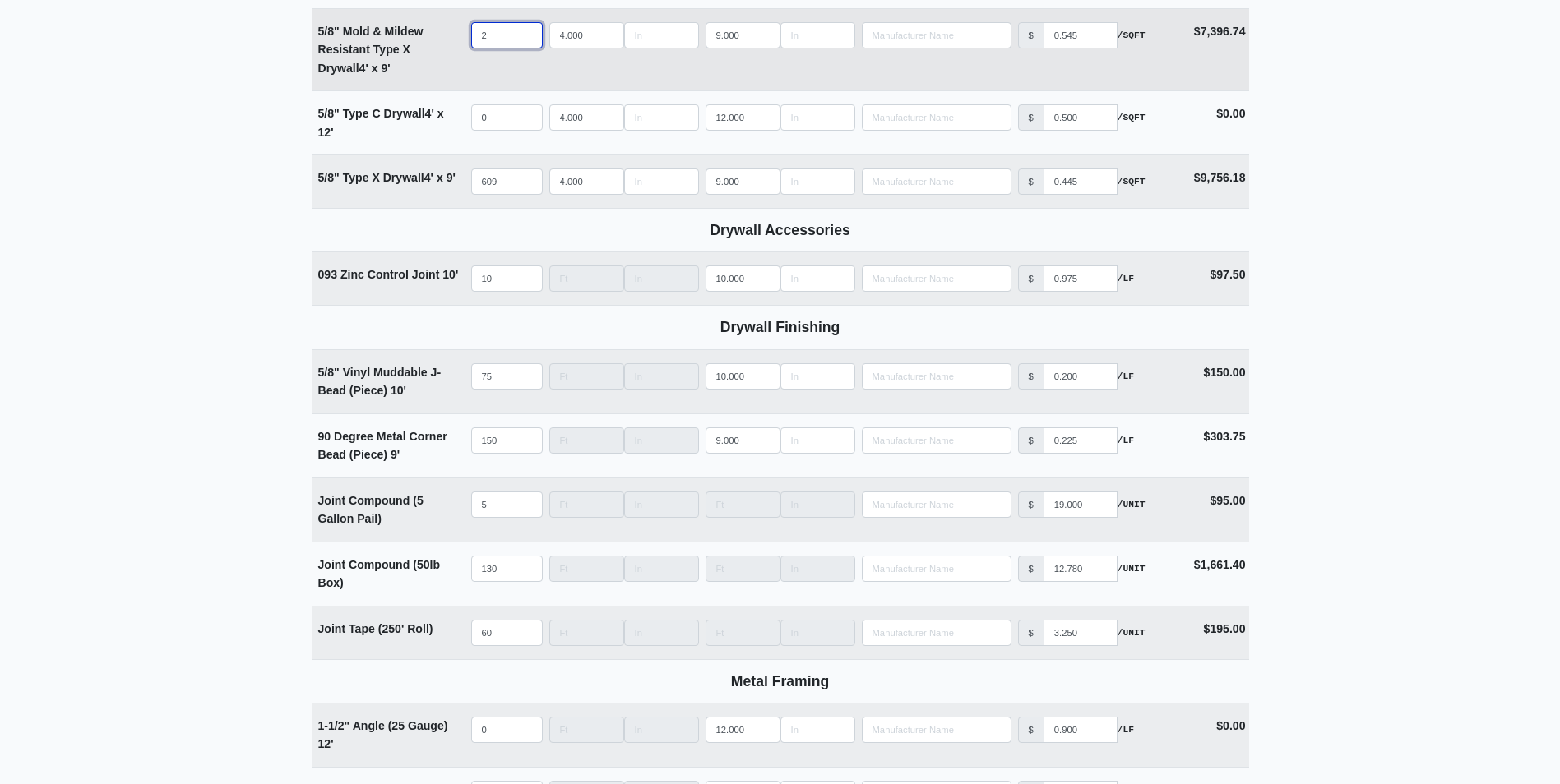
type input "25"
select select
type input "255"
select select
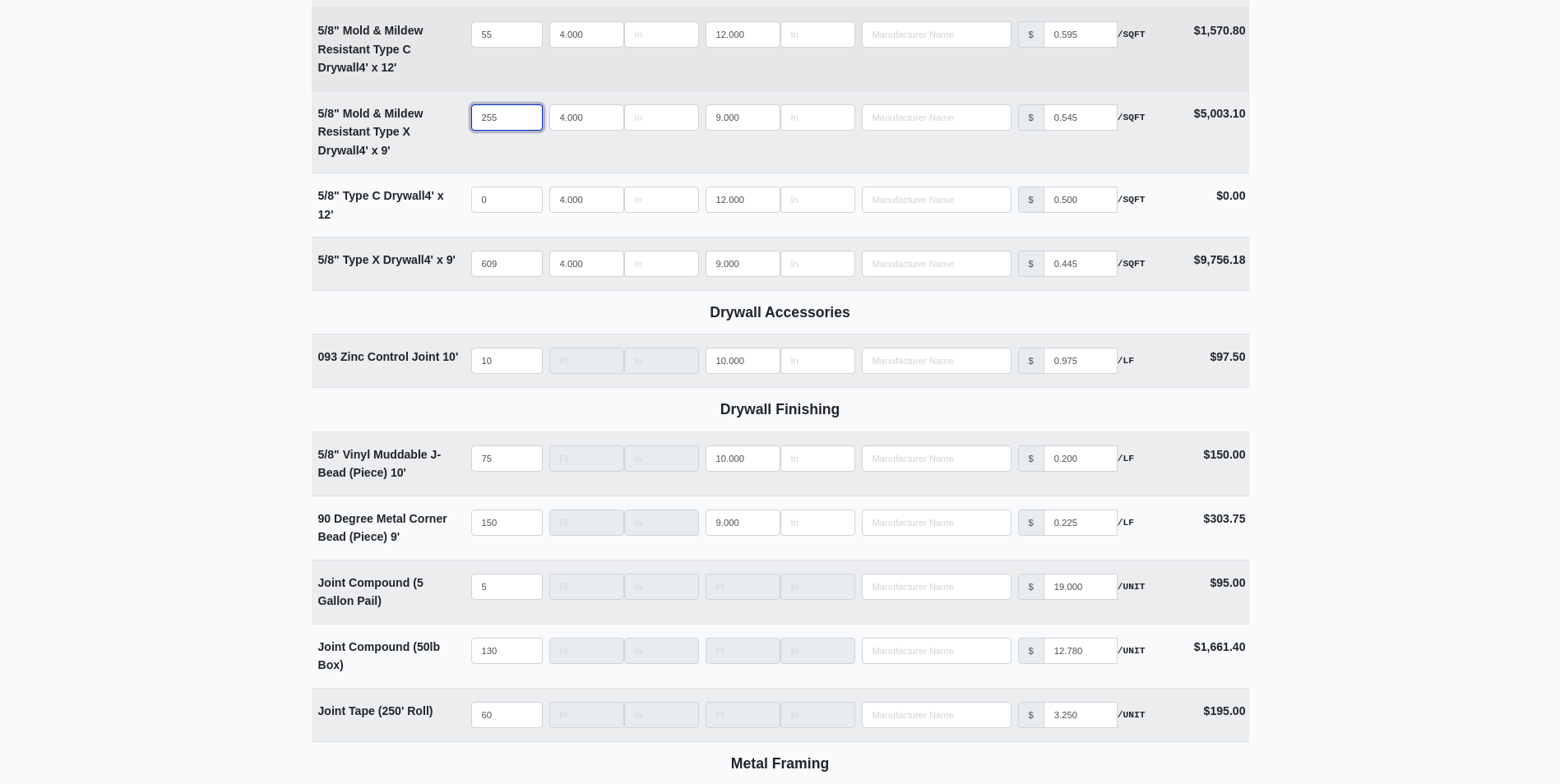
type input "255"
drag, startPoint x: 499, startPoint y: 34, endPoint x: 454, endPoint y: 35, distance: 45.0
click at [454, 35] on tr "5/8" Mold & Mildew Resistant Type C Drywall 4' x 12' Qty 55 Width 4.000 Length …" at bounding box center [780, 49] width 937 height 83
type input "3"
select select
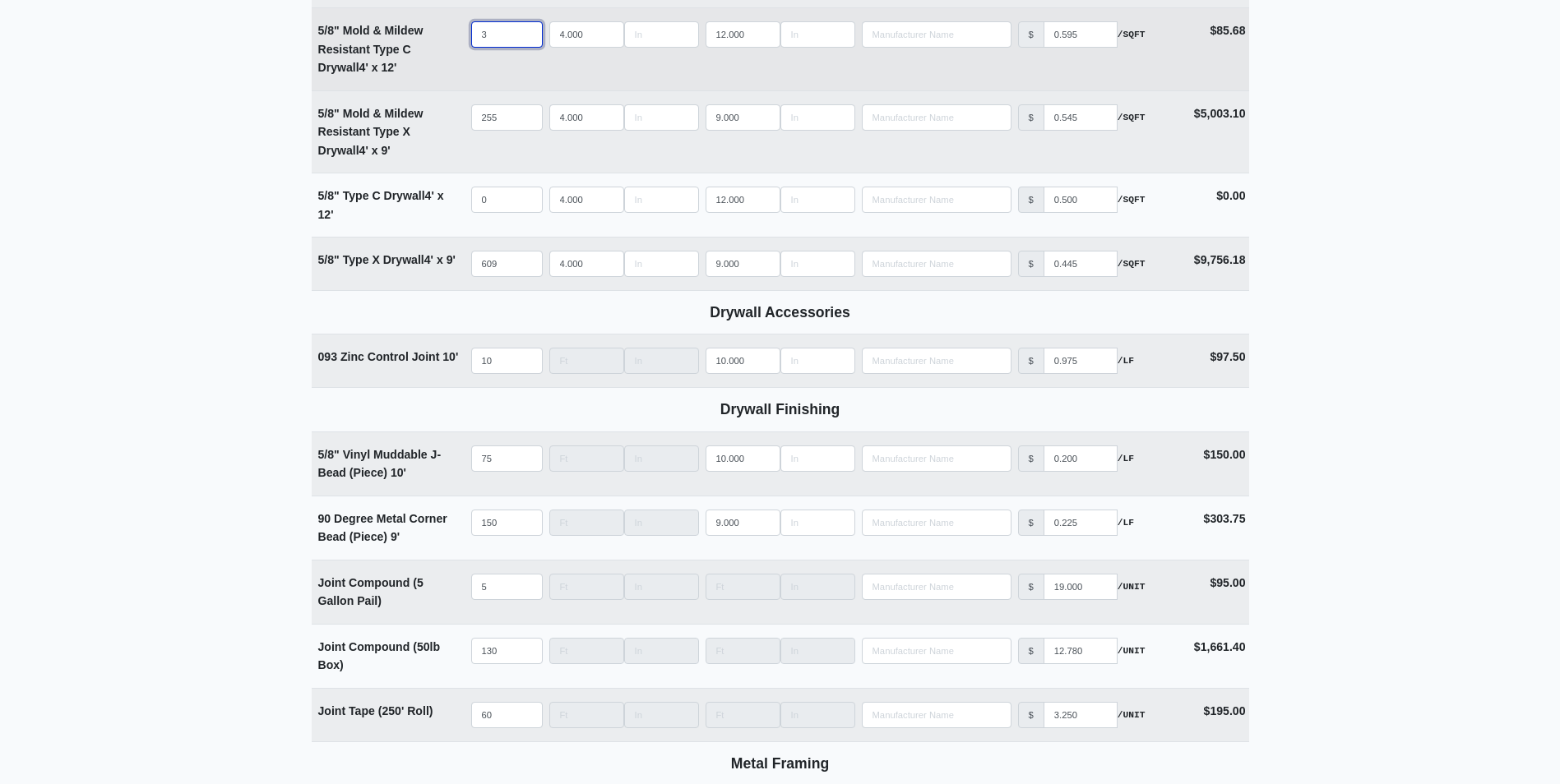
type input "37"
select select
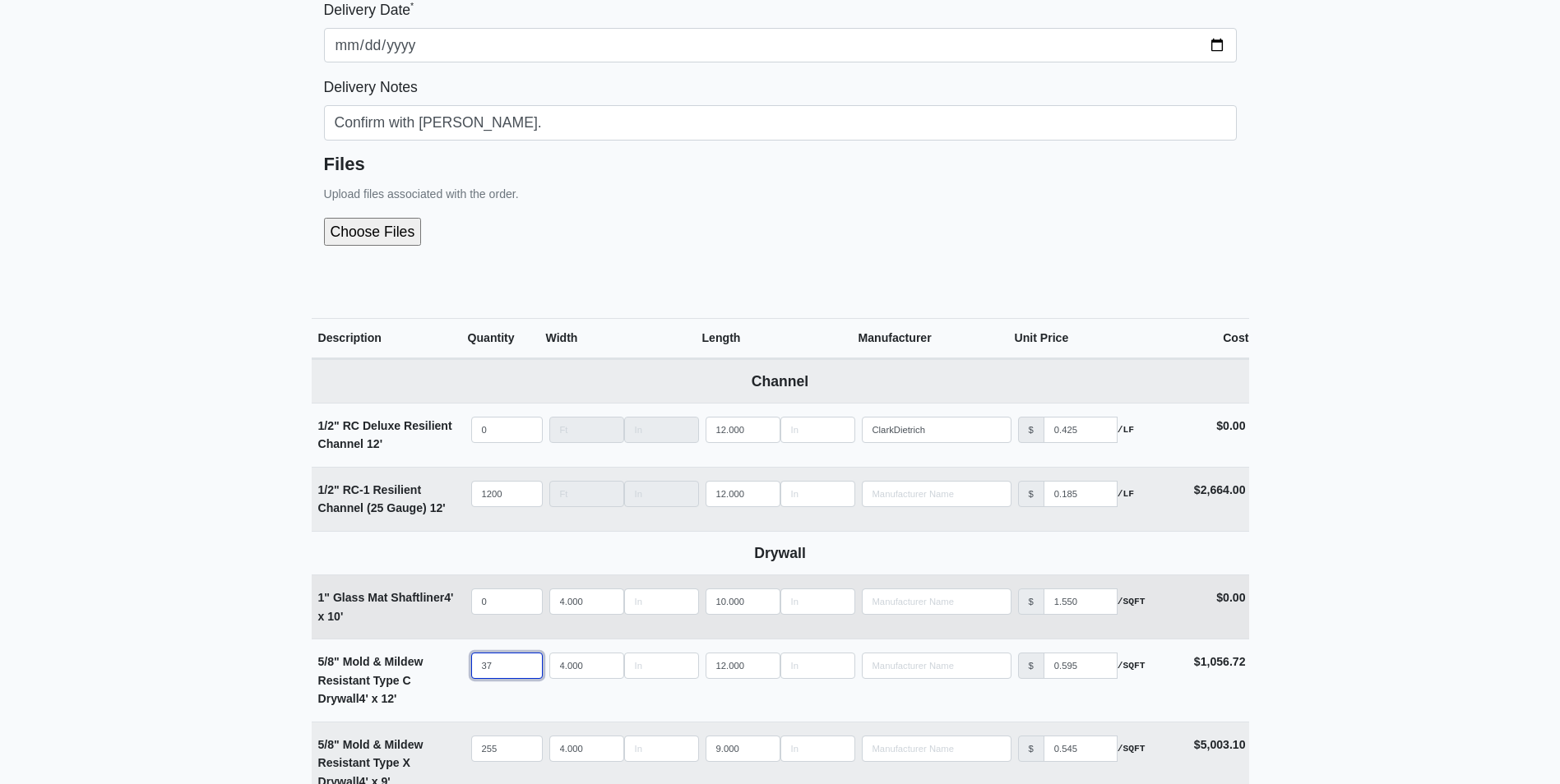
scroll to position [267, 0]
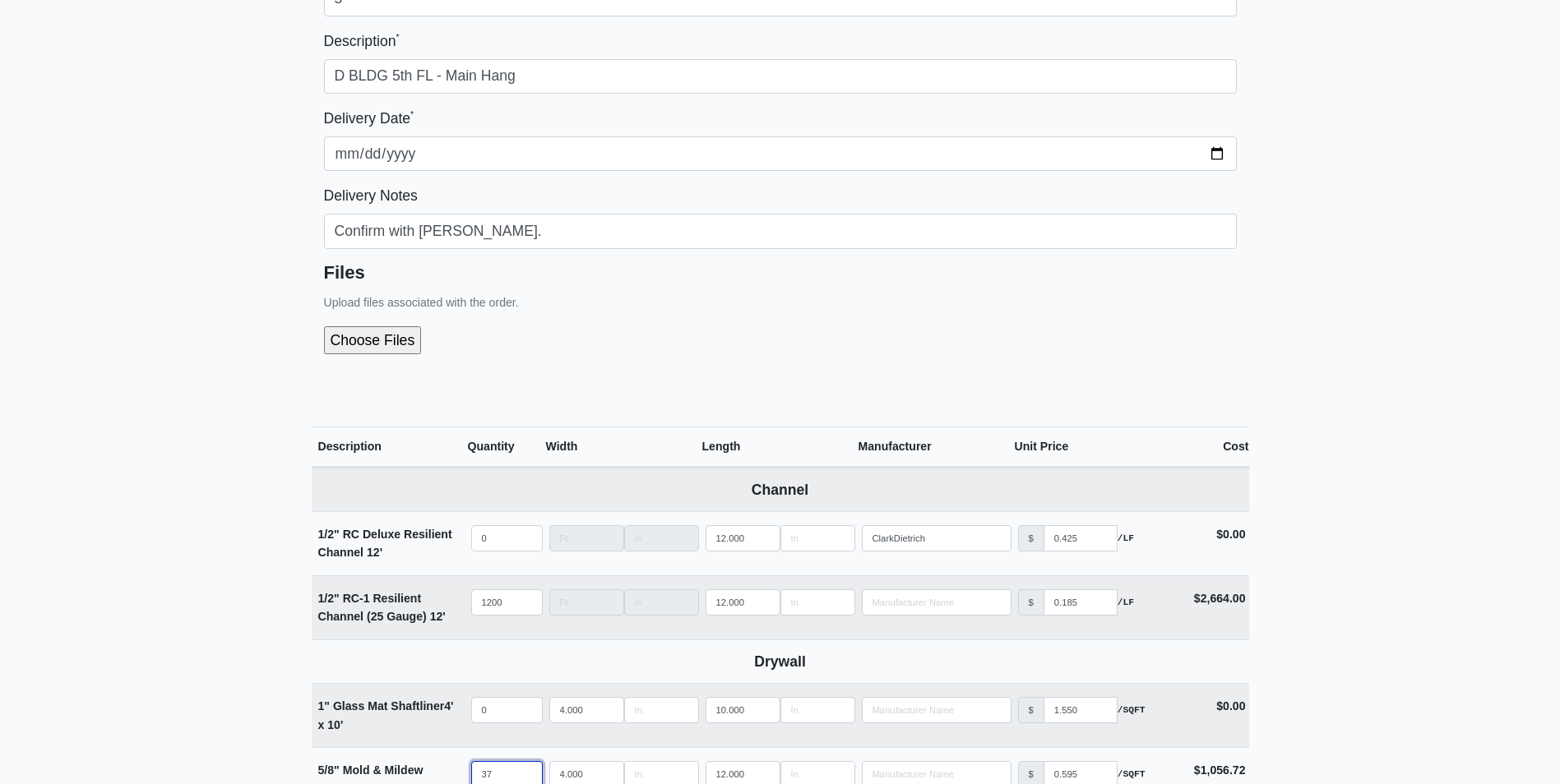
type input "37"
click at [392, 343] on input "file" at bounding box center [460, 340] width 274 height 28
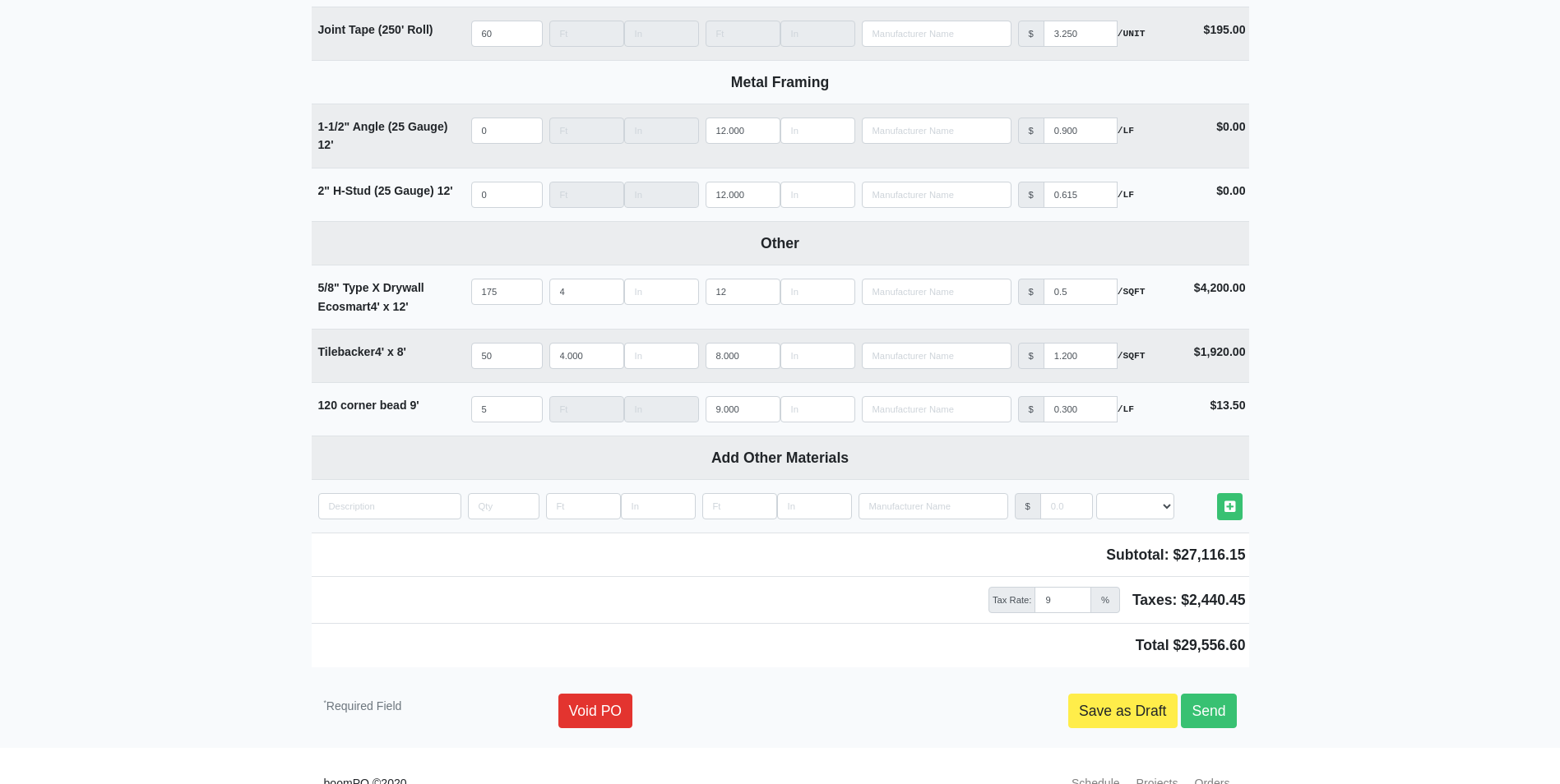
scroll to position [1728, 0]
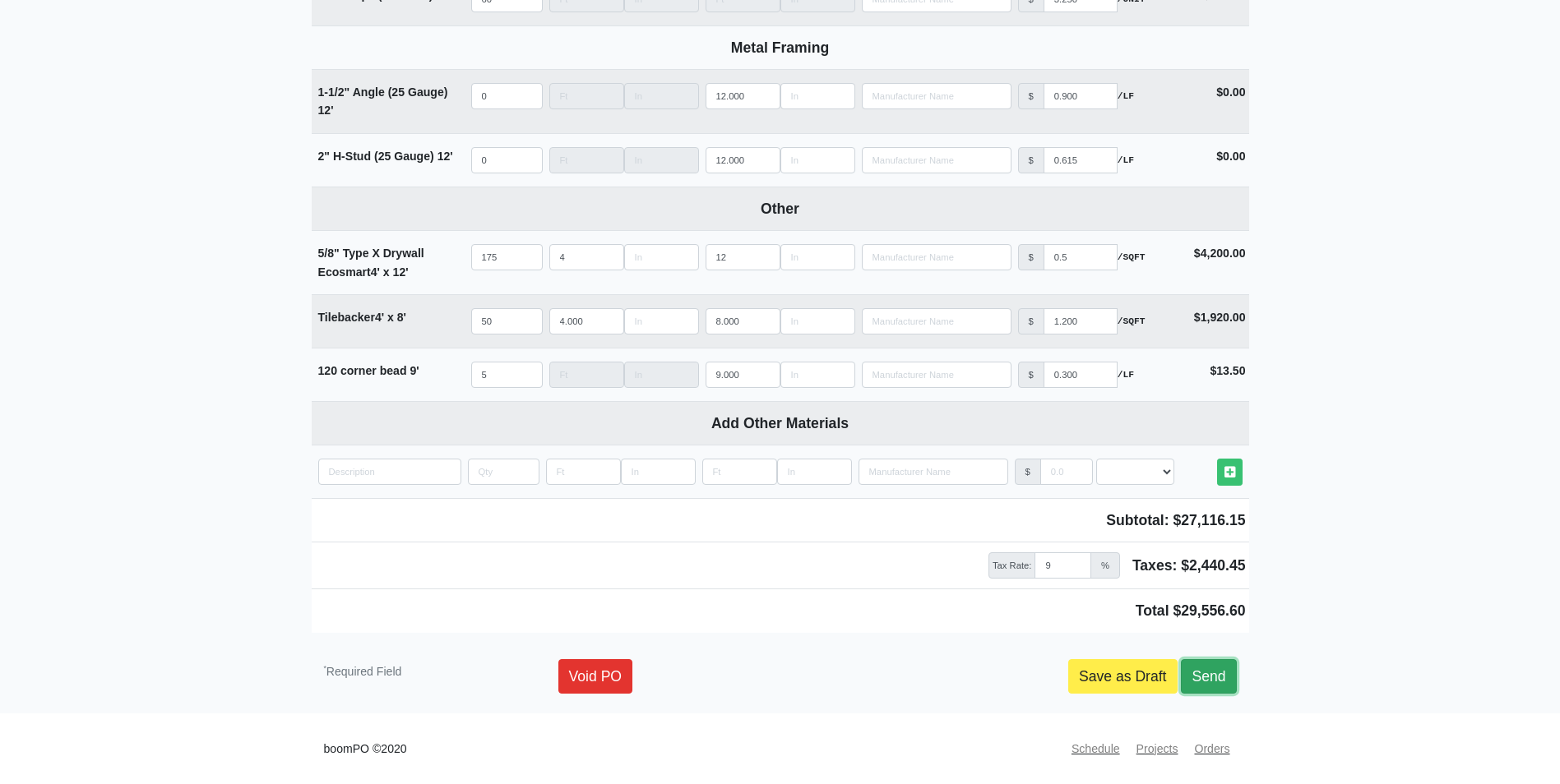
click at [1222, 672] on link "Send" at bounding box center [1208, 677] width 55 height 35
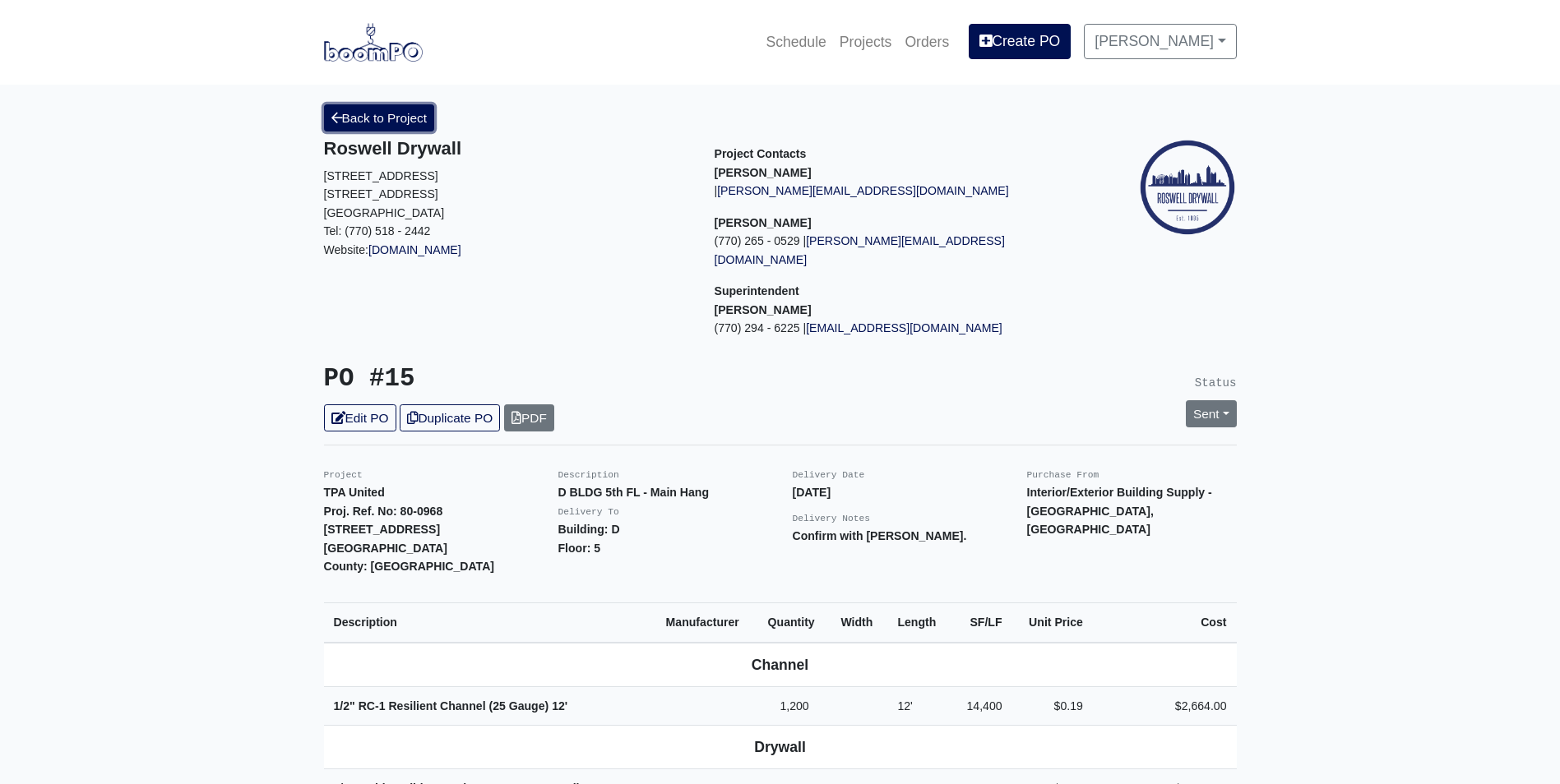
click at [389, 109] on link "Back to Project" at bounding box center [379, 118] width 111 height 27
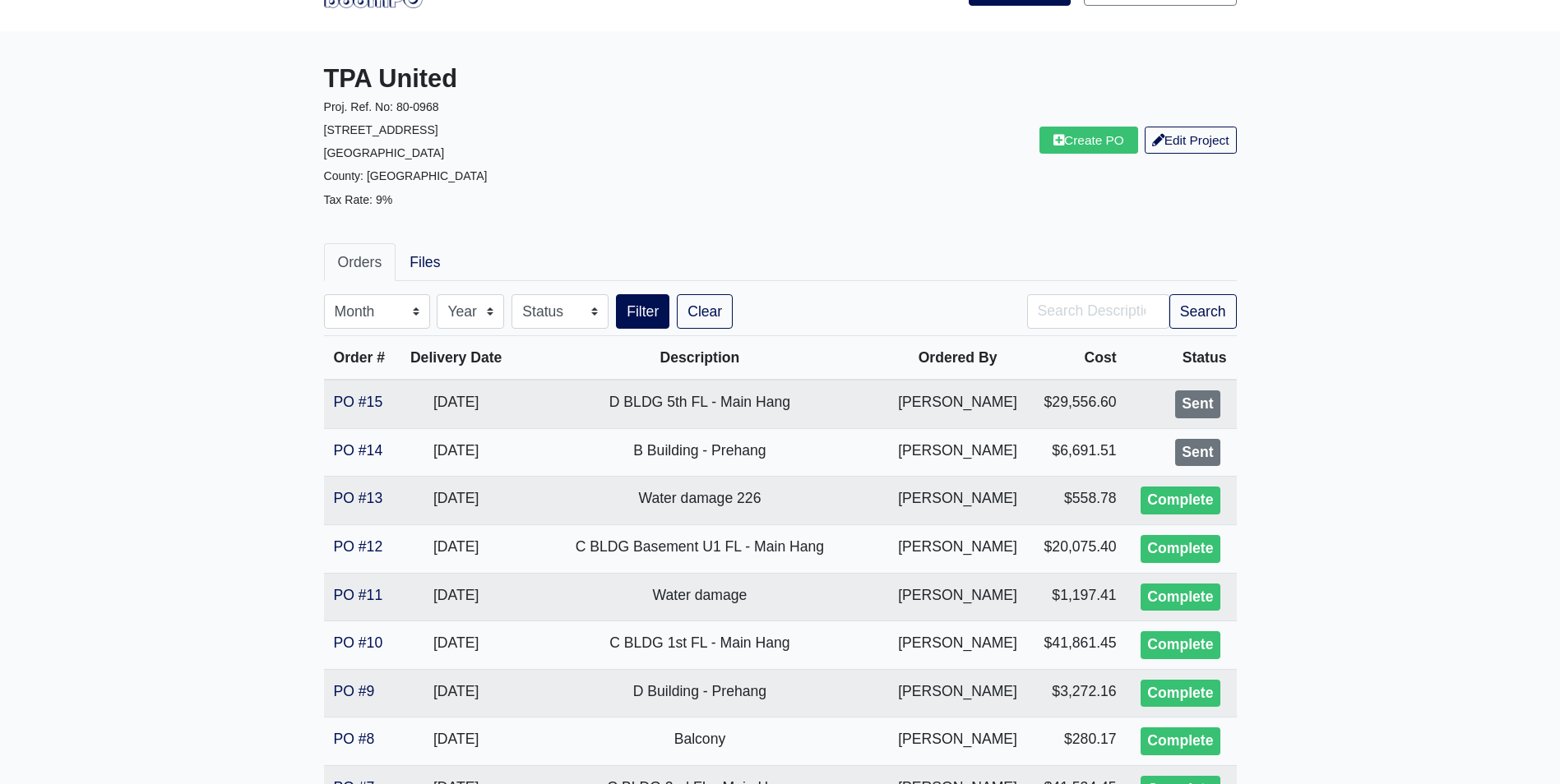
scroll to position [82, 0]
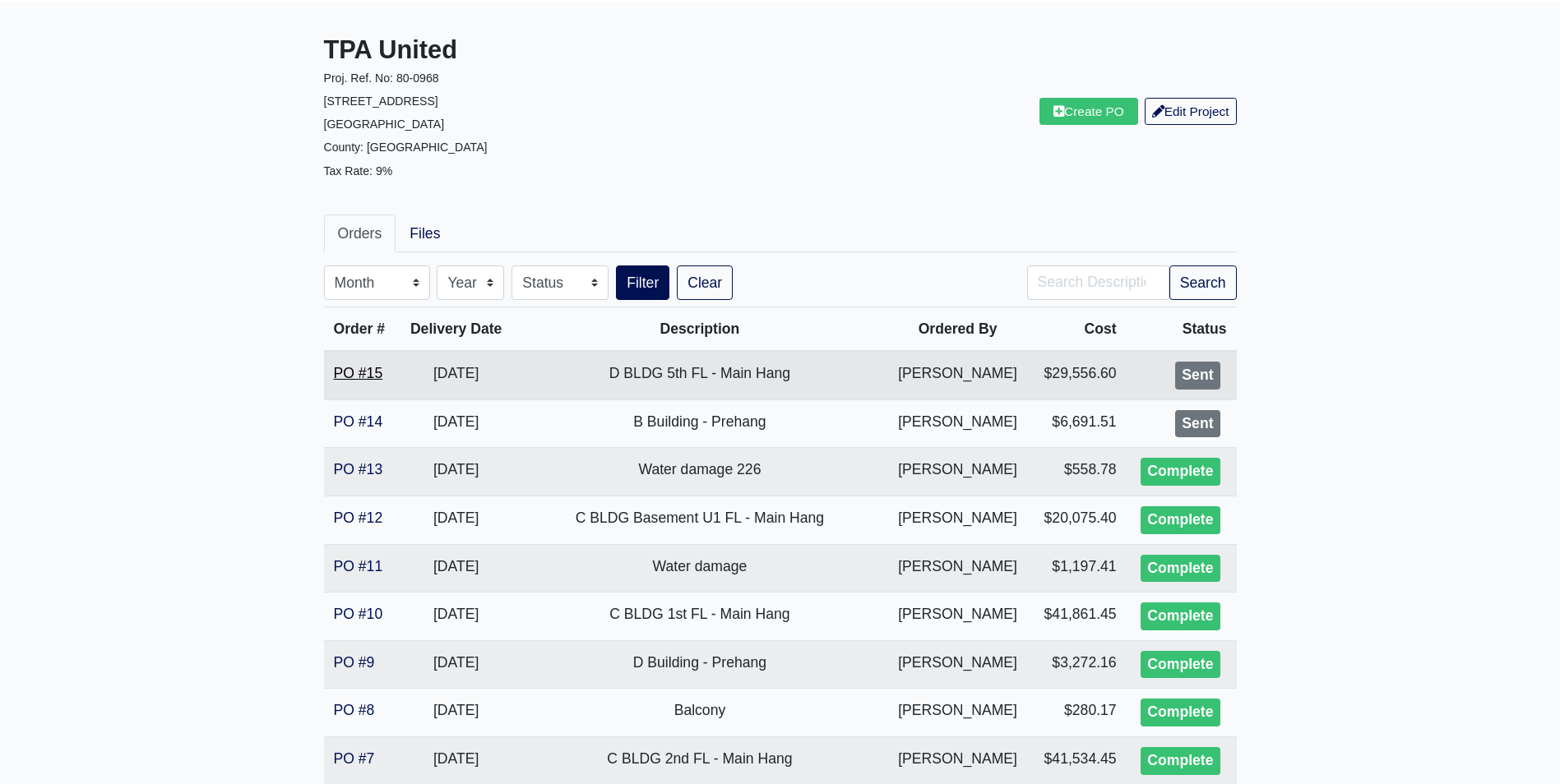
click at [370, 370] on link "PO #15" at bounding box center [358, 373] width 49 height 16
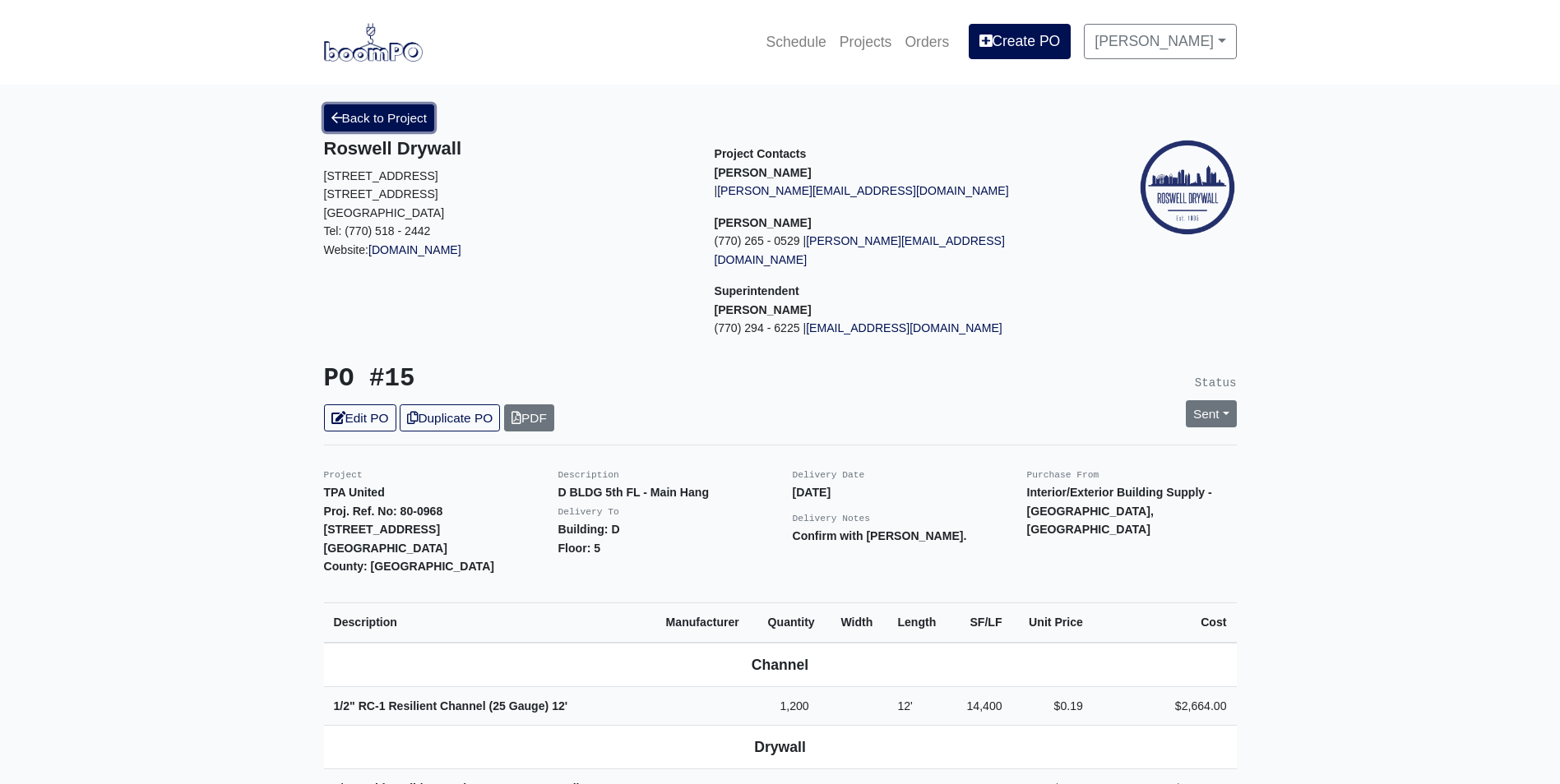
click at [376, 116] on link "Back to Project" at bounding box center [379, 118] width 111 height 27
